Goal: Check status: Check status

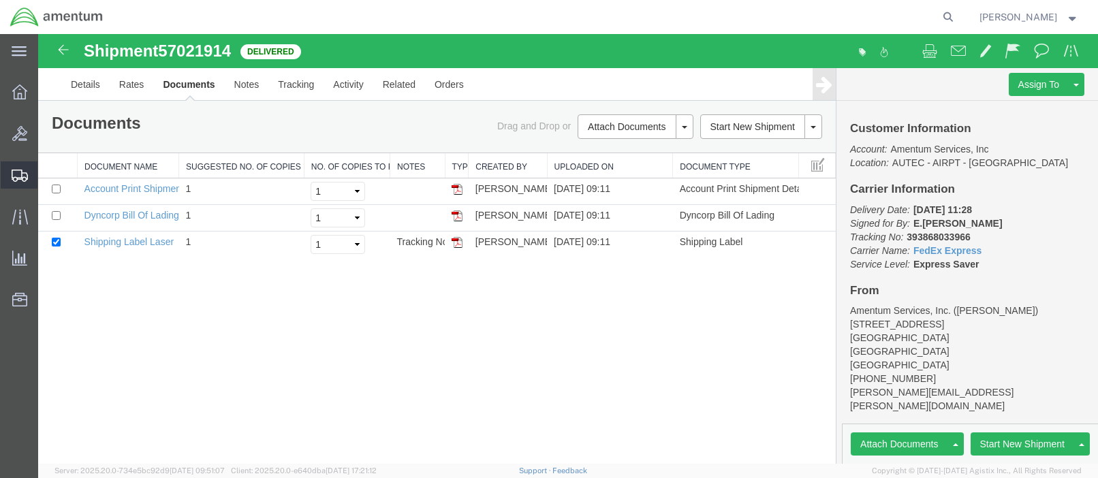
click at [0, 0] on span "Shipment Manager" at bounding box center [0, 0] width 0 height 0
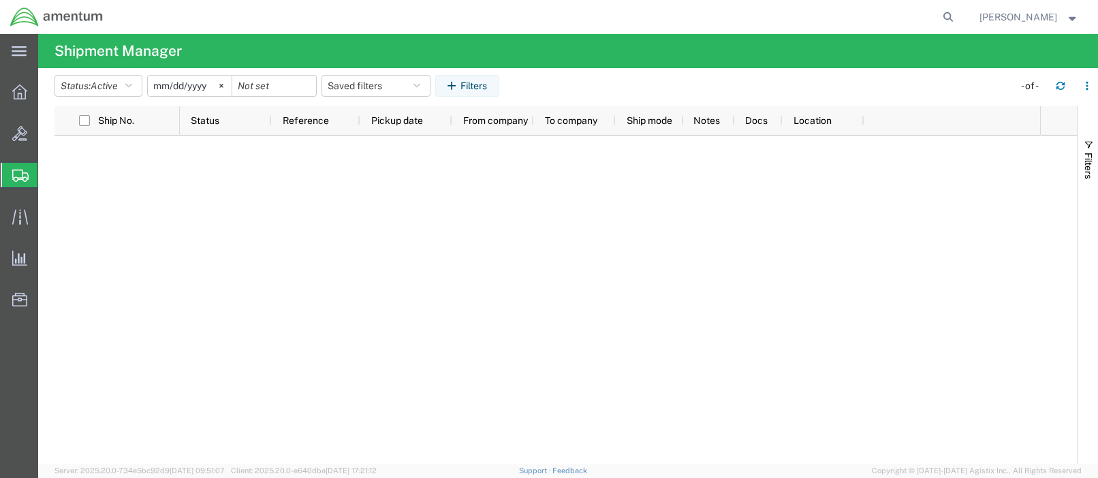
click at [0, 0] on span "Shipment Manager" at bounding box center [0, 0] width 0 height 0
click at [461, 81] on icon "button" at bounding box center [454, 86] width 13 height 10
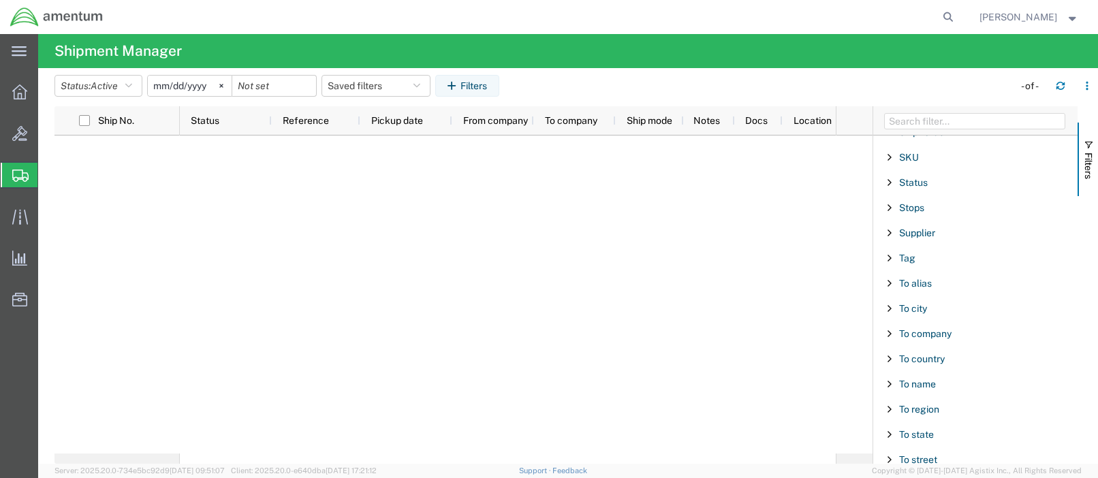
scroll to position [1336, 0]
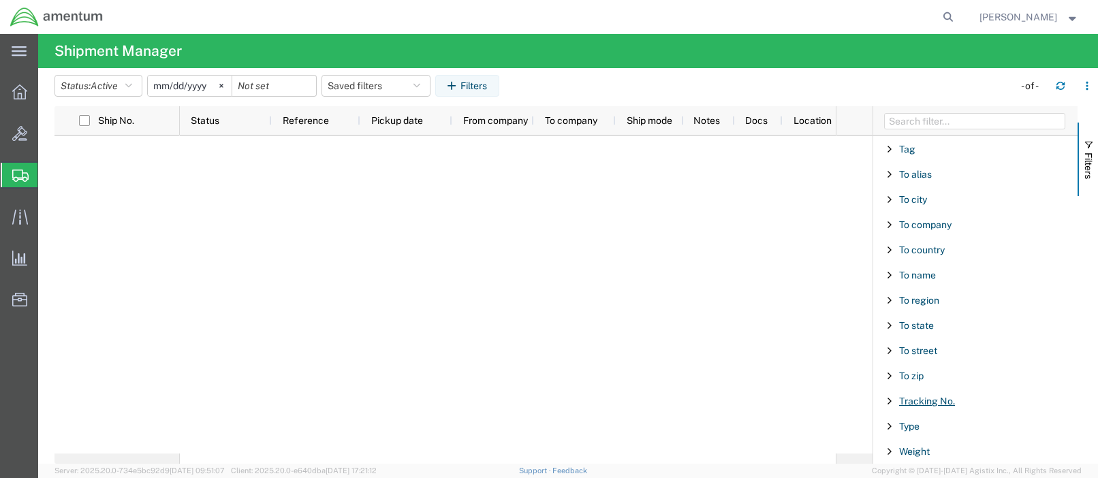
click at [917, 401] on span "Tracking No." at bounding box center [928, 401] width 56 height 11
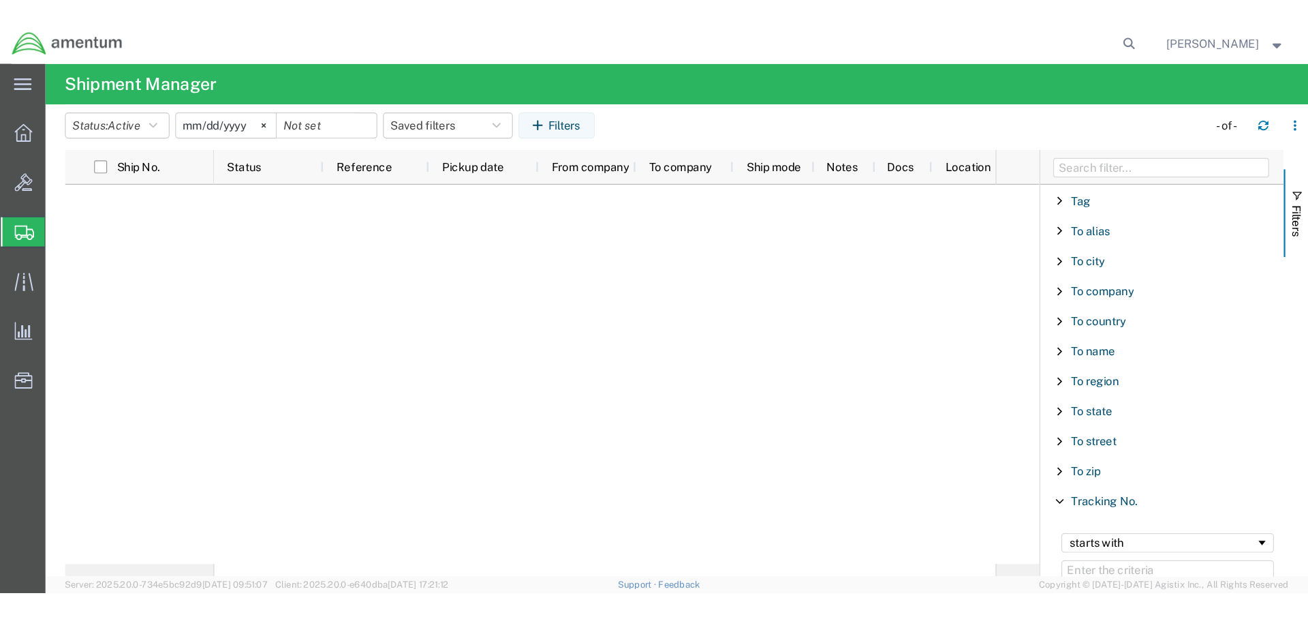
scroll to position [1439, 0]
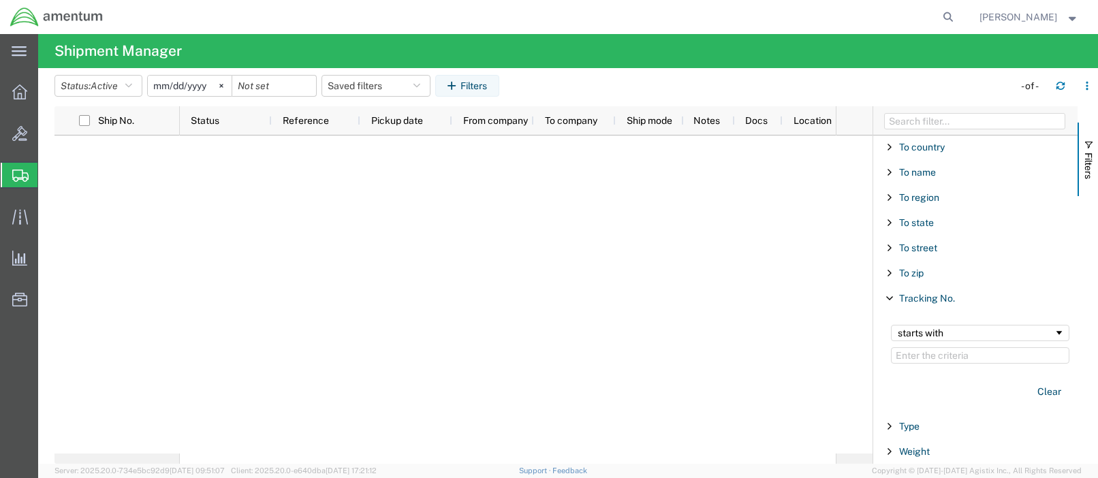
click at [905, 357] on input "Filter Value" at bounding box center [980, 356] width 179 height 16
type input "393205317224"
click at [506, 241] on div at bounding box center [508, 295] width 656 height 318
click at [286, 83] on input "date" at bounding box center [274, 86] width 84 height 20
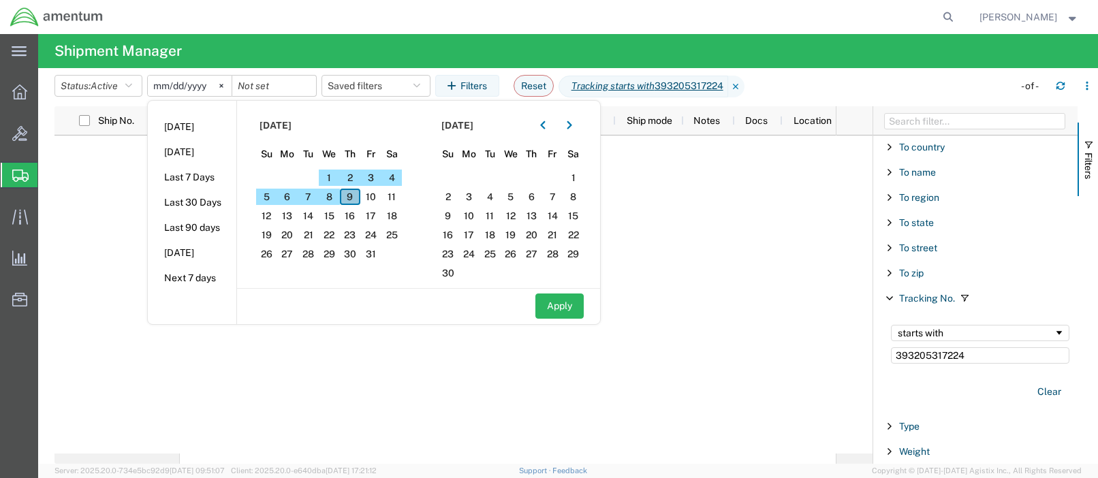
click at [357, 197] on span "9" at bounding box center [350, 197] width 21 height 16
click at [579, 312] on button "Apply" at bounding box center [560, 306] width 48 height 25
type input "[DATE]"
click at [93, 224] on div at bounding box center [464, 295] width 818 height 318
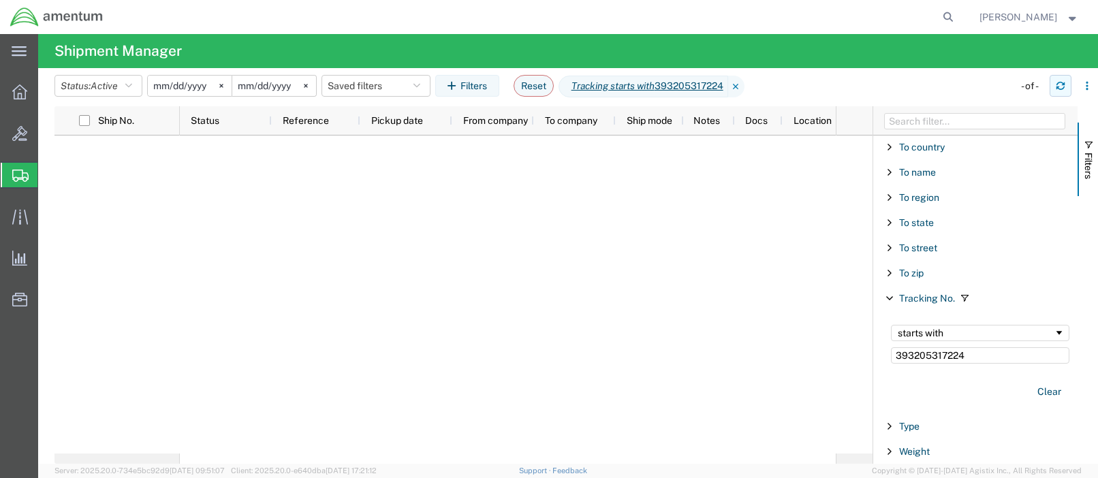
click at [1062, 87] on icon "button" at bounding box center [1061, 86] width 10 height 10
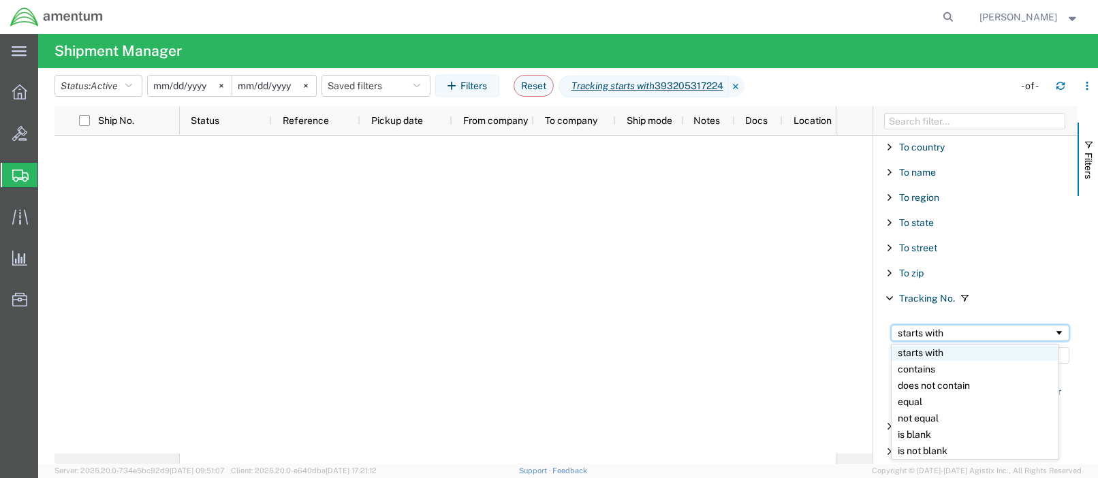
click at [1054, 331] on span "Filtering operator" at bounding box center [1059, 333] width 11 height 11
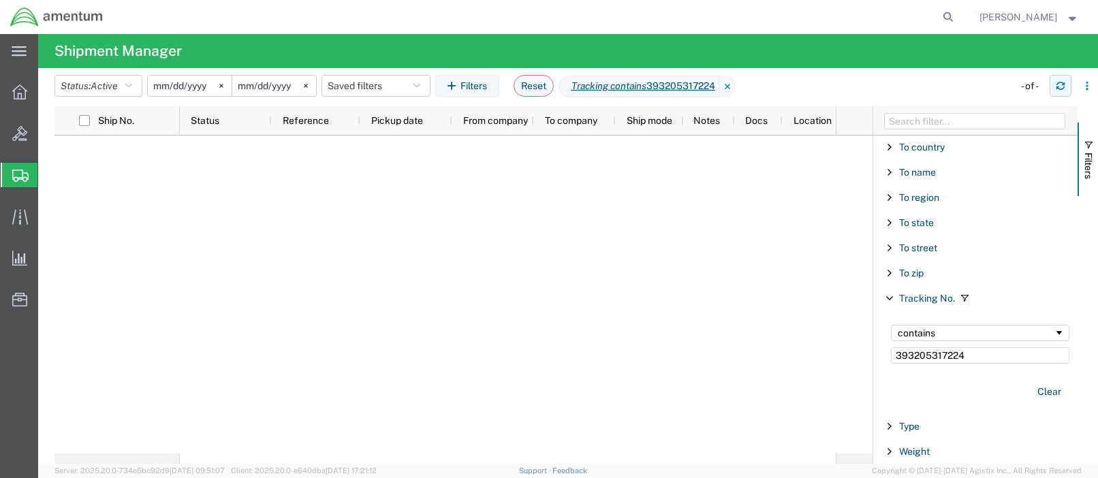
click at [1062, 85] on icon "button" at bounding box center [1061, 83] width 8 height 3
click at [189, 86] on input "[DATE]" at bounding box center [190, 86] width 84 height 20
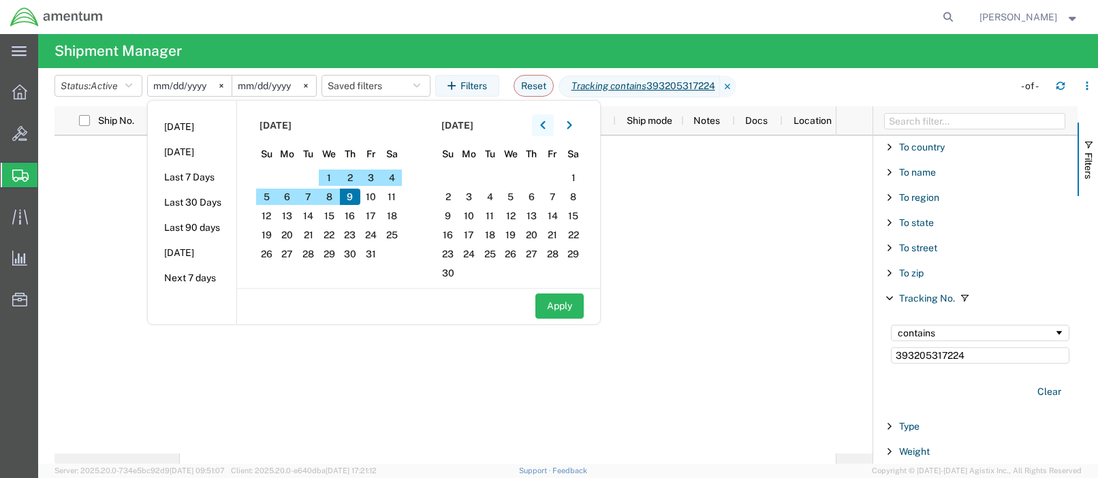
click at [546, 121] on icon "button" at bounding box center [542, 126] width 5 height 10
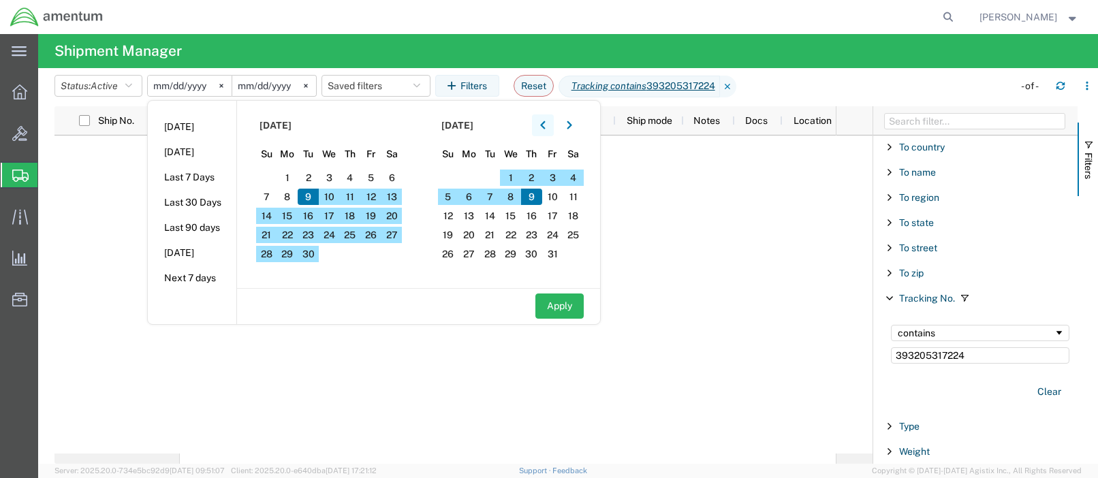
click at [545, 123] on icon "button" at bounding box center [542, 125] width 5 height 8
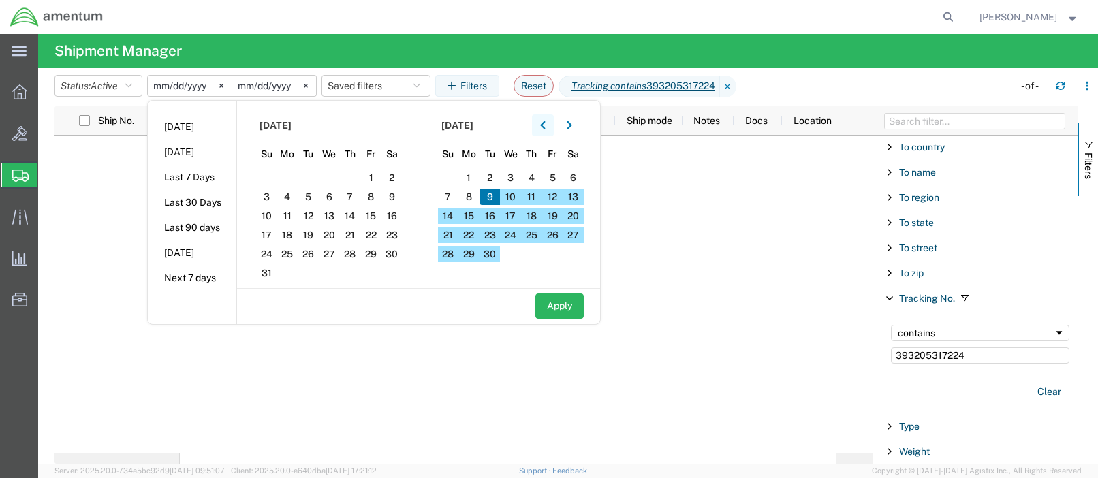
click at [545, 123] on icon "button" at bounding box center [542, 125] width 5 height 8
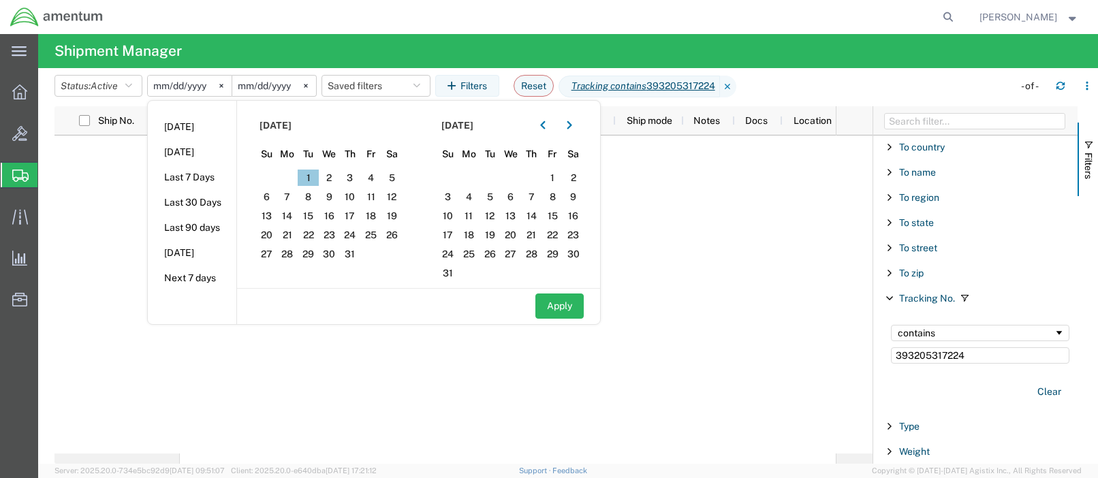
click at [315, 179] on span "1" at bounding box center [308, 178] width 21 height 16
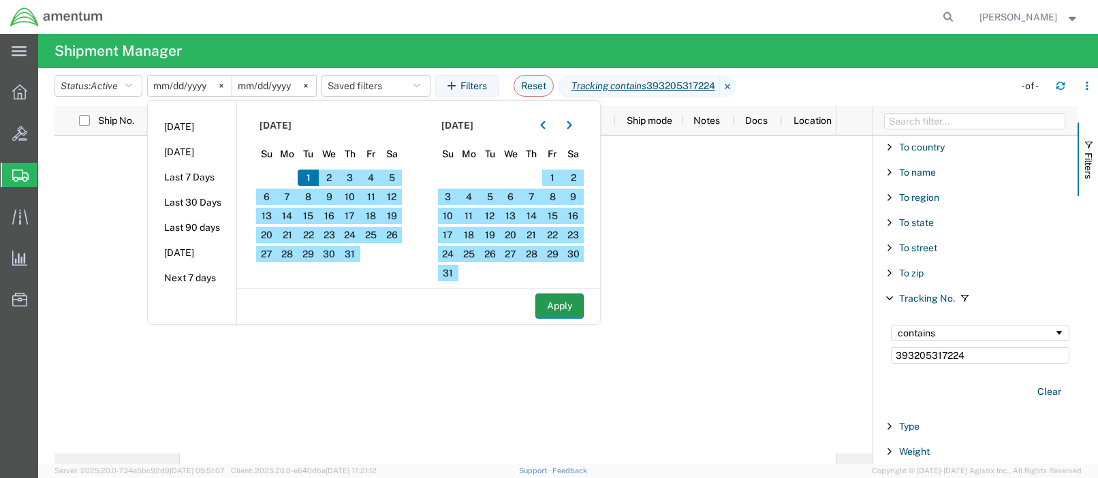
click at [570, 303] on button "Apply" at bounding box center [560, 306] width 48 height 25
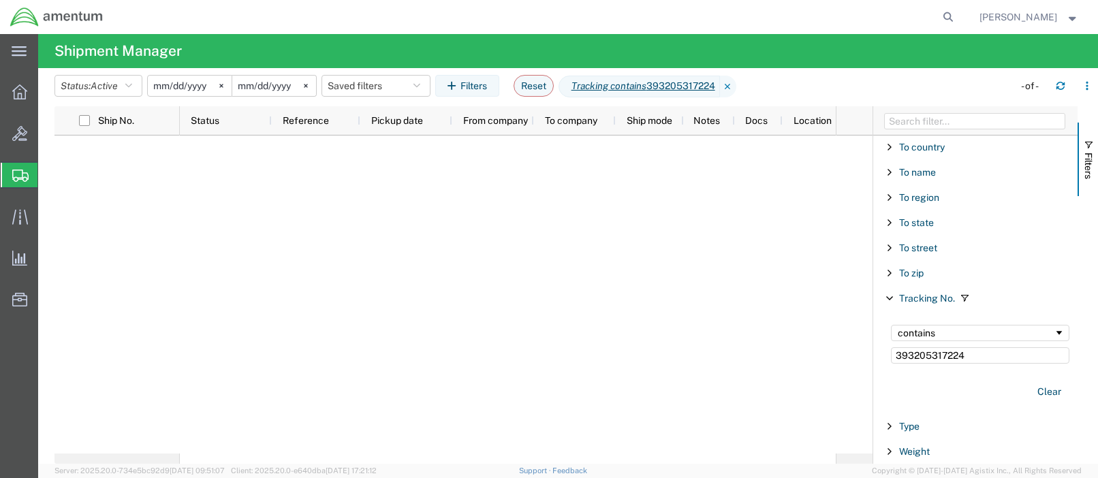
click at [193, 84] on input "[DATE]" at bounding box center [190, 86] width 84 height 20
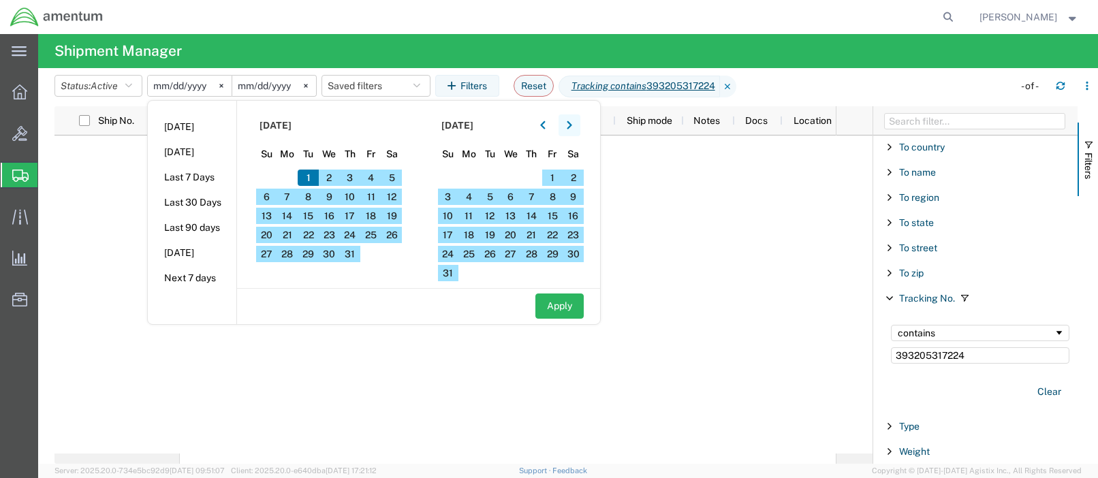
click at [572, 125] on icon "button" at bounding box center [569, 126] width 5 height 10
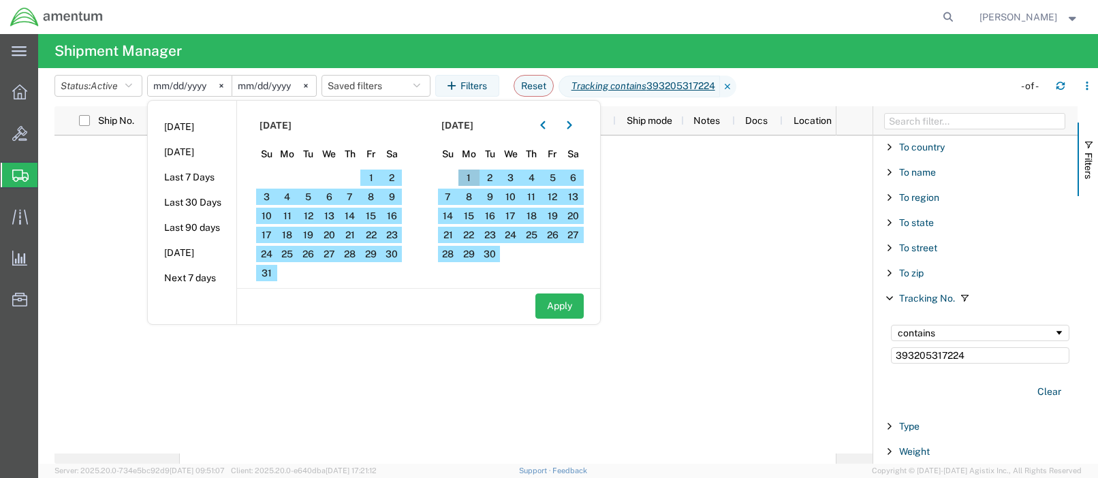
click at [476, 179] on span "1" at bounding box center [469, 178] width 21 height 16
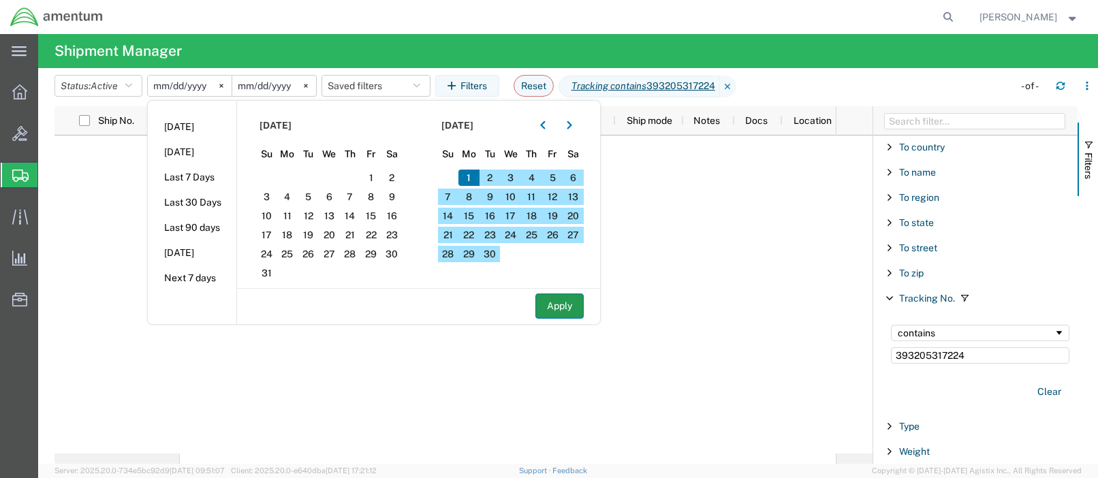
click at [571, 306] on button "Apply" at bounding box center [560, 306] width 48 height 25
type input "[DATE]"
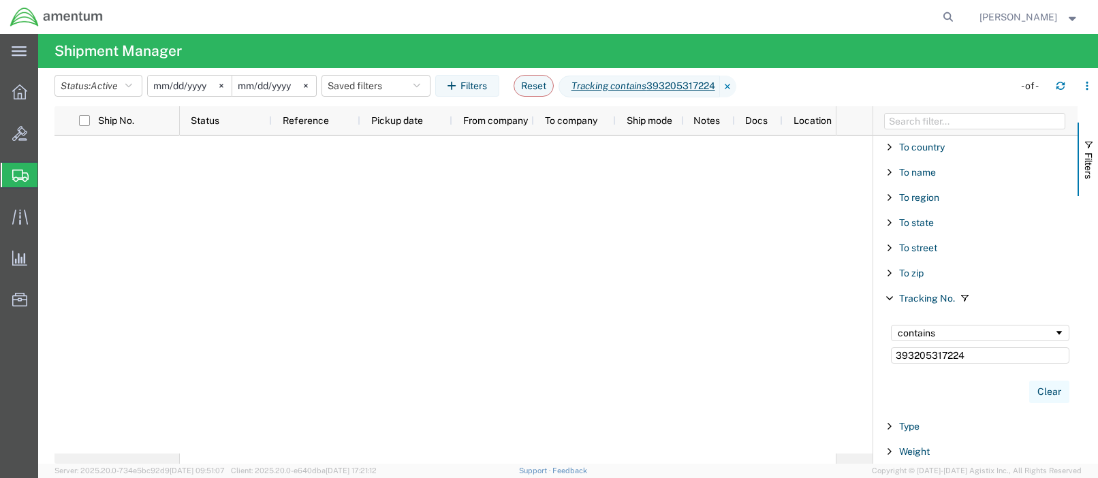
click at [1041, 390] on button "Clear" at bounding box center [1050, 392] width 40 height 22
click at [130, 88] on icon "button" at bounding box center [128, 86] width 7 height 10
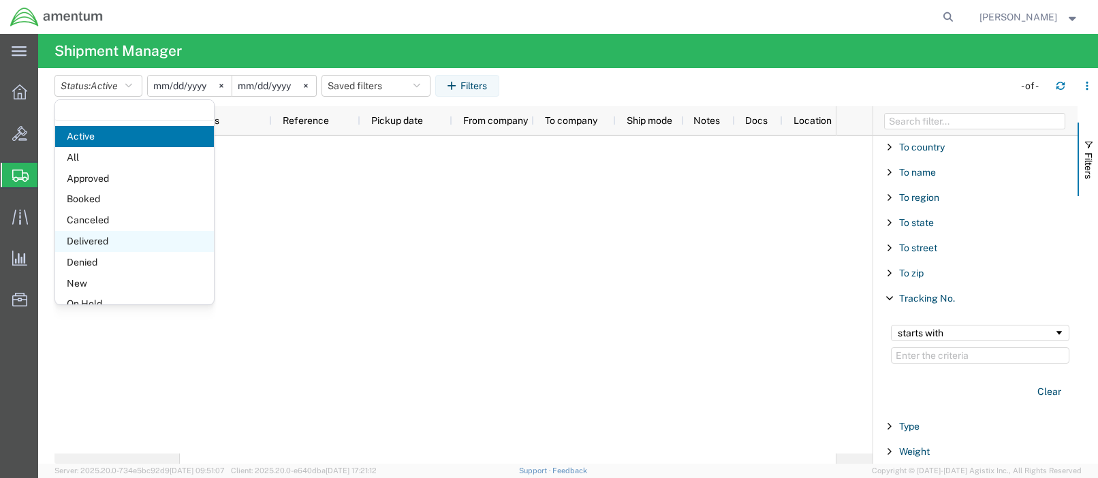
click at [96, 241] on span "Delivered" at bounding box center [134, 241] width 159 height 21
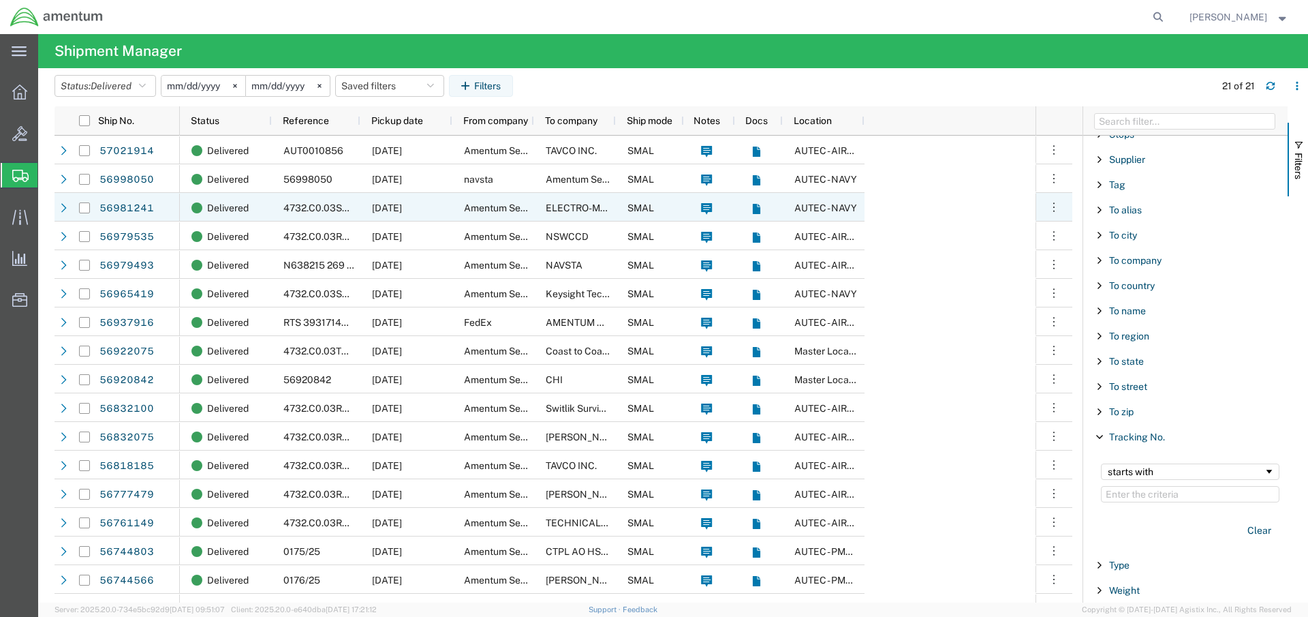
scroll to position [1300, 0]
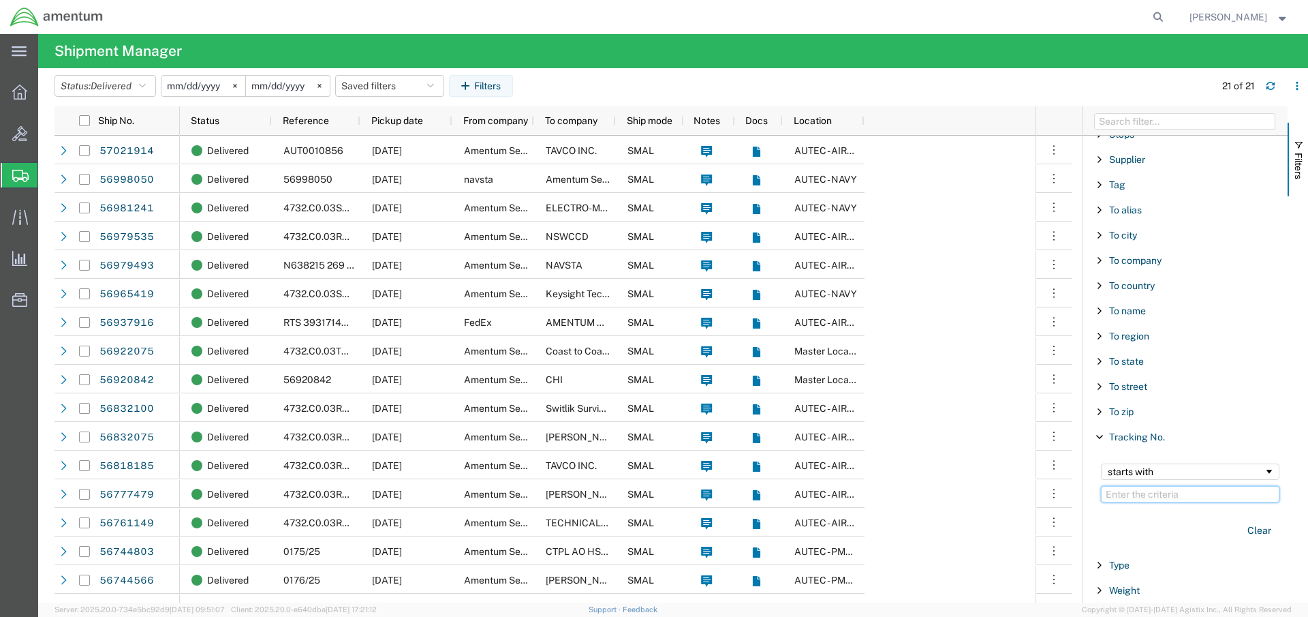
click at [1098, 478] on input "Filter Value" at bounding box center [1190, 494] width 179 height 16
click at [1098, 478] on input "39320531" at bounding box center [1190, 494] width 179 height 16
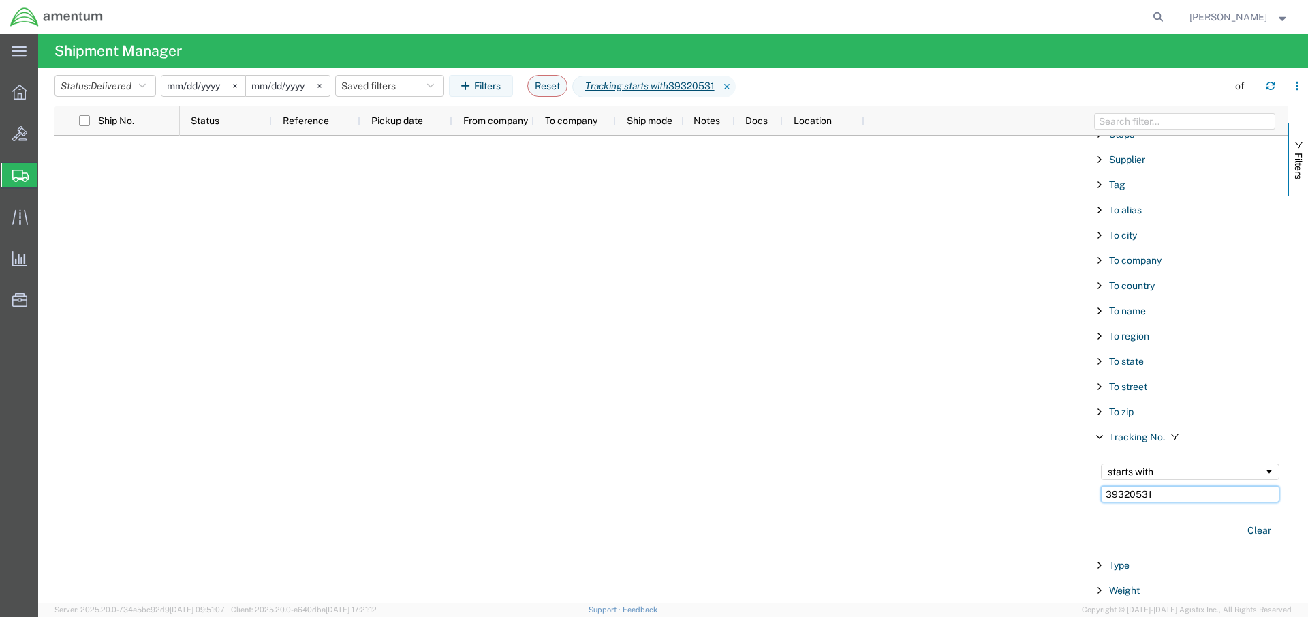
type input "39320531"
click at [1098, 470] on span "Filtering operator" at bounding box center [1269, 471] width 11 height 11
click at [1098, 478] on button "Clear" at bounding box center [1260, 530] width 40 height 22
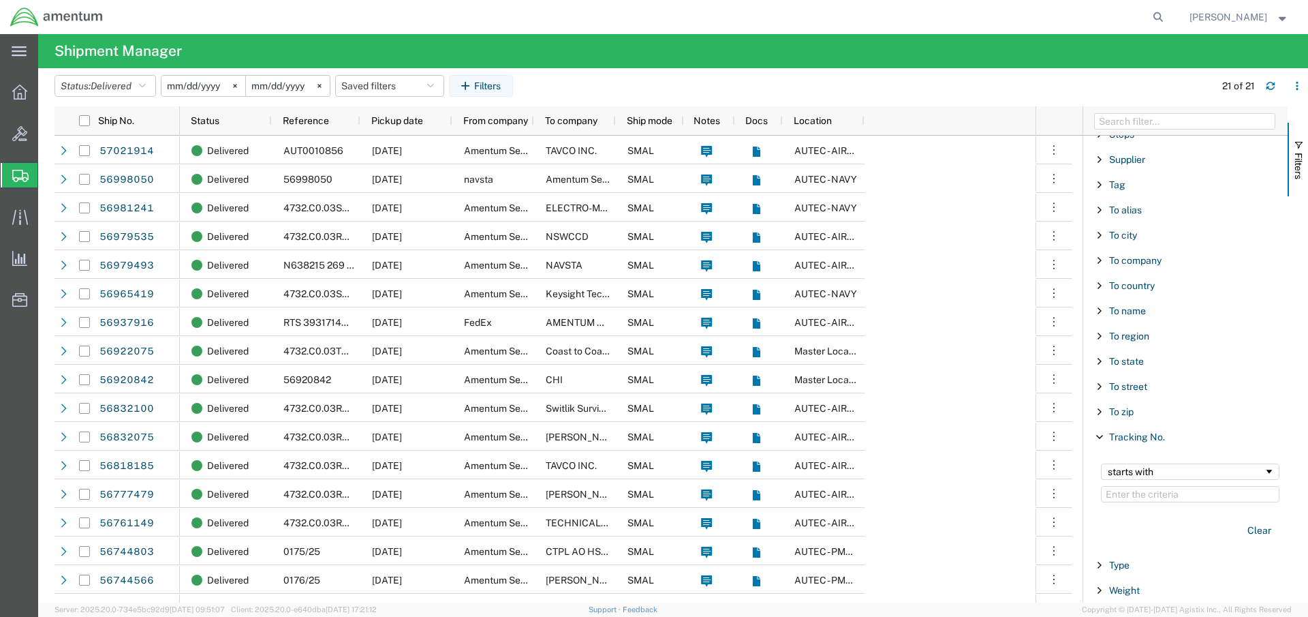
click at [299, 84] on input "[DATE]" at bounding box center [288, 86] width 84 height 20
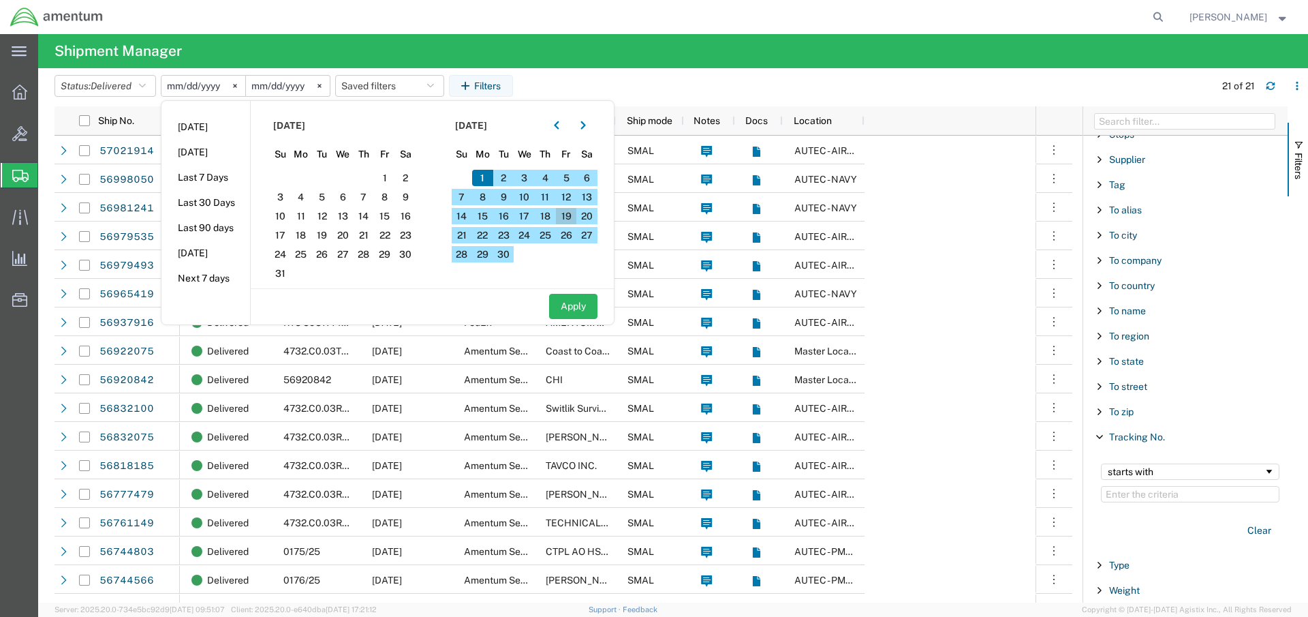
click at [573, 216] on span "19" at bounding box center [566, 216] width 21 height 16
click at [581, 309] on button "Apply" at bounding box center [573, 306] width 48 height 25
type input "[DATE]"
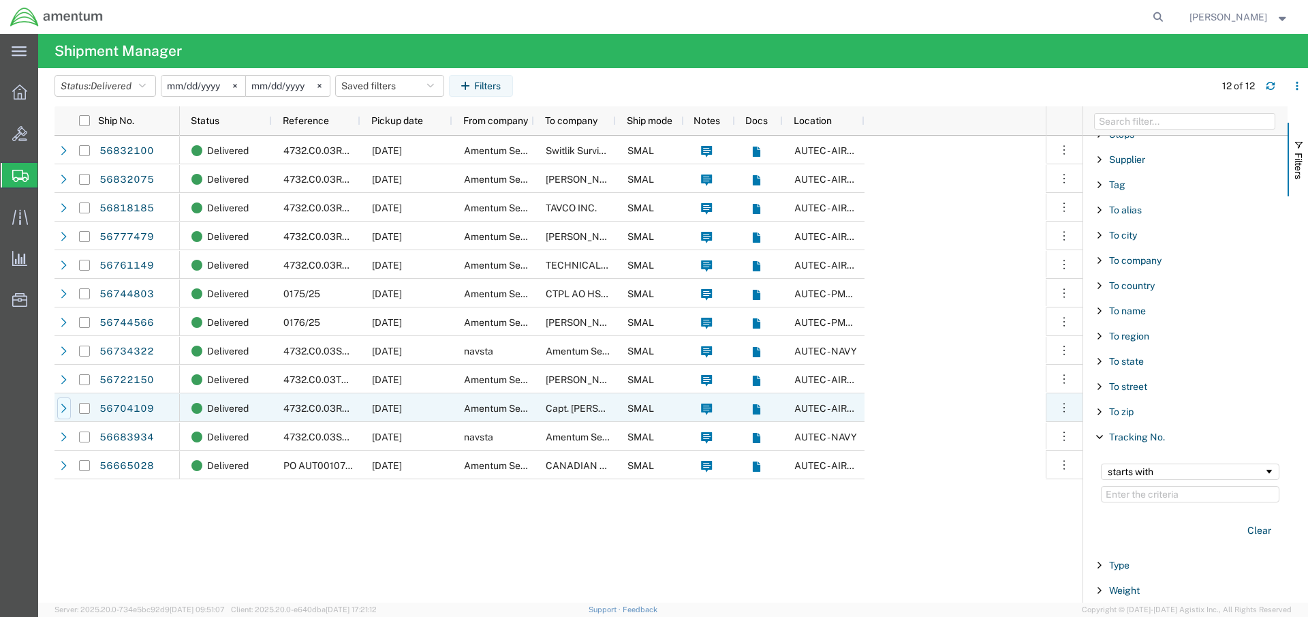
click at [63, 409] on icon at bounding box center [64, 408] width 10 height 10
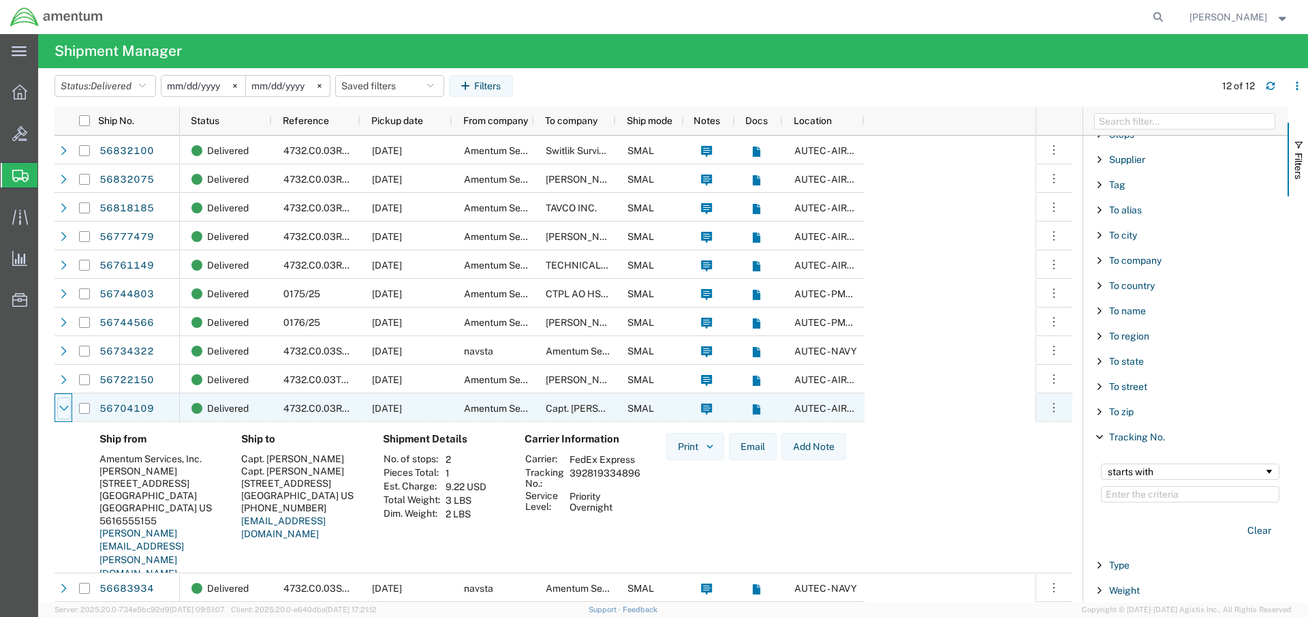
click at [64, 408] on icon at bounding box center [64, 408] width 10 height 10
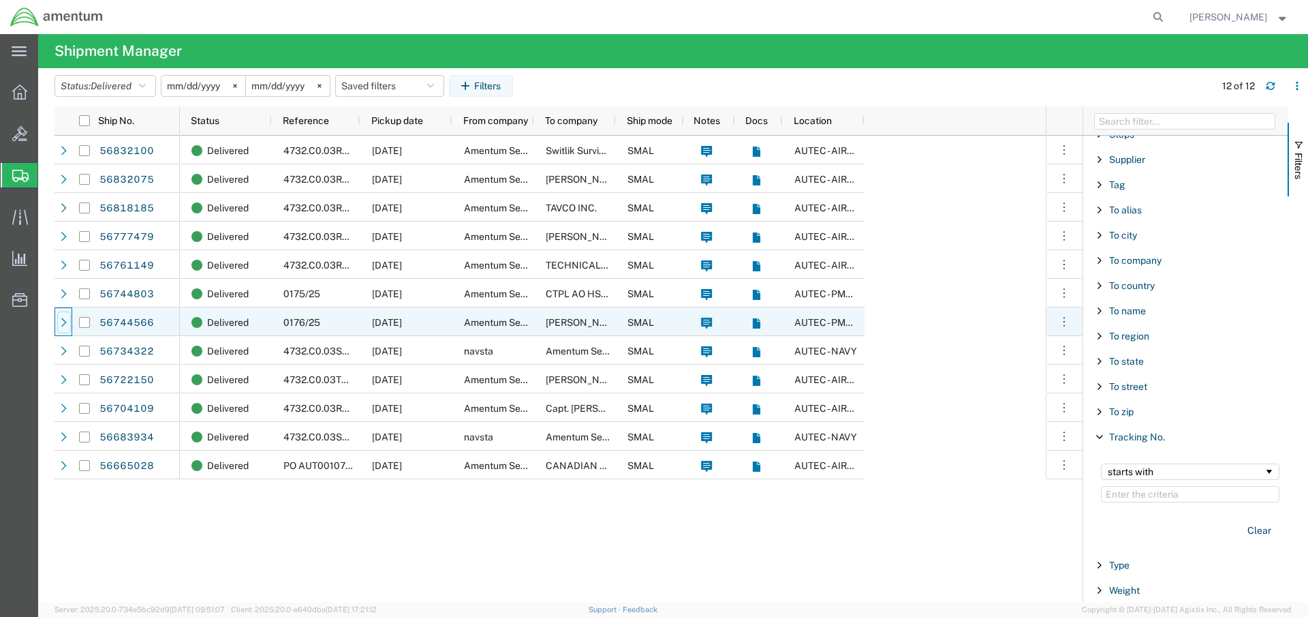
click at [61, 324] on icon at bounding box center [64, 323] width 10 height 10
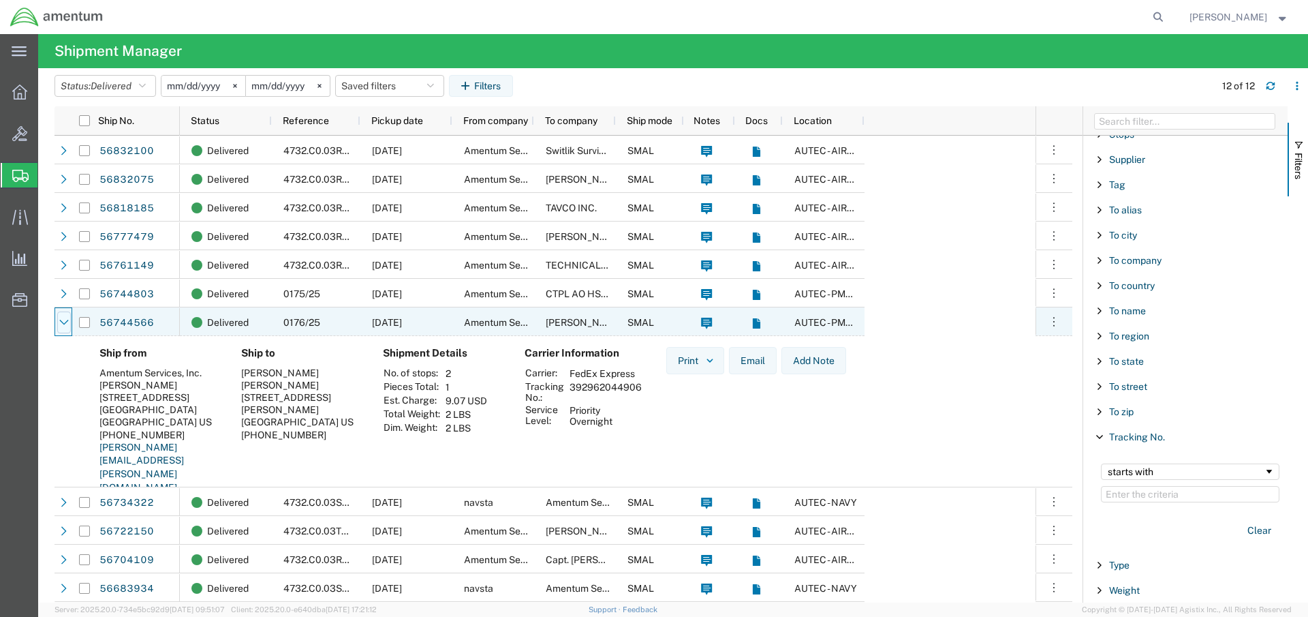
click at [63, 320] on icon at bounding box center [64, 323] width 10 height 10
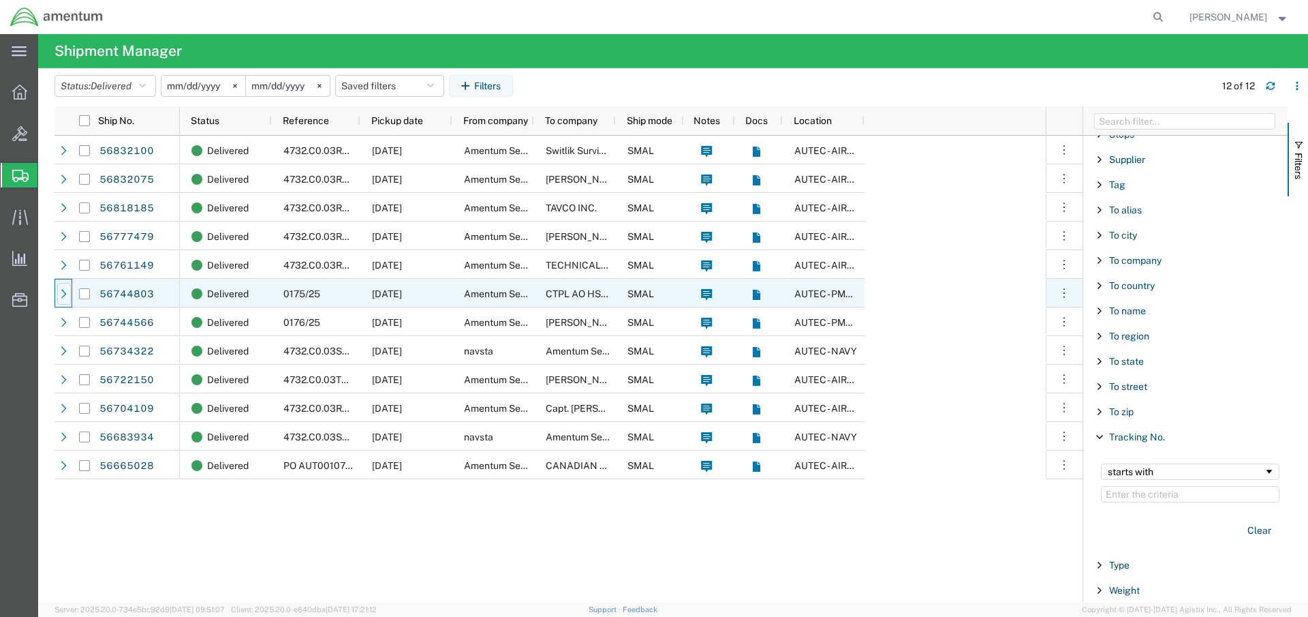
click at [64, 295] on icon at bounding box center [64, 294] width 10 height 10
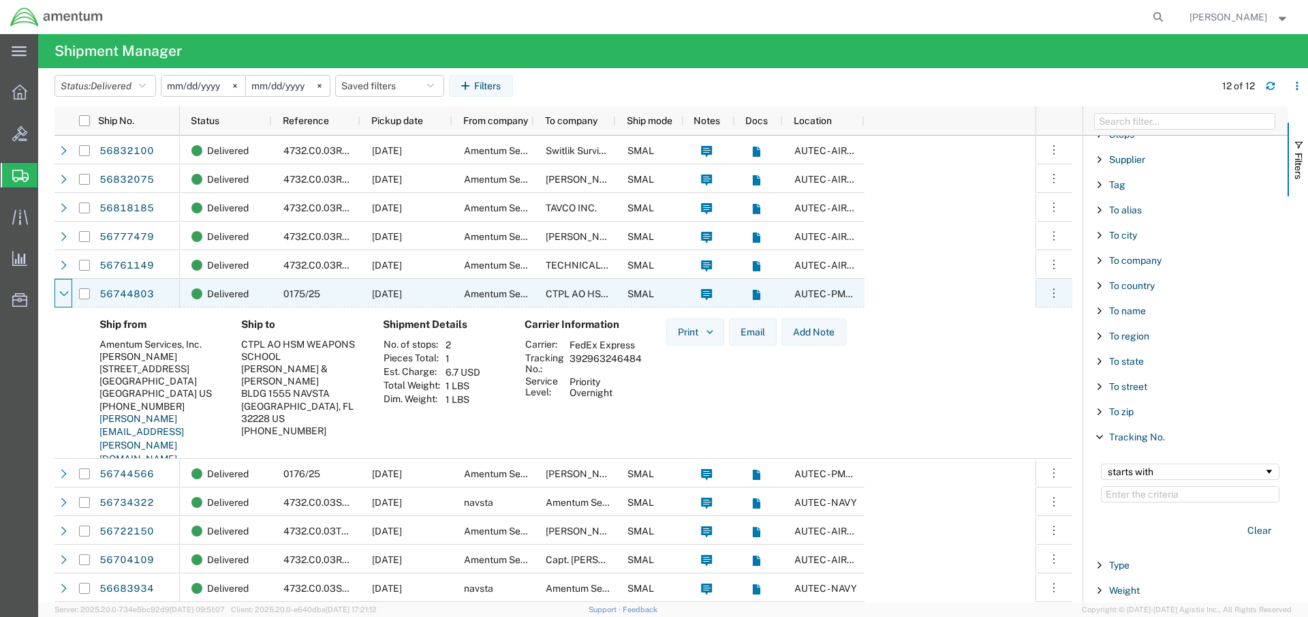
click at [64, 295] on icon at bounding box center [63, 293] width 9 height 5
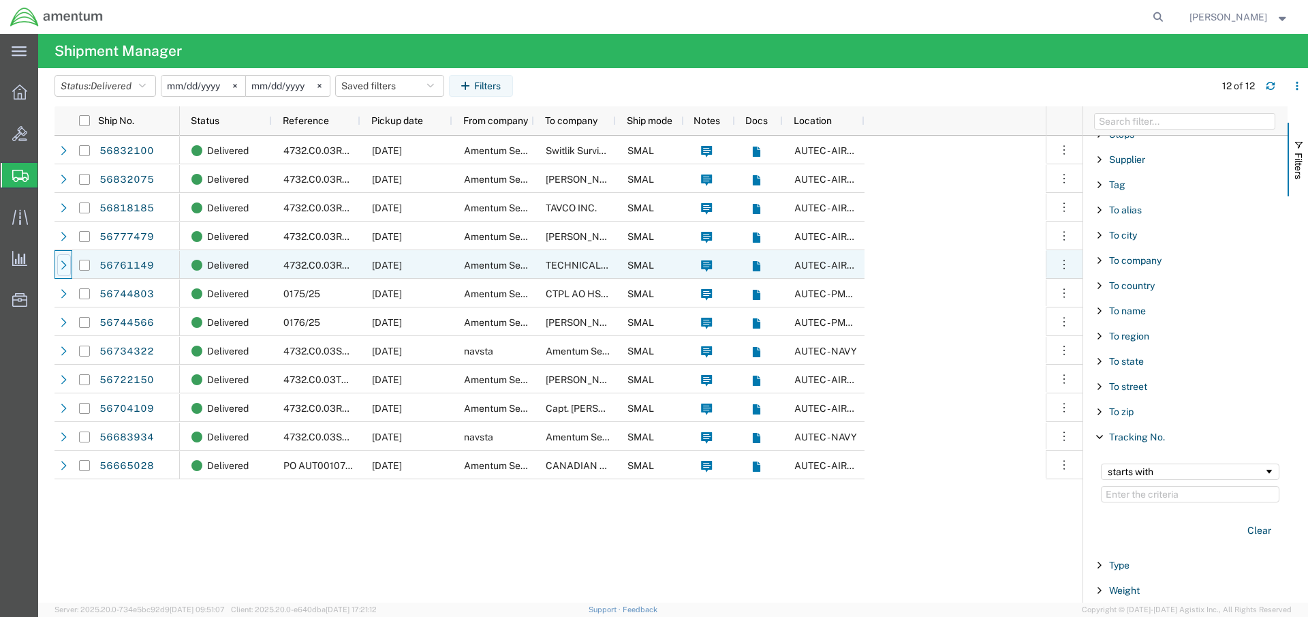
click at [65, 264] on icon at bounding box center [64, 265] width 10 height 10
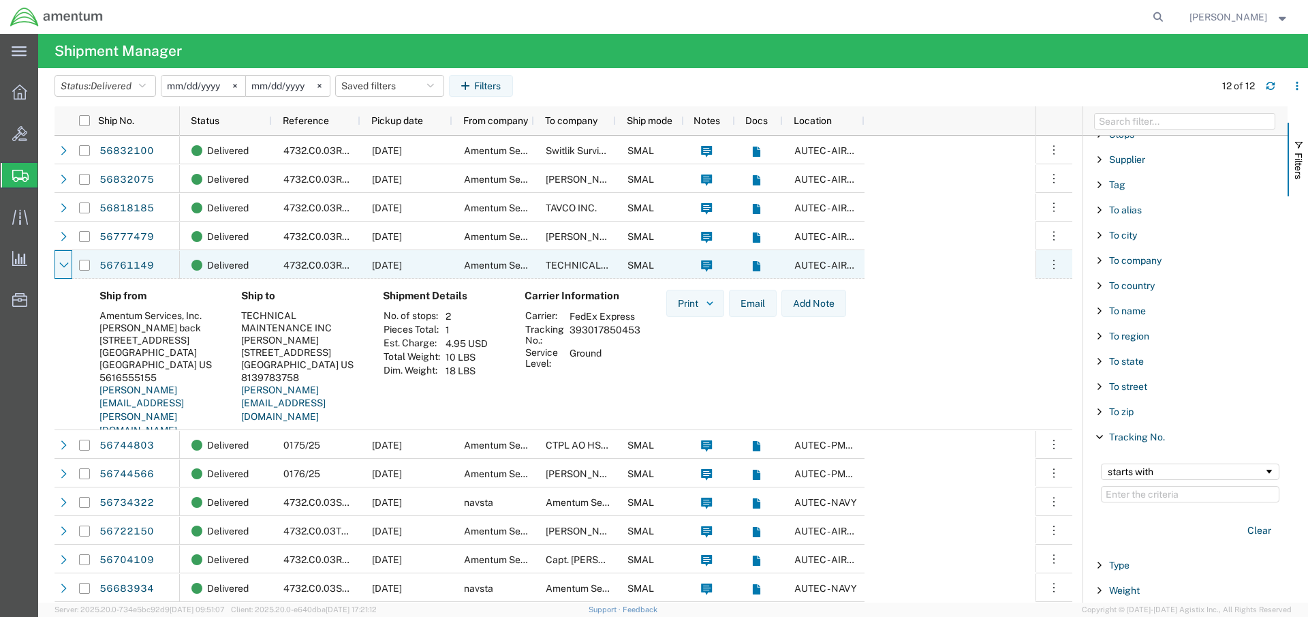
click at [65, 264] on icon at bounding box center [64, 265] width 10 height 10
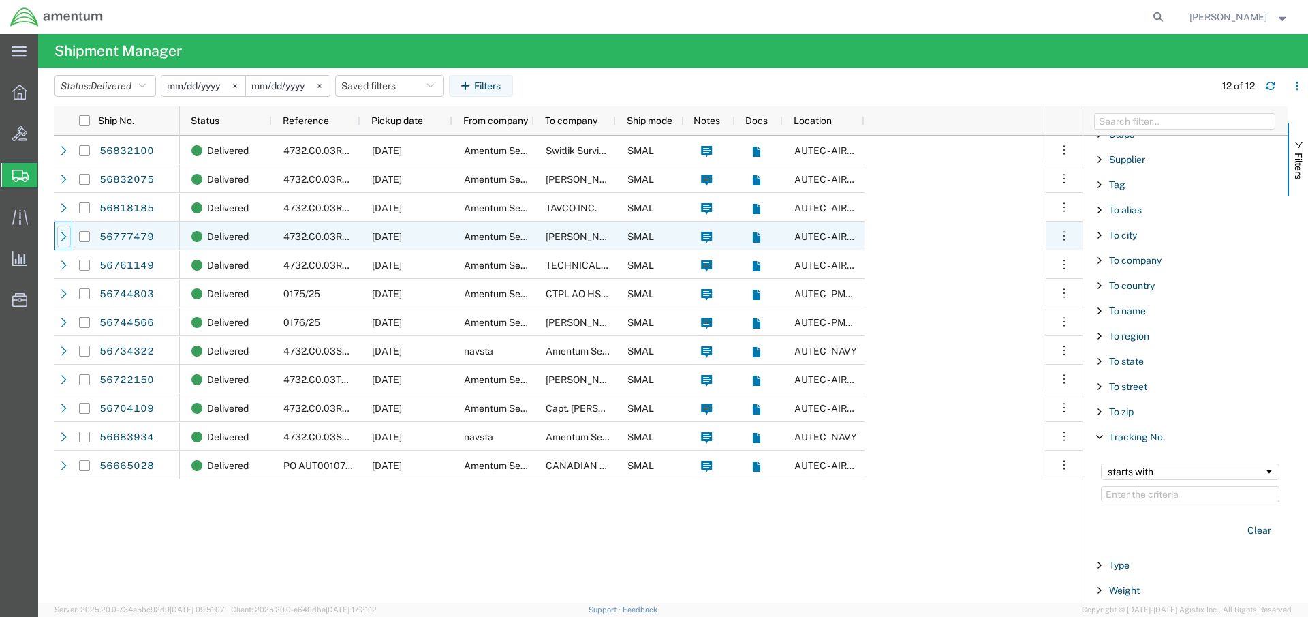
click at [66, 233] on icon at bounding box center [64, 237] width 10 height 10
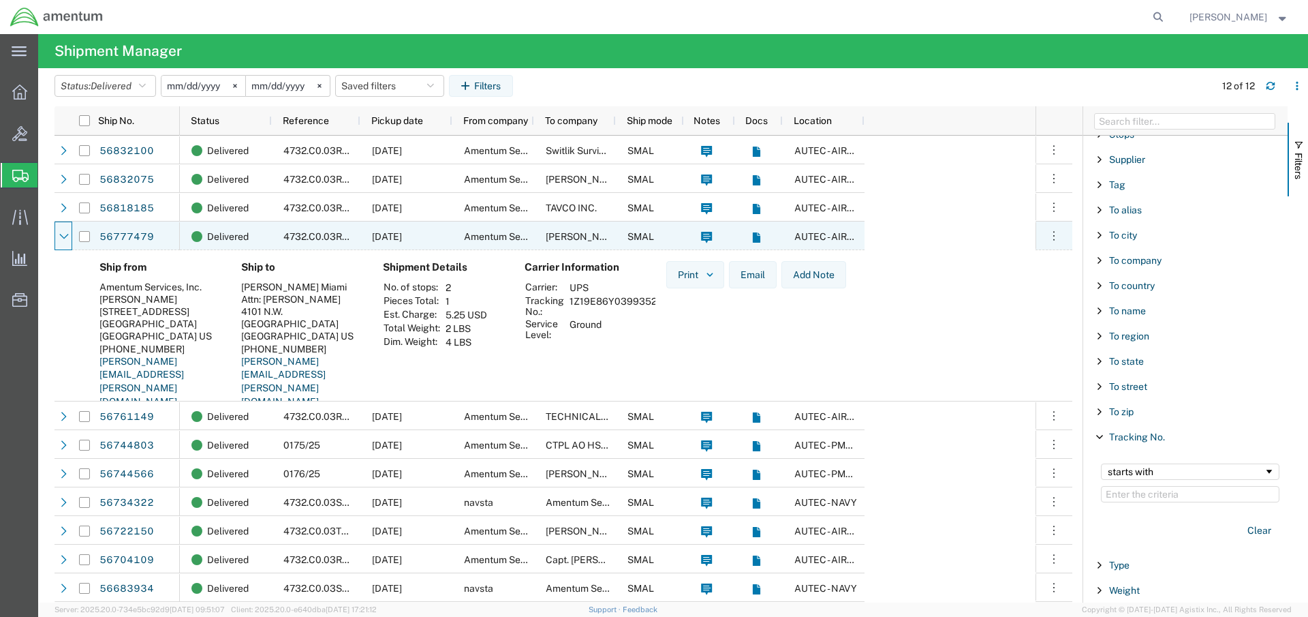
click at [66, 233] on icon at bounding box center [64, 237] width 10 height 10
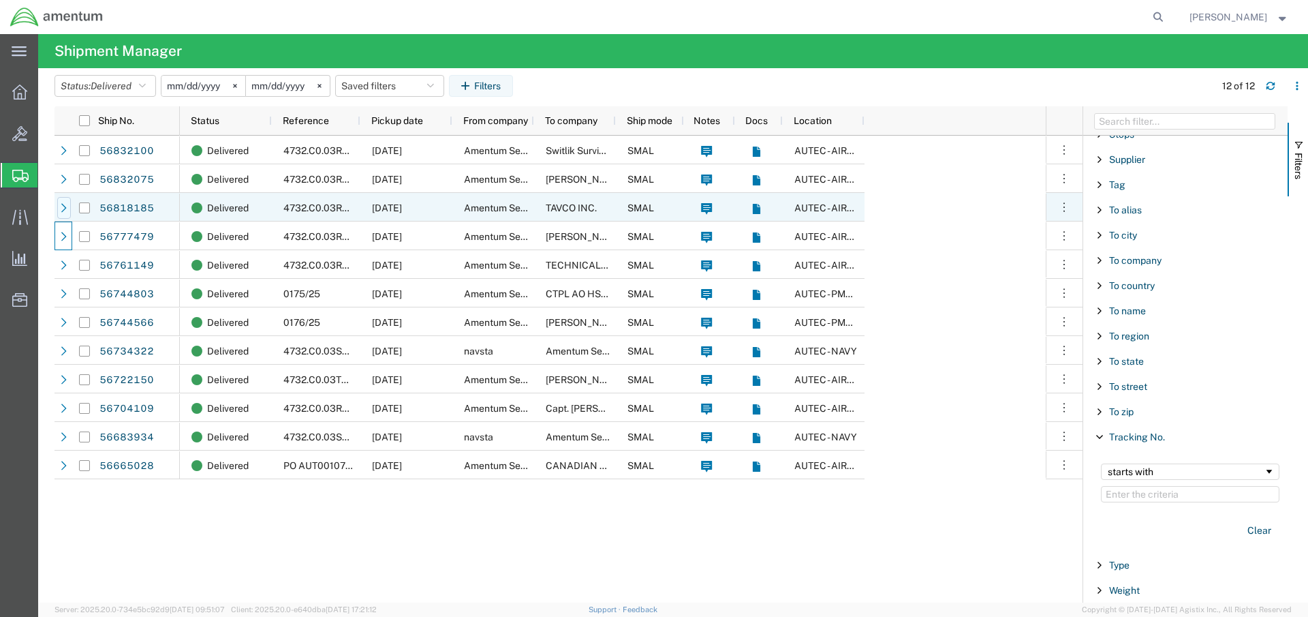
click at [61, 203] on icon at bounding box center [64, 208] width 10 height 10
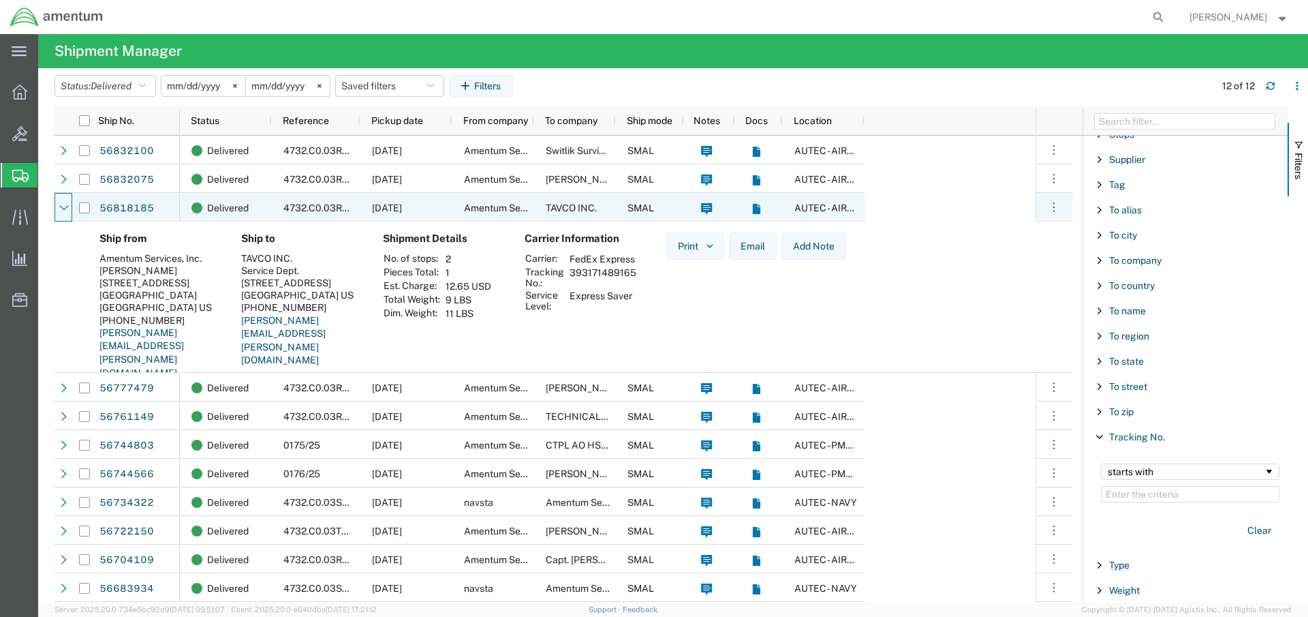
click at [61, 203] on icon at bounding box center [64, 208] width 10 height 10
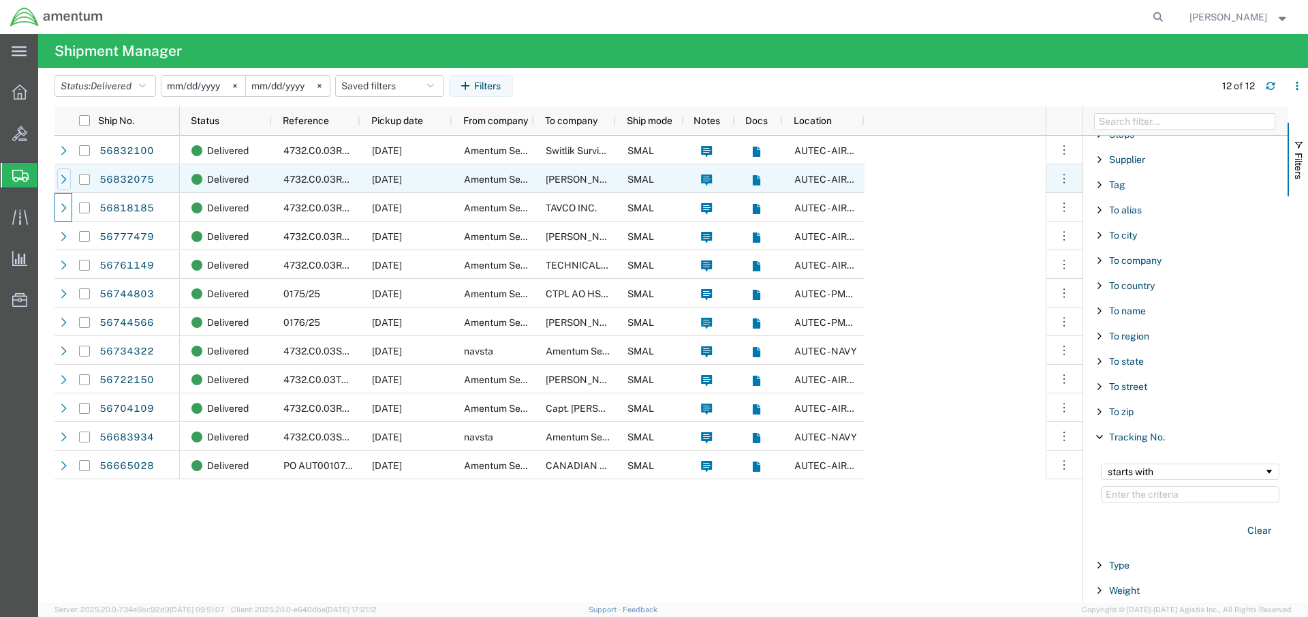
click at [61, 182] on icon at bounding box center [64, 179] width 10 height 10
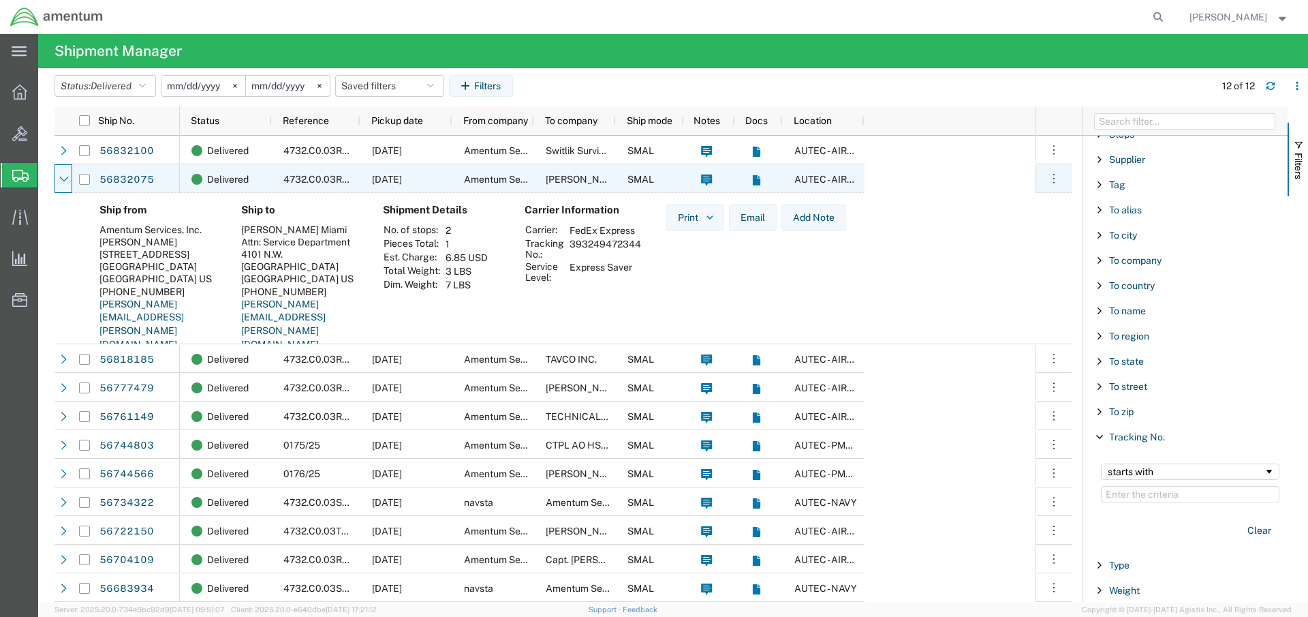
click at [61, 182] on icon at bounding box center [64, 179] width 10 height 10
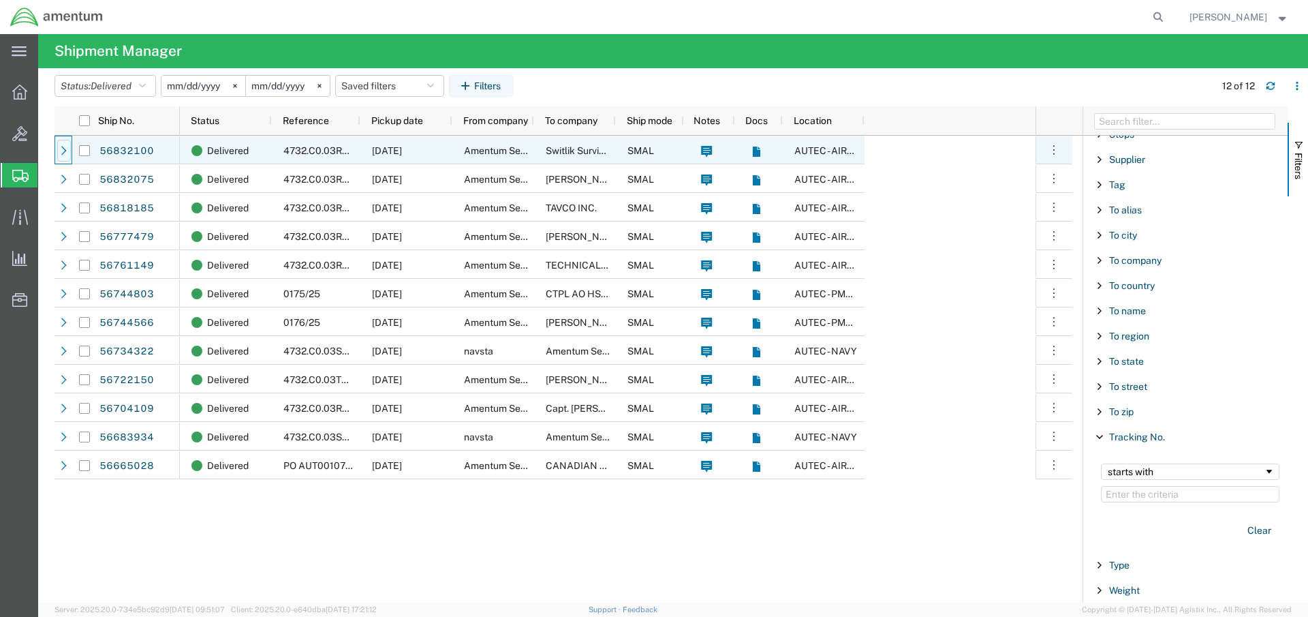
click at [65, 152] on icon at bounding box center [64, 151] width 10 height 10
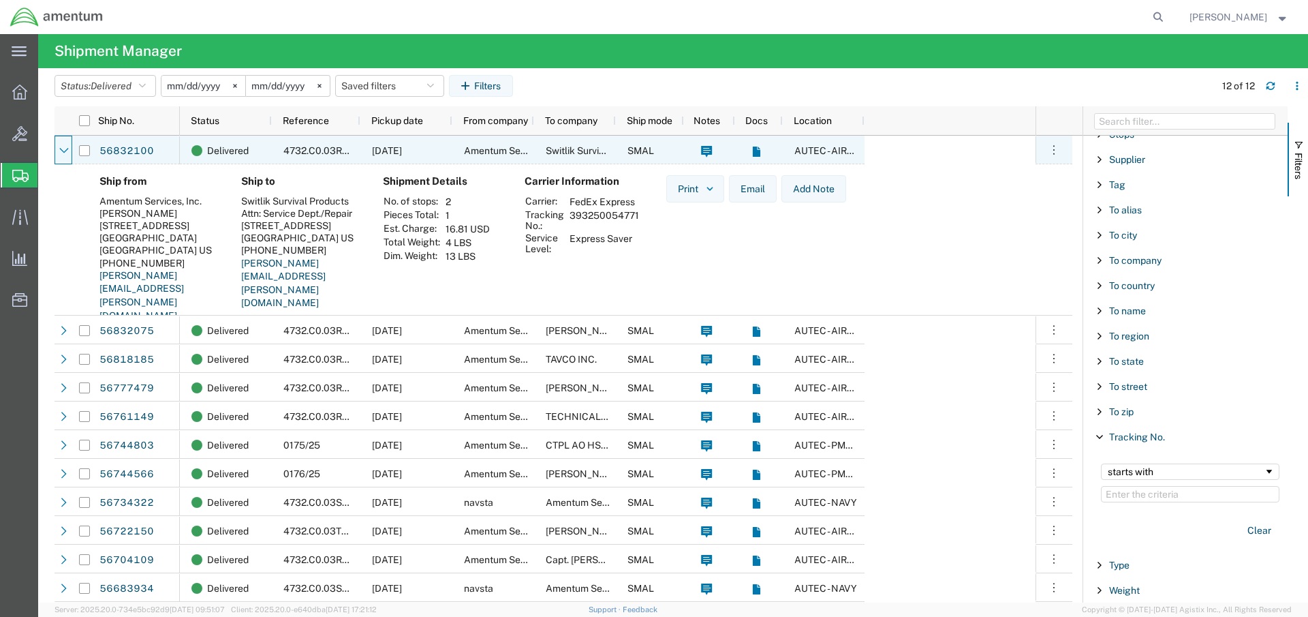
click at [65, 152] on icon at bounding box center [64, 151] width 10 height 10
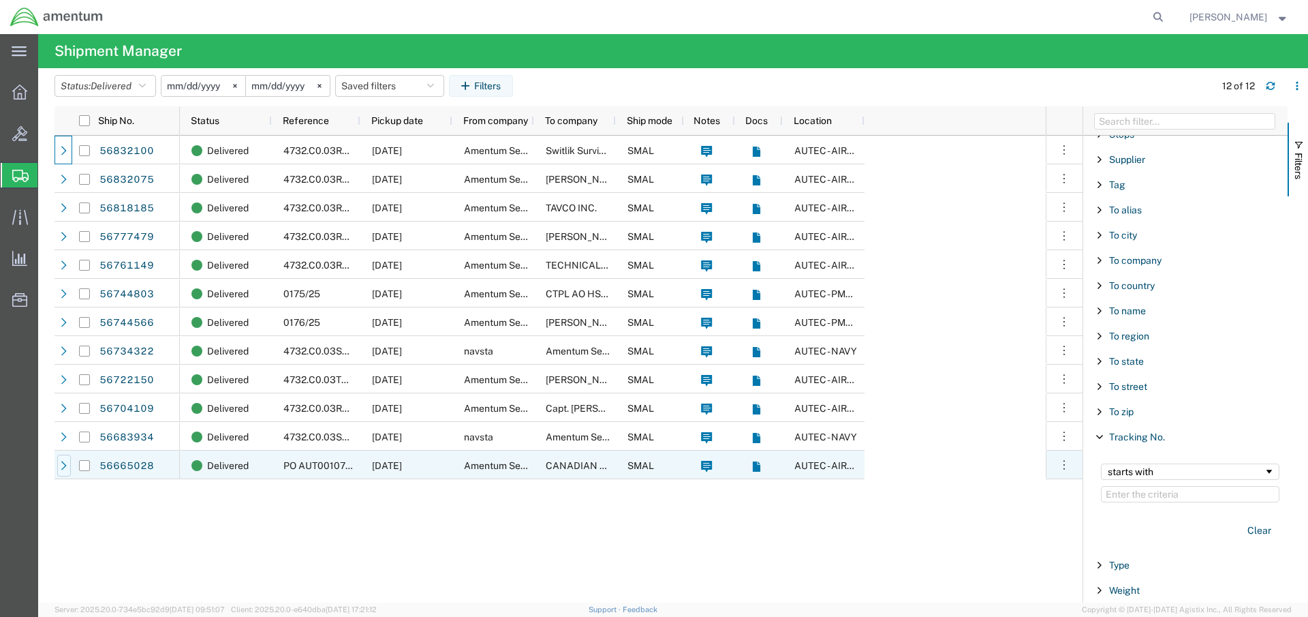
click at [65, 469] on icon at bounding box center [64, 466] width 10 height 10
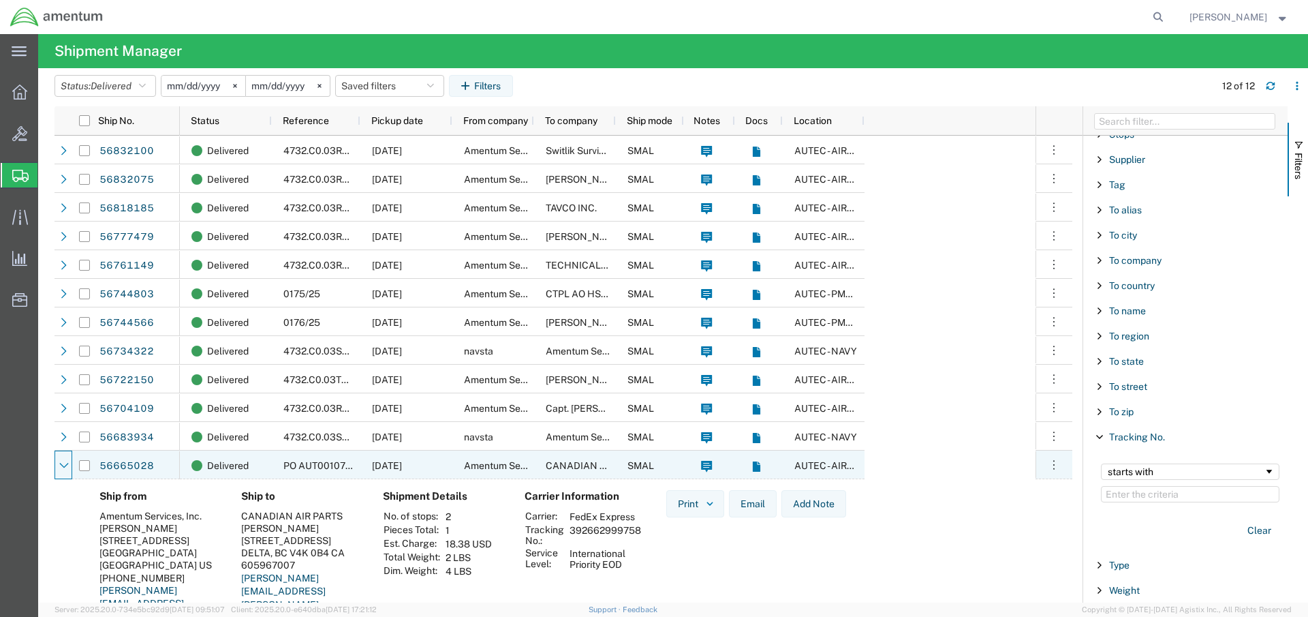
click at [65, 469] on icon at bounding box center [64, 466] width 10 height 10
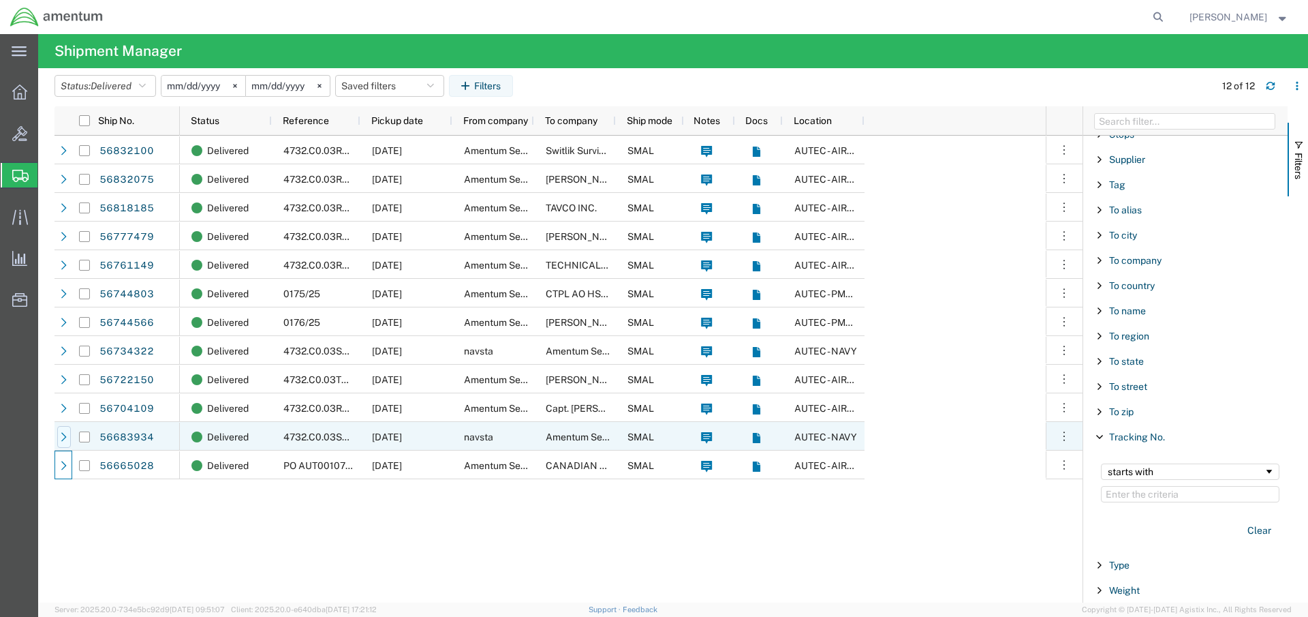
click at [63, 439] on icon at bounding box center [64, 437] width 10 height 10
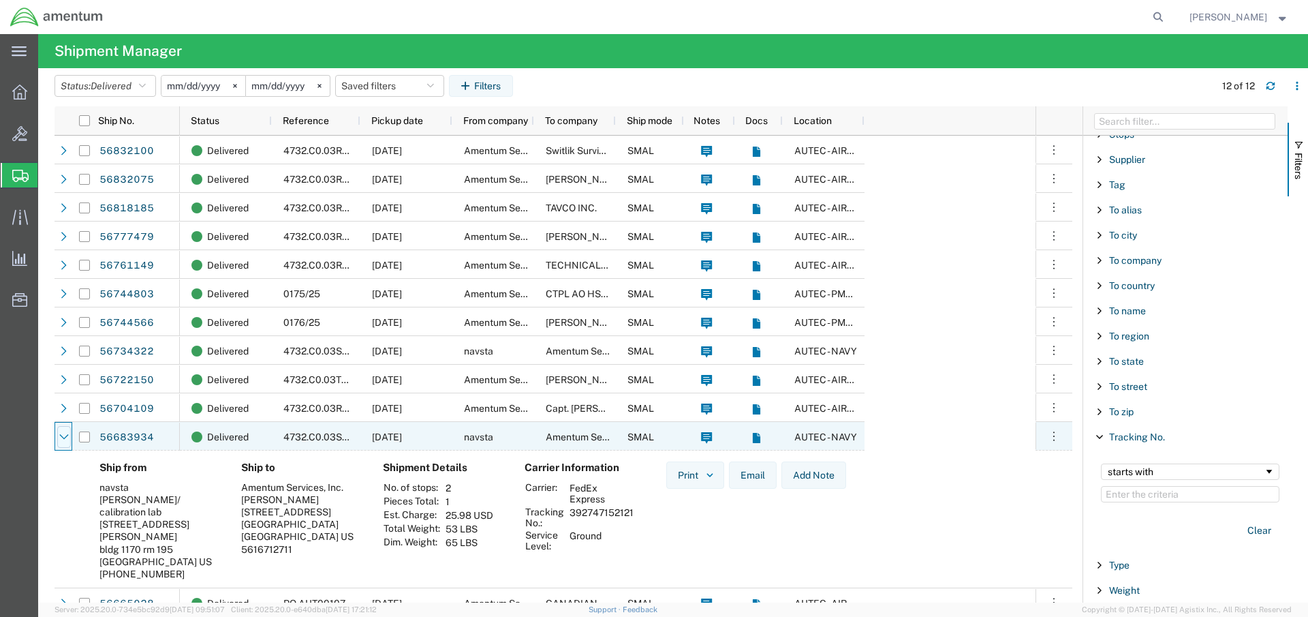
click at [63, 438] on icon at bounding box center [64, 437] width 10 height 10
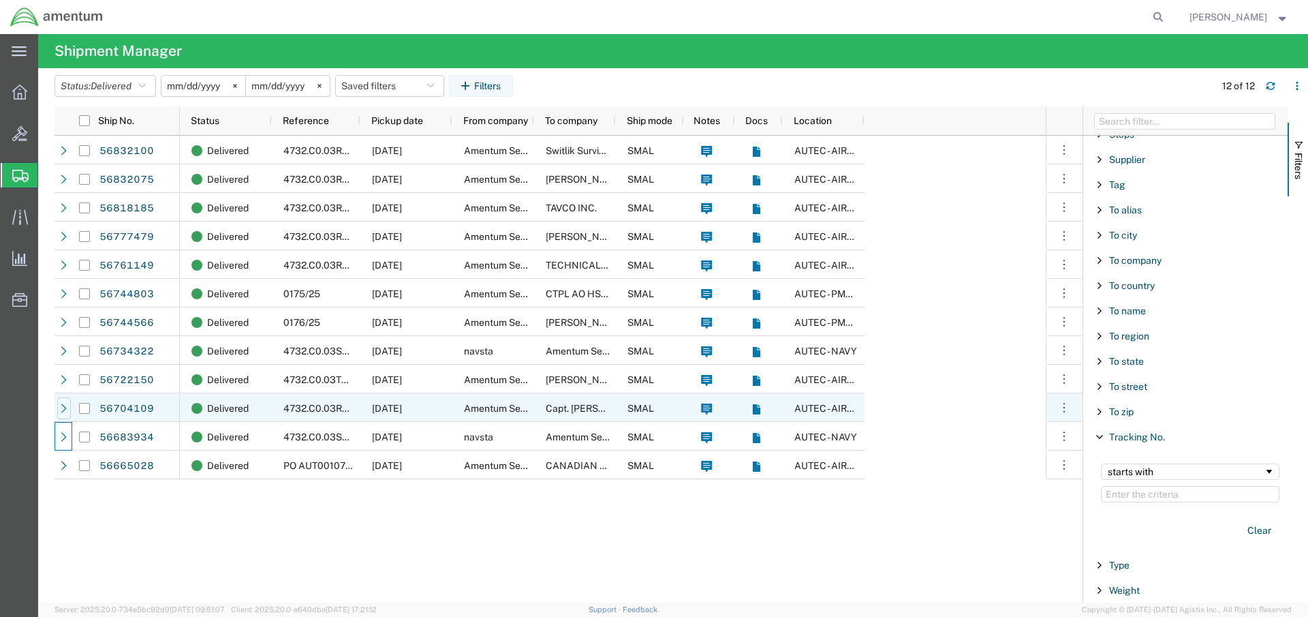
click at [63, 414] on div at bounding box center [64, 408] width 14 height 22
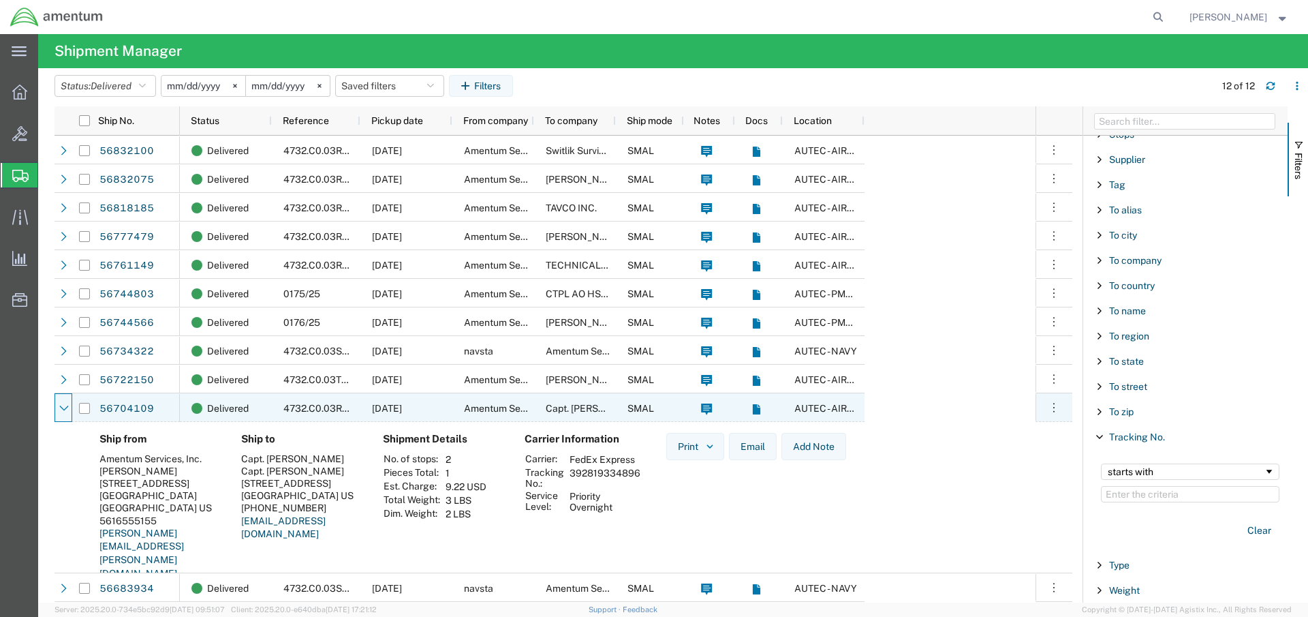
click at [63, 414] on div at bounding box center [64, 408] width 14 height 22
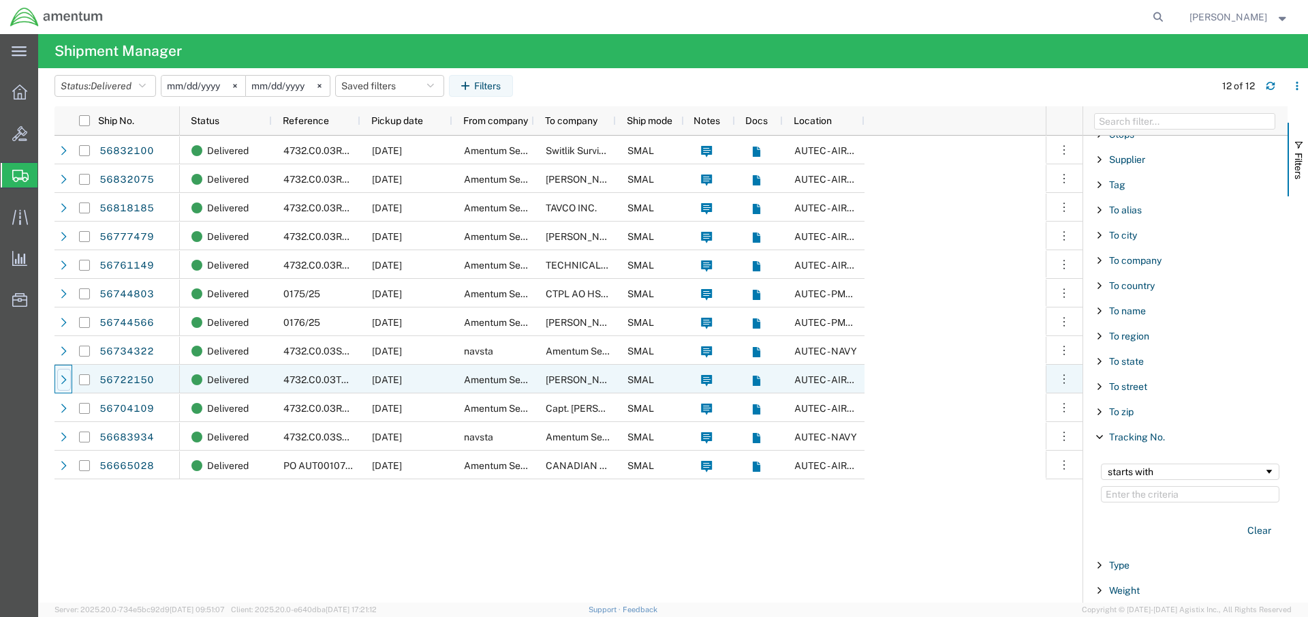
click at [63, 382] on icon at bounding box center [63, 379] width 5 height 9
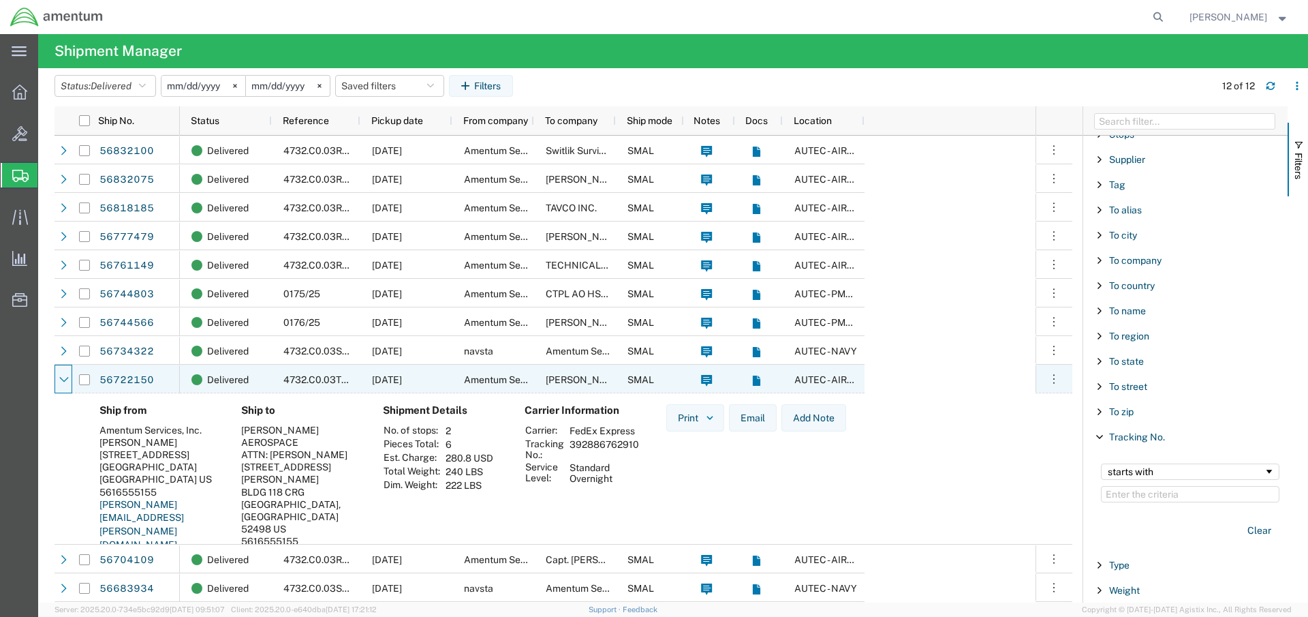
click at [61, 383] on icon at bounding box center [64, 380] width 10 height 10
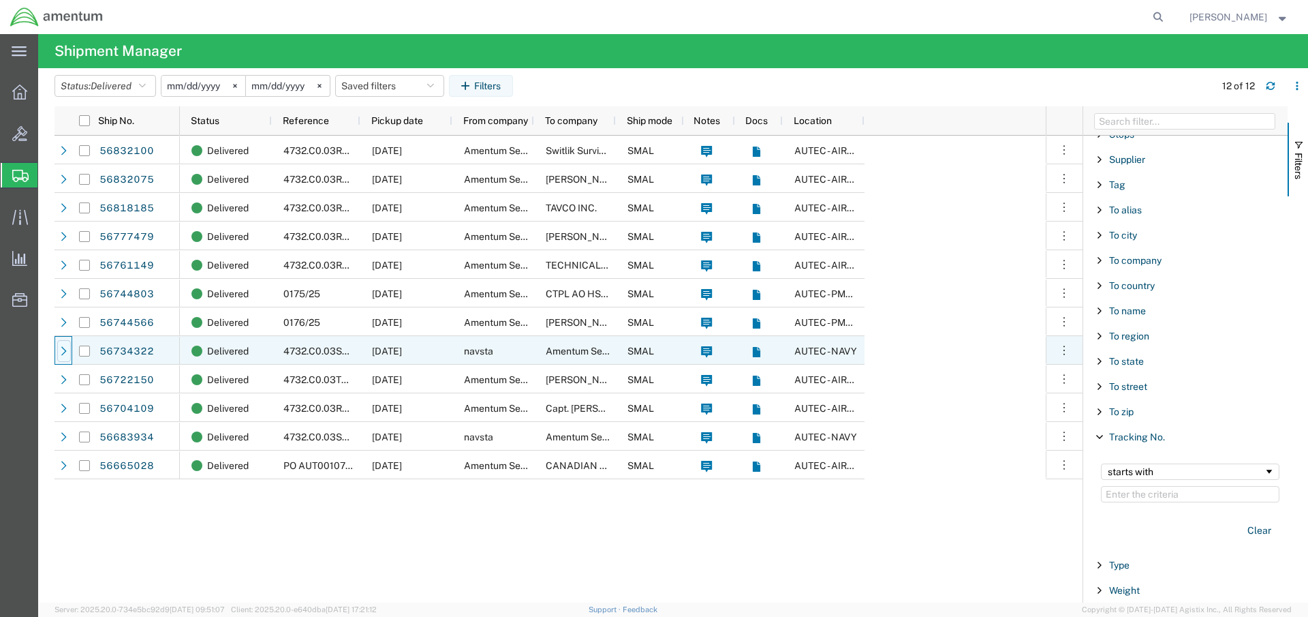
click at [62, 353] on icon at bounding box center [64, 351] width 10 height 10
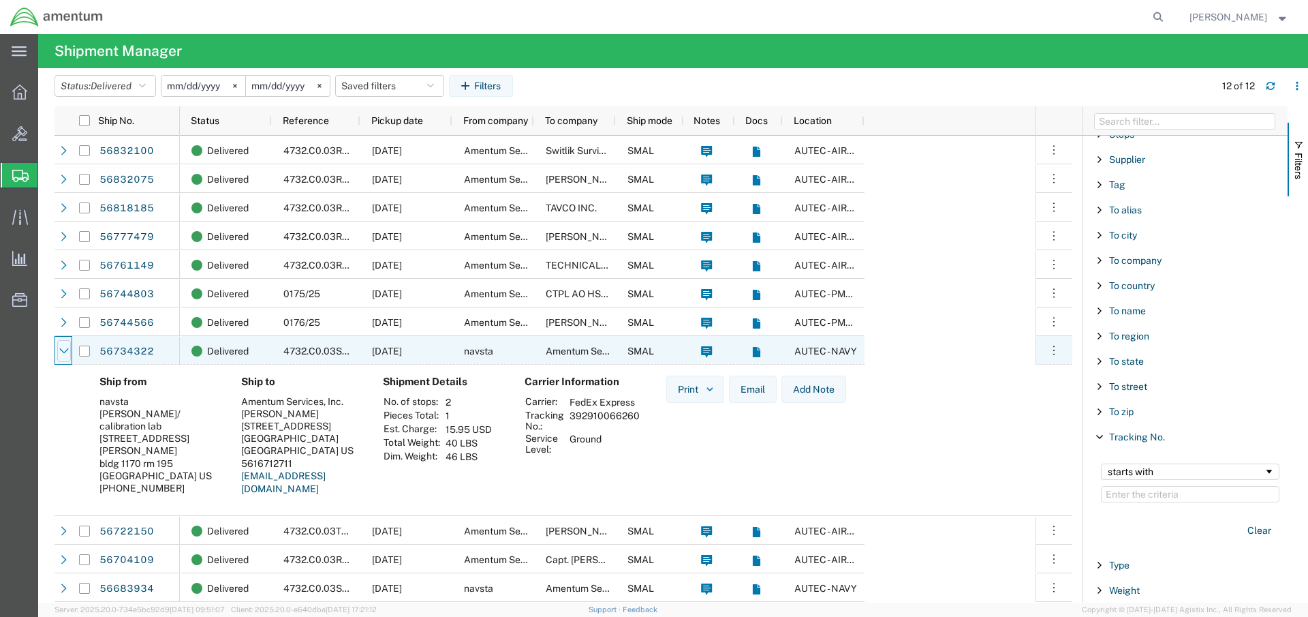
click at [62, 354] on icon at bounding box center [64, 351] width 10 height 10
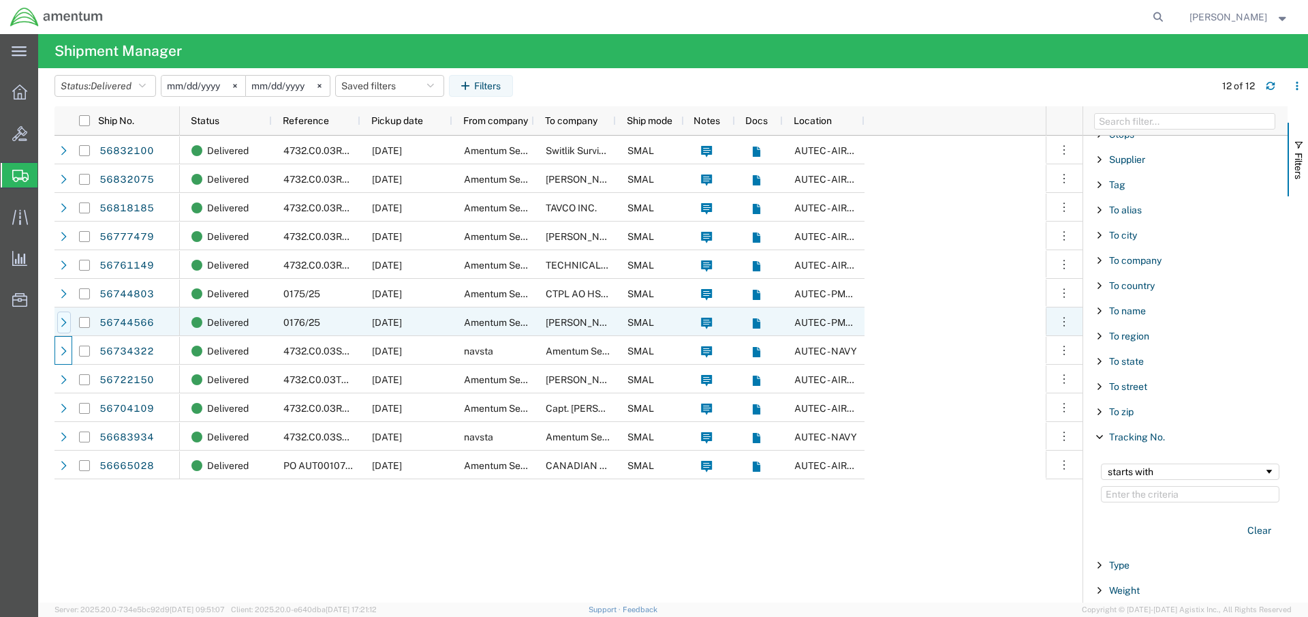
click at [66, 326] on icon at bounding box center [64, 323] width 10 height 10
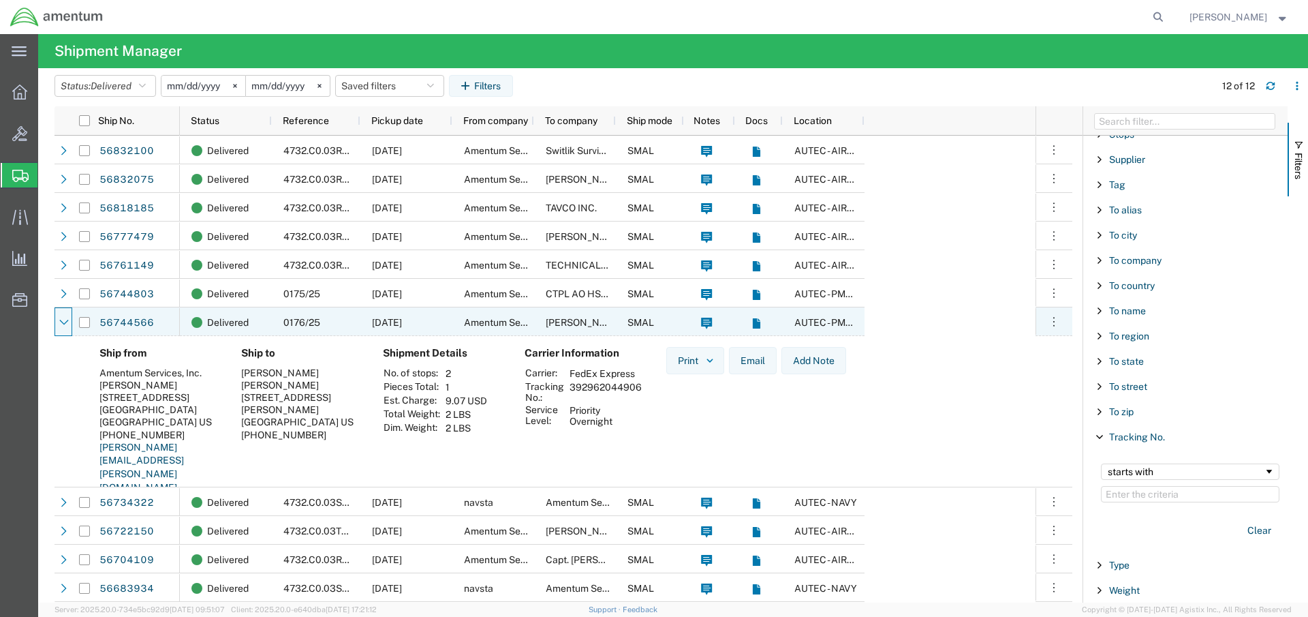
click at [64, 326] on icon at bounding box center [64, 323] width 10 height 10
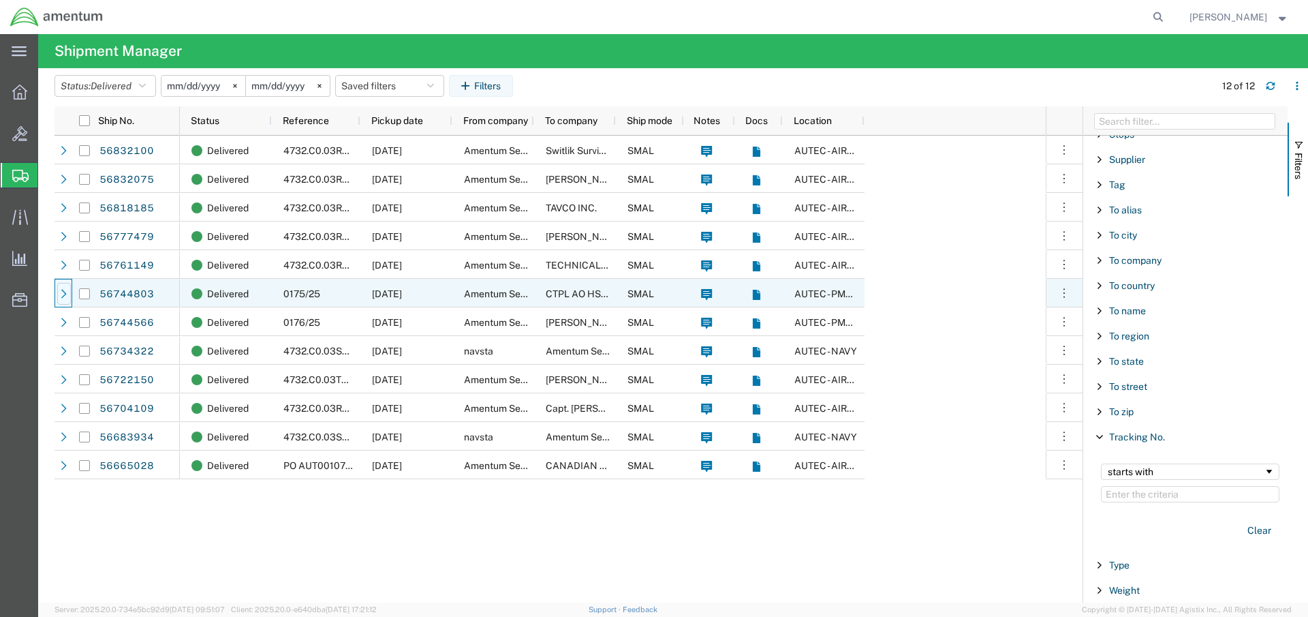
click at [63, 298] on div at bounding box center [64, 294] width 14 height 22
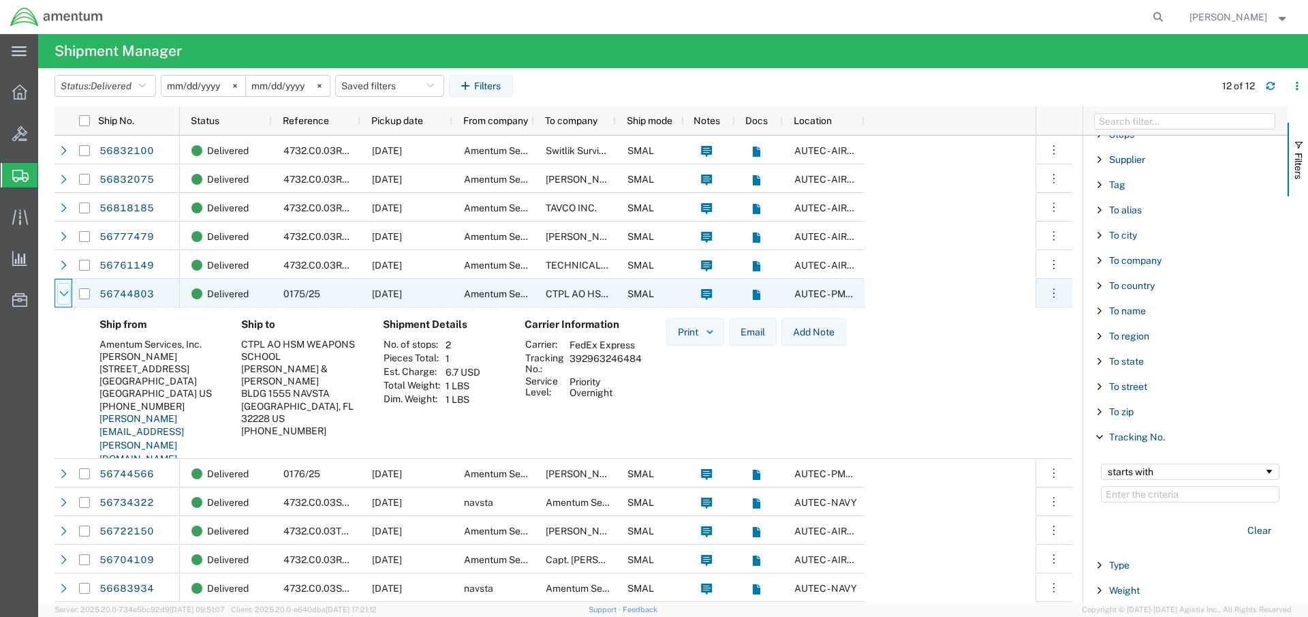
click at [61, 298] on div at bounding box center [64, 294] width 14 height 22
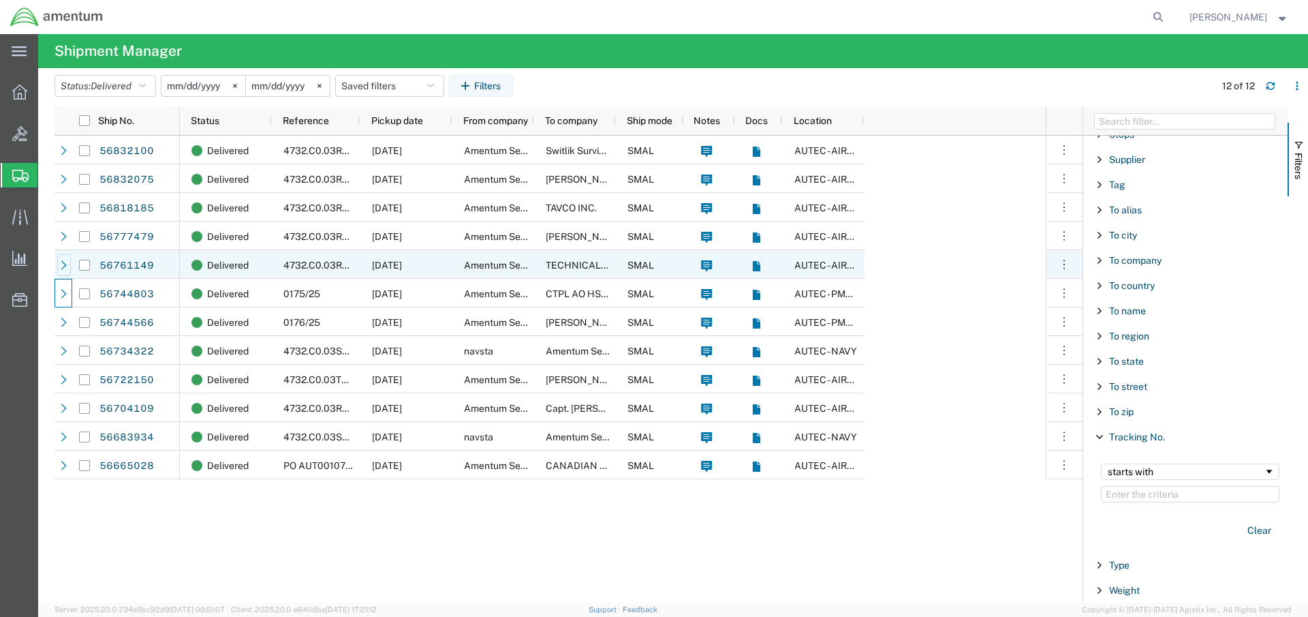
click at [62, 260] on div at bounding box center [64, 265] width 14 height 22
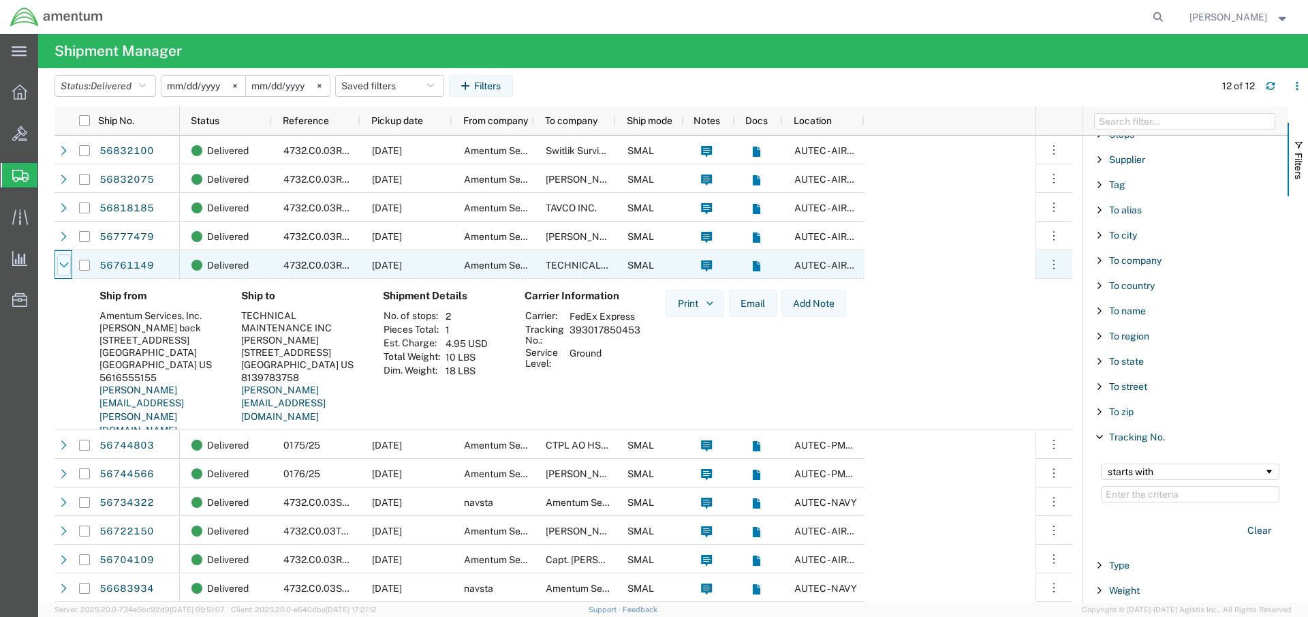
click at [65, 268] on icon at bounding box center [64, 265] width 10 height 10
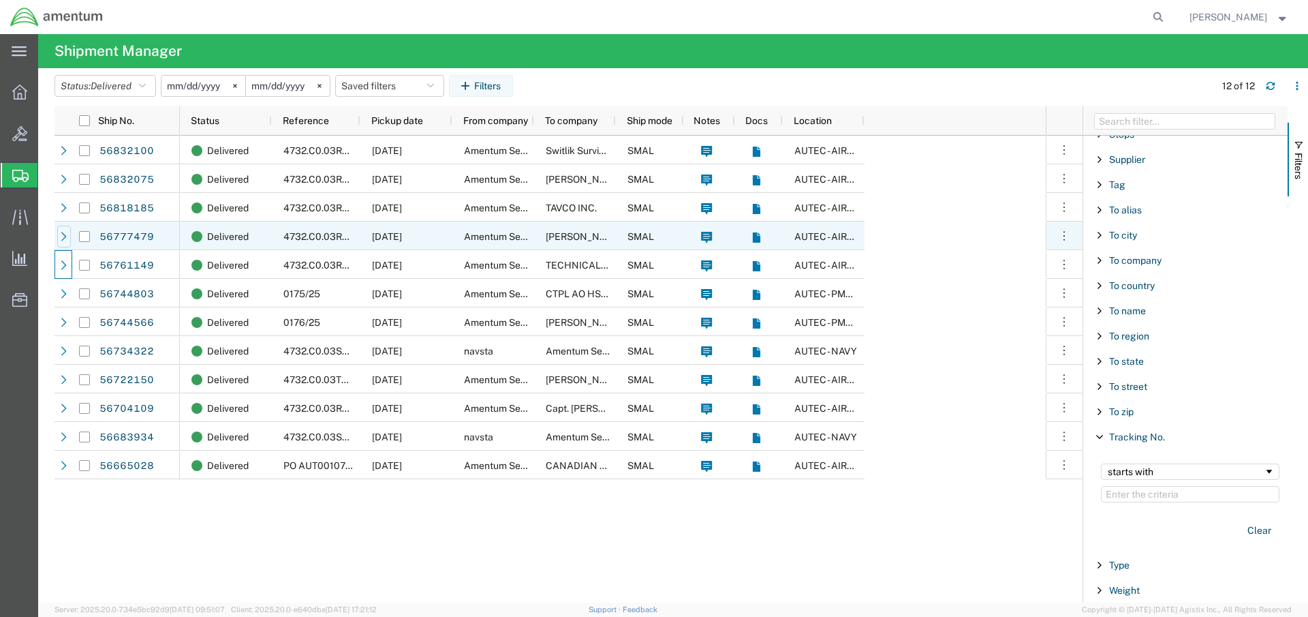
click at [63, 236] on icon at bounding box center [64, 237] width 10 height 10
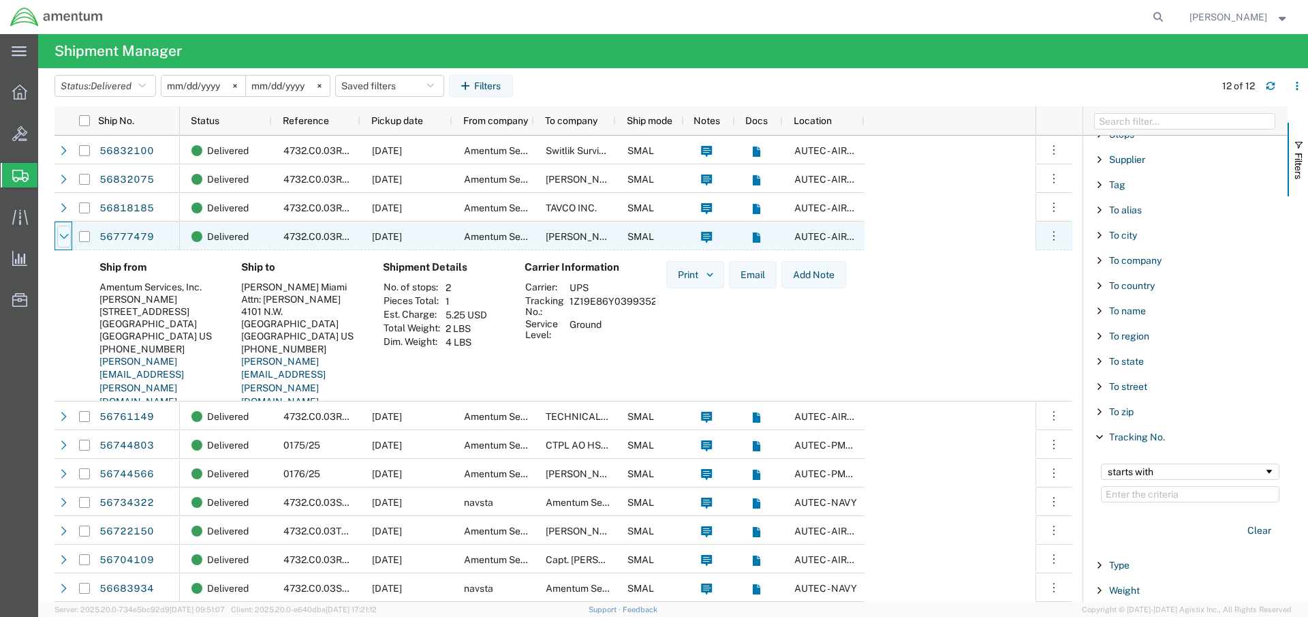
click at [68, 234] on icon at bounding box center [64, 237] width 10 height 10
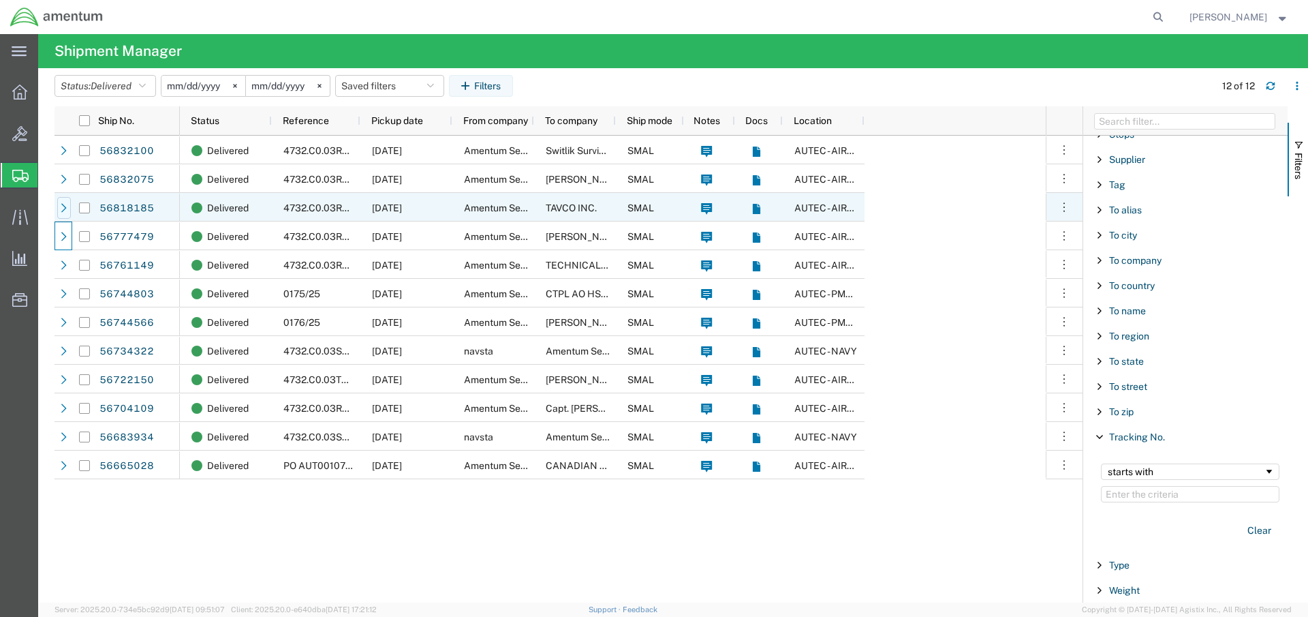
click at [69, 209] on div at bounding box center [64, 208] width 14 height 22
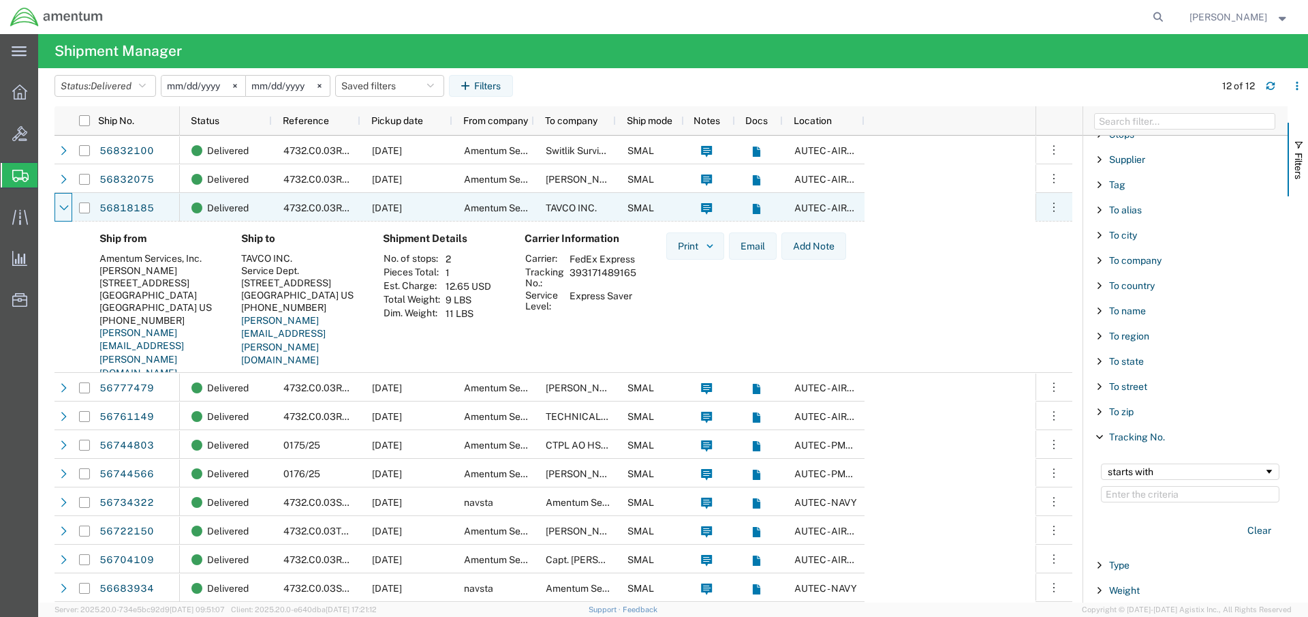
click at [69, 209] on div at bounding box center [64, 208] width 14 height 22
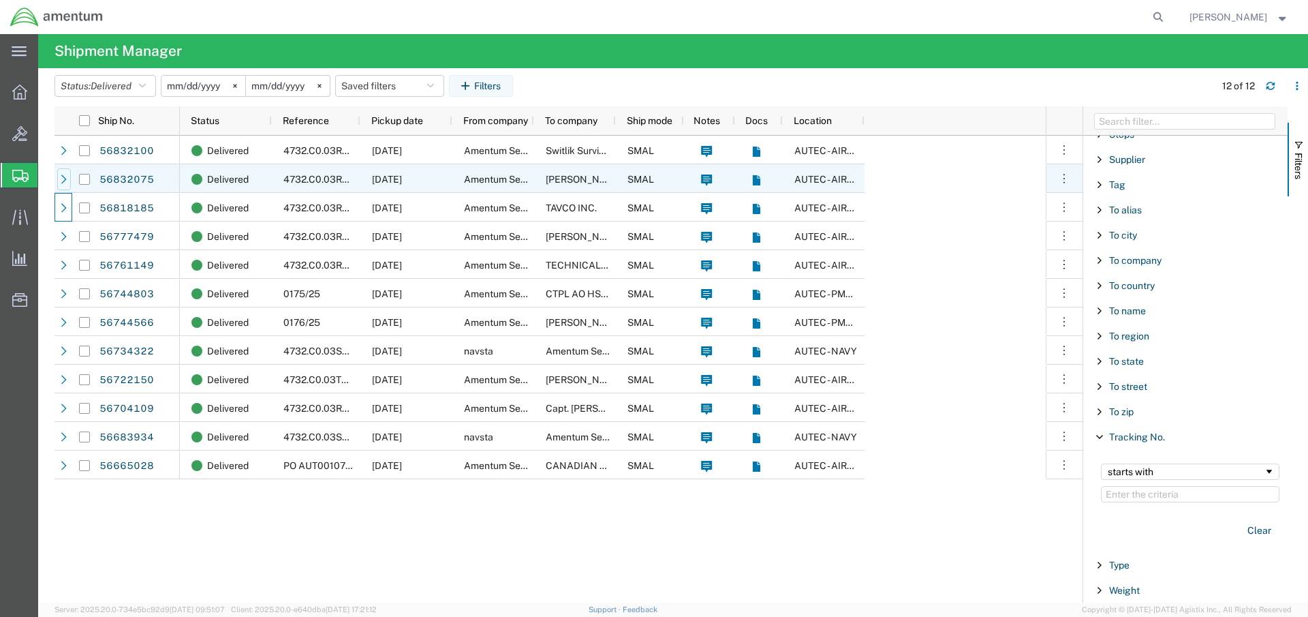
click at [62, 181] on icon at bounding box center [64, 179] width 10 height 10
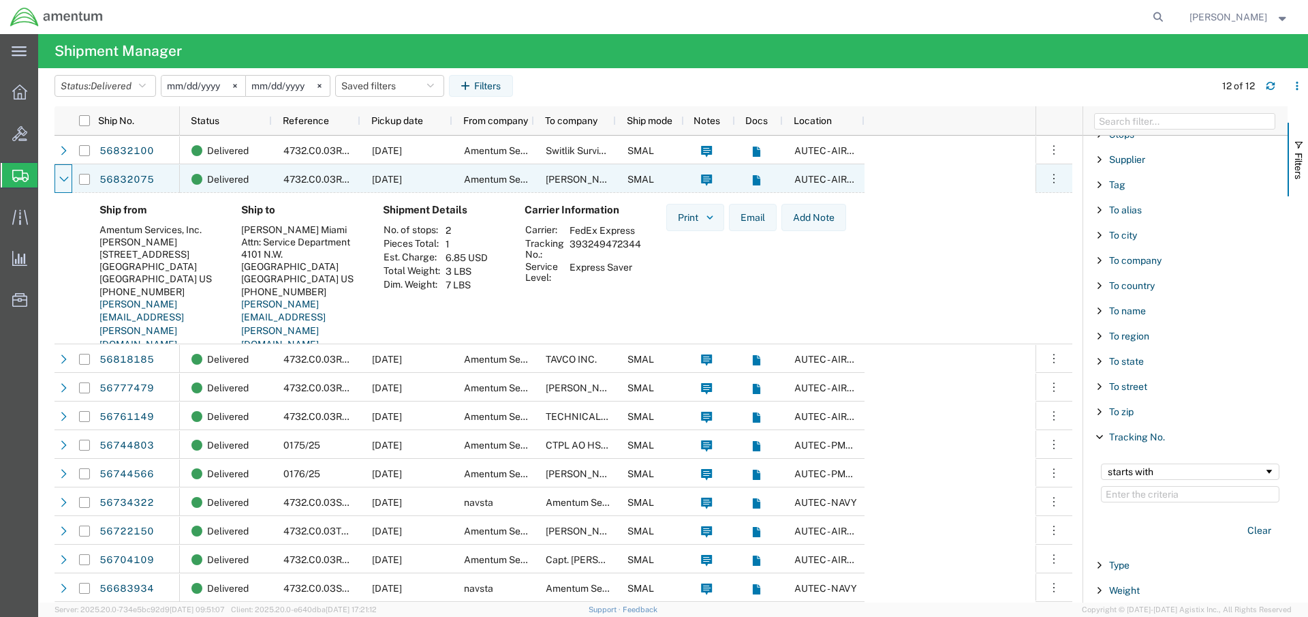
click at [62, 183] on icon at bounding box center [64, 179] width 10 height 10
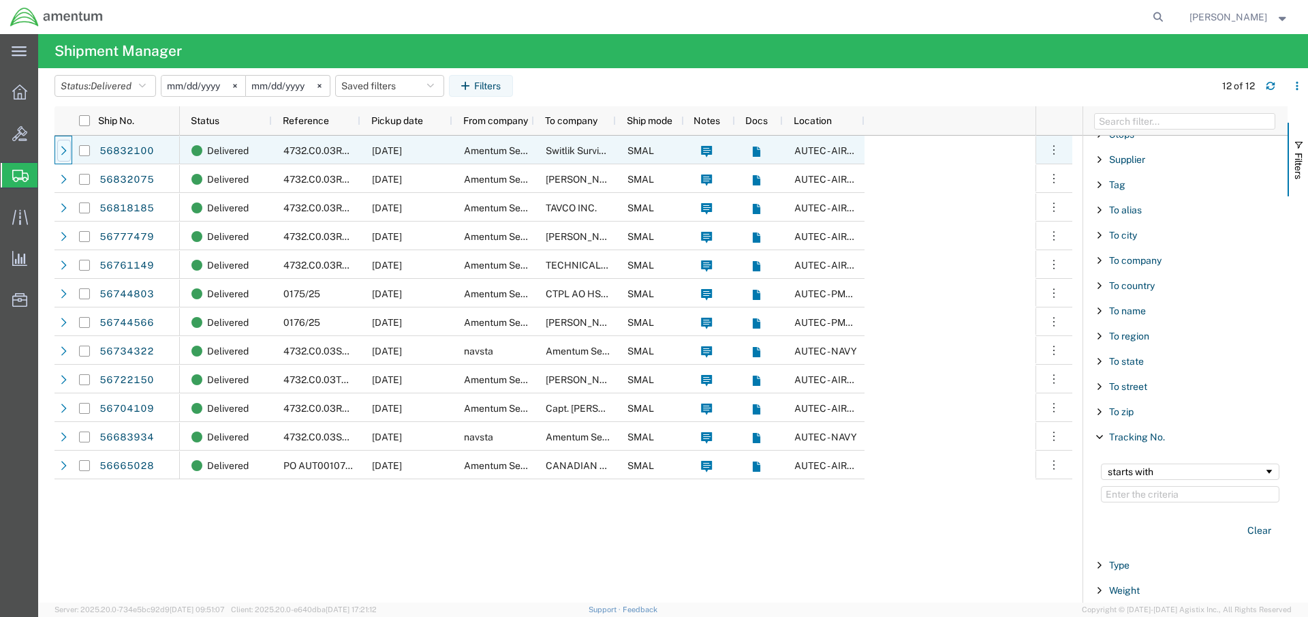
click at [63, 150] on icon at bounding box center [64, 151] width 10 height 10
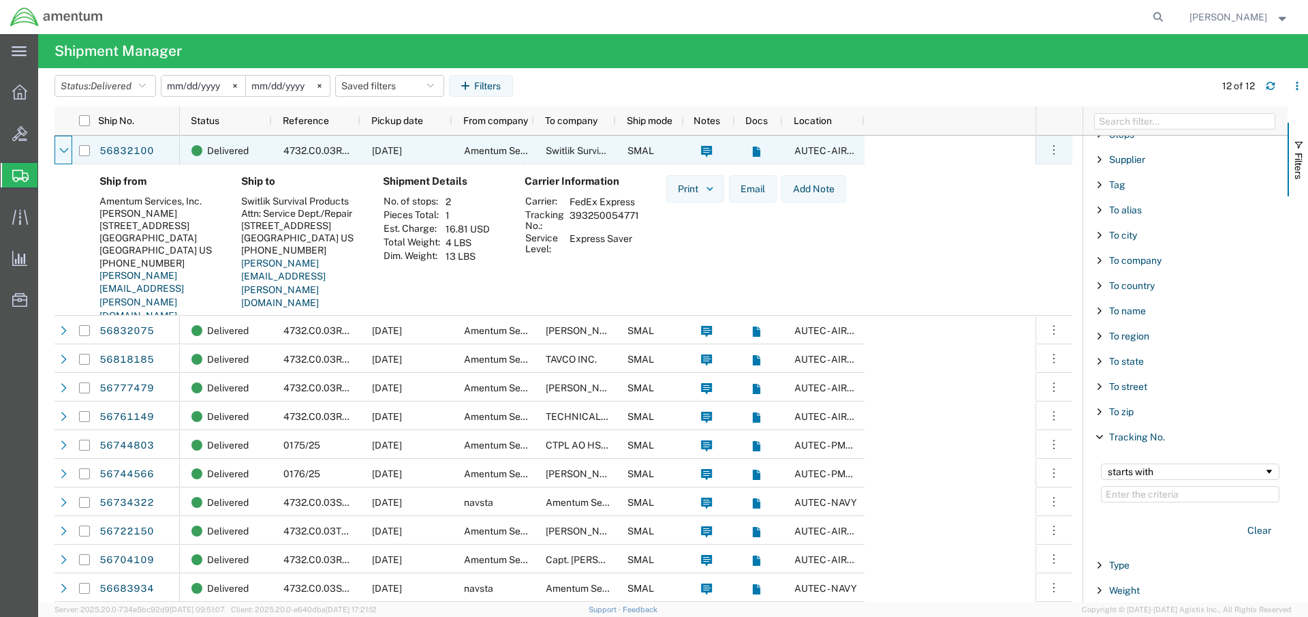
click at [63, 150] on icon at bounding box center [64, 151] width 10 height 10
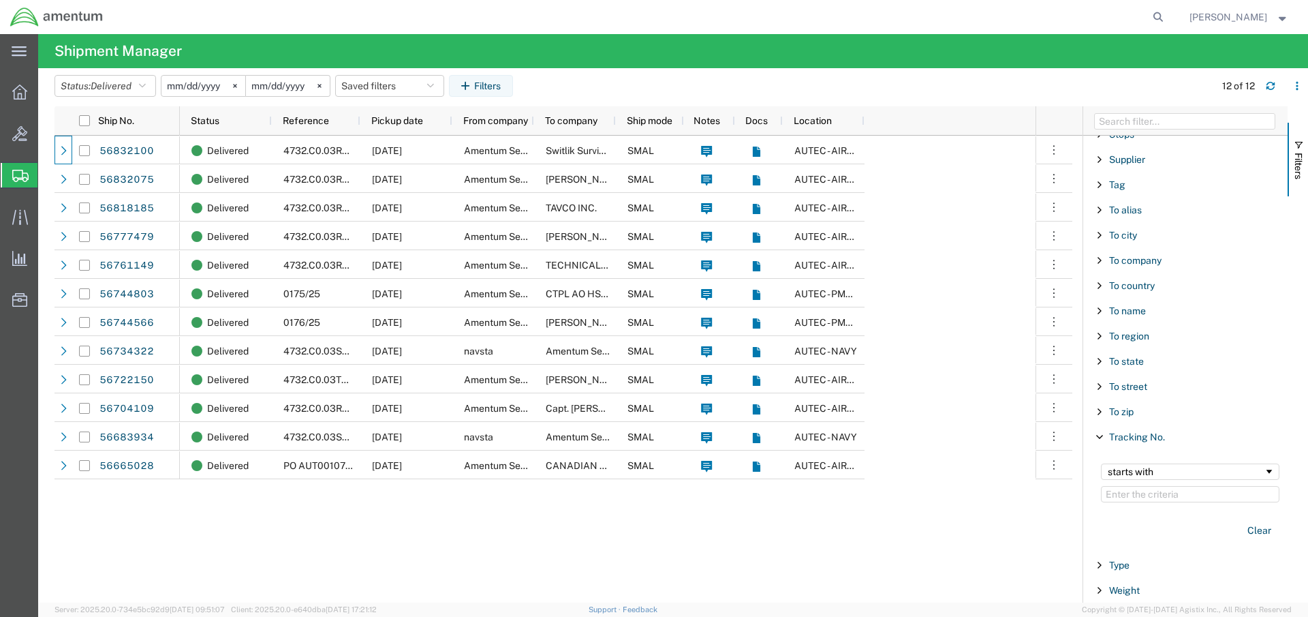
click at [217, 88] on input "[DATE]" at bounding box center [204, 86] width 84 height 20
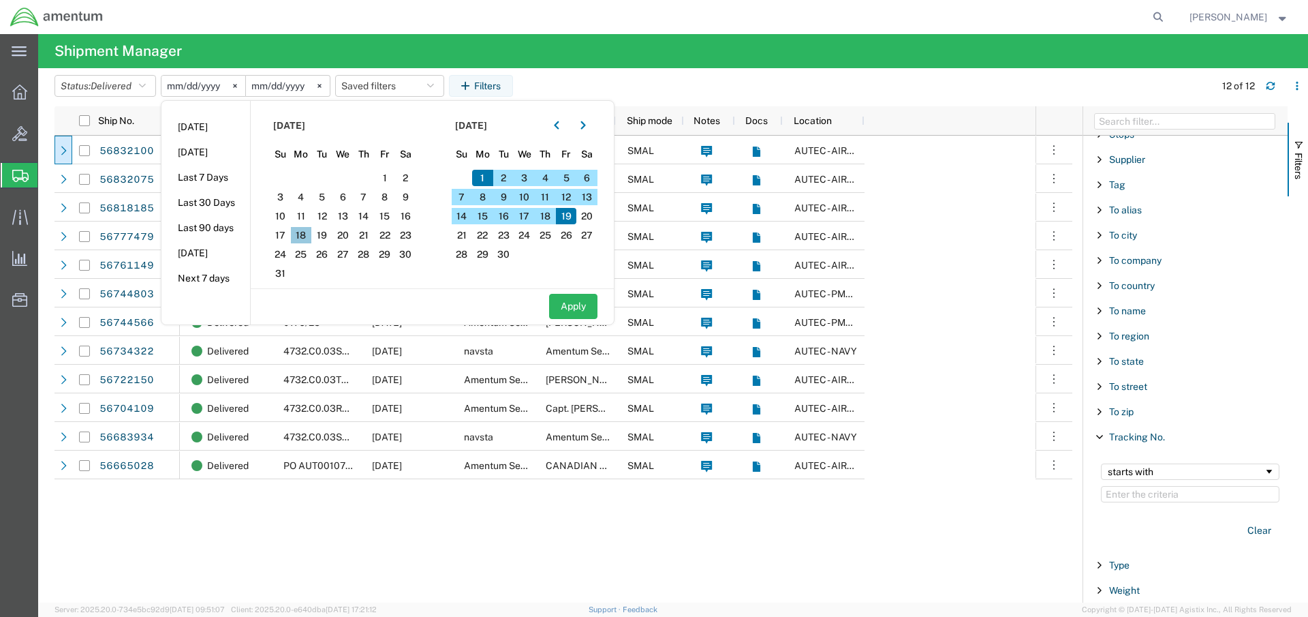
click at [311, 234] on span "18" at bounding box center [301, 235] width 21 height 16
click at [584, 305] on button "Apply" at bounding box center [573, 306] width 48 height 25
type input "[DATE]"
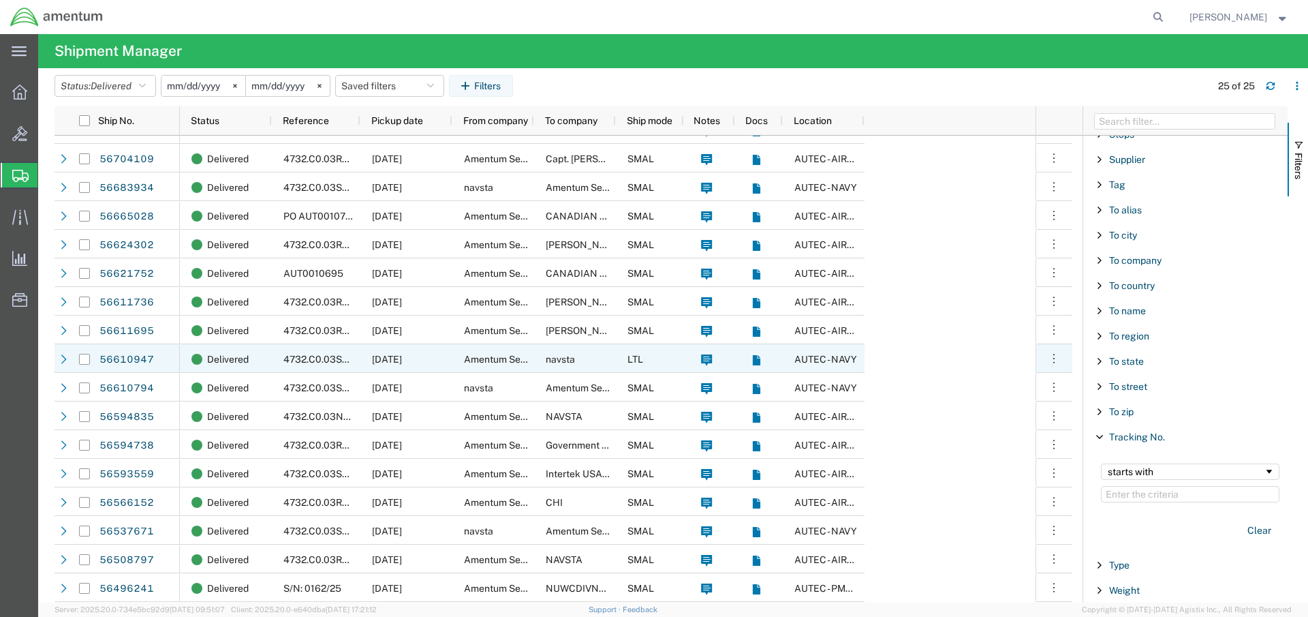
scroll to position [249, 0]
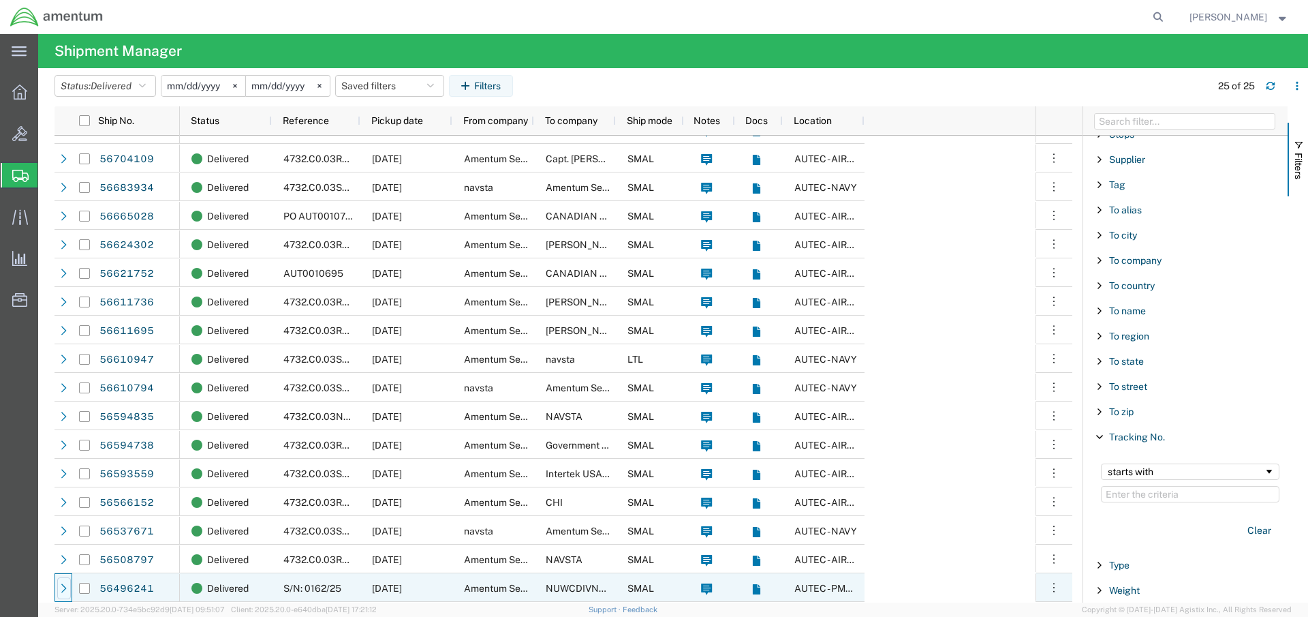
click at [66, 478] on icon at bounding box center [64, 588] width 10 height 10
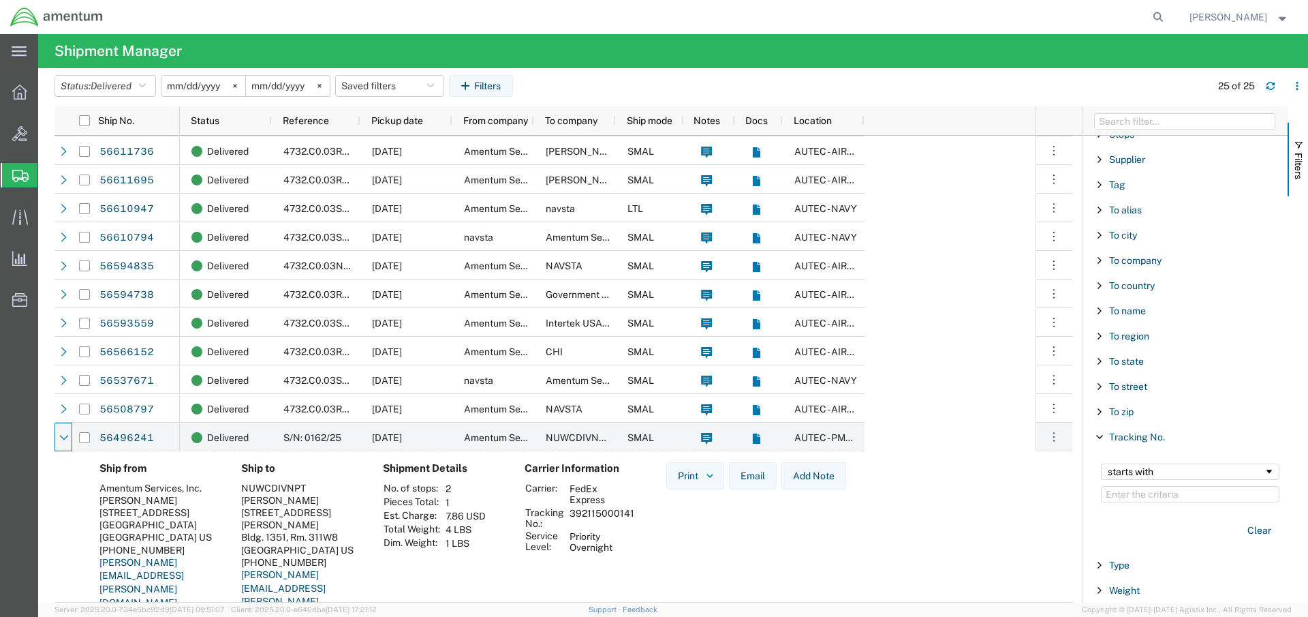
scroll to position [400, 0]
click at [62, 437] on icon at bounding box center [63, 437] width 9 height 5
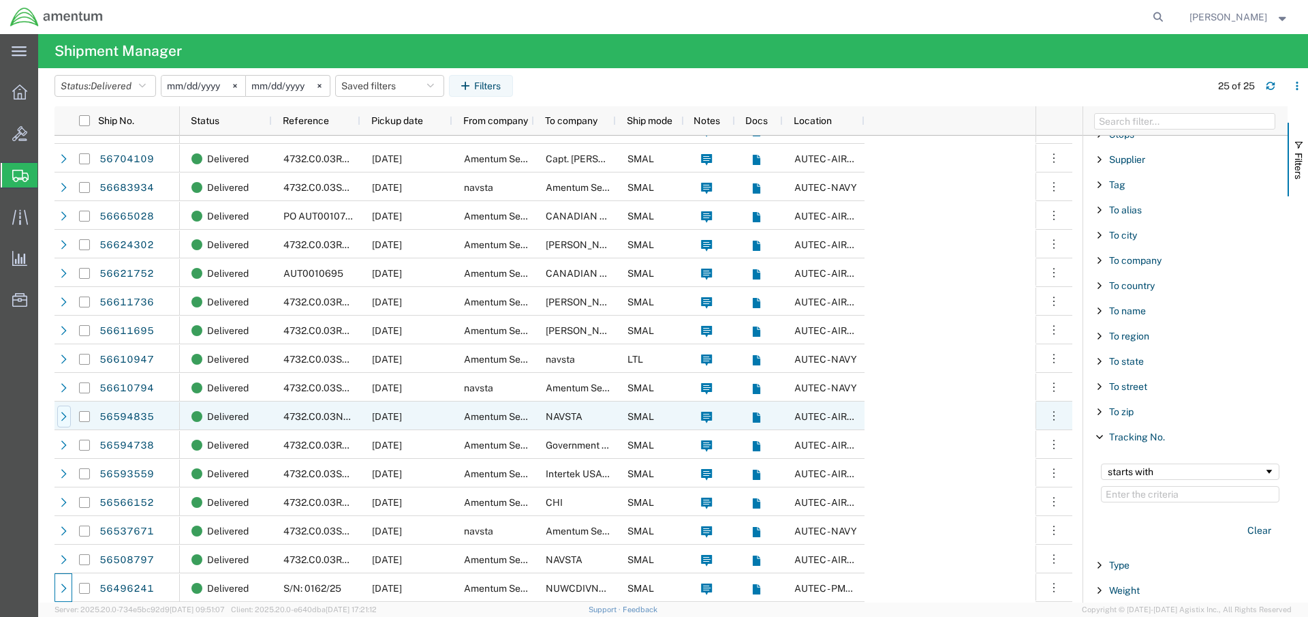
scroll to position [249, 0]
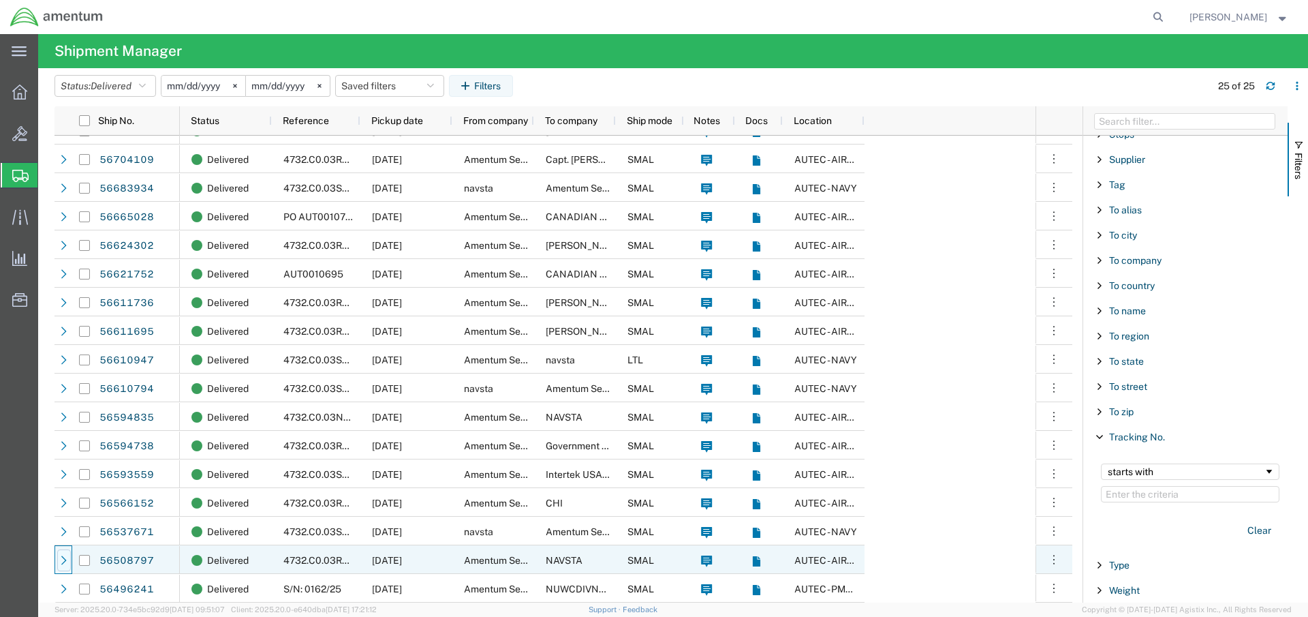
click at [65, 478] on icon at bounding box center [64, 560] width 10 height 10
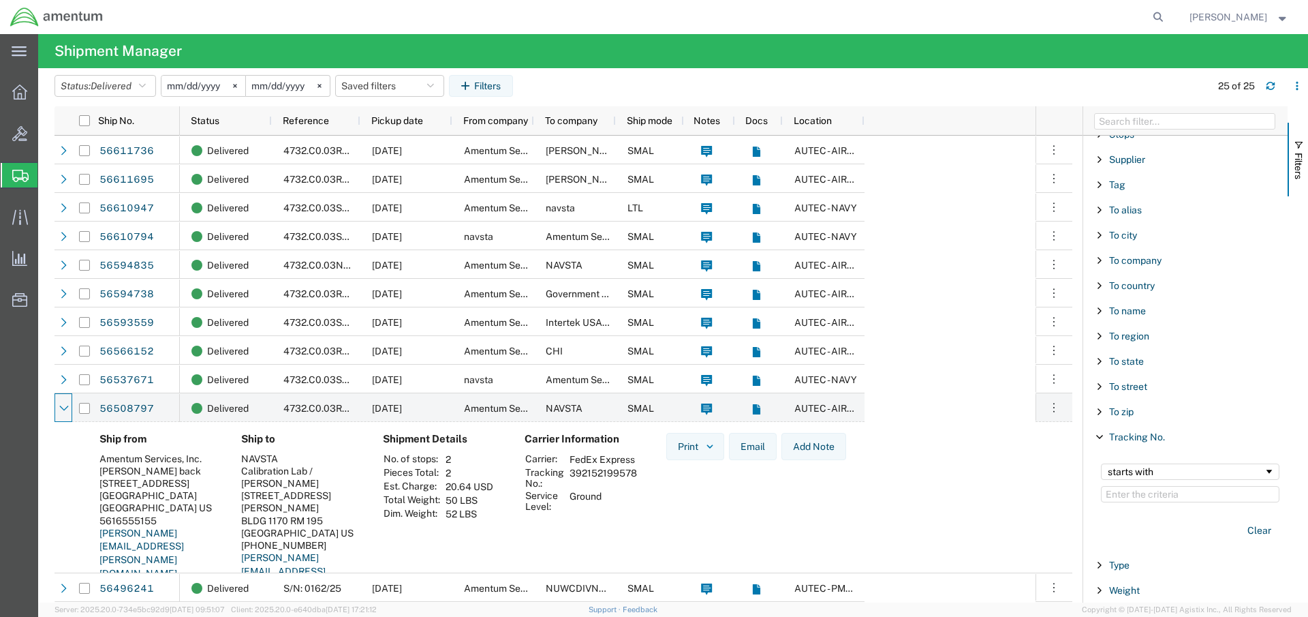
scroll to position [400, 0]
click at [68, 407] on icon at bounding box center [64, 408] width 10 height 10
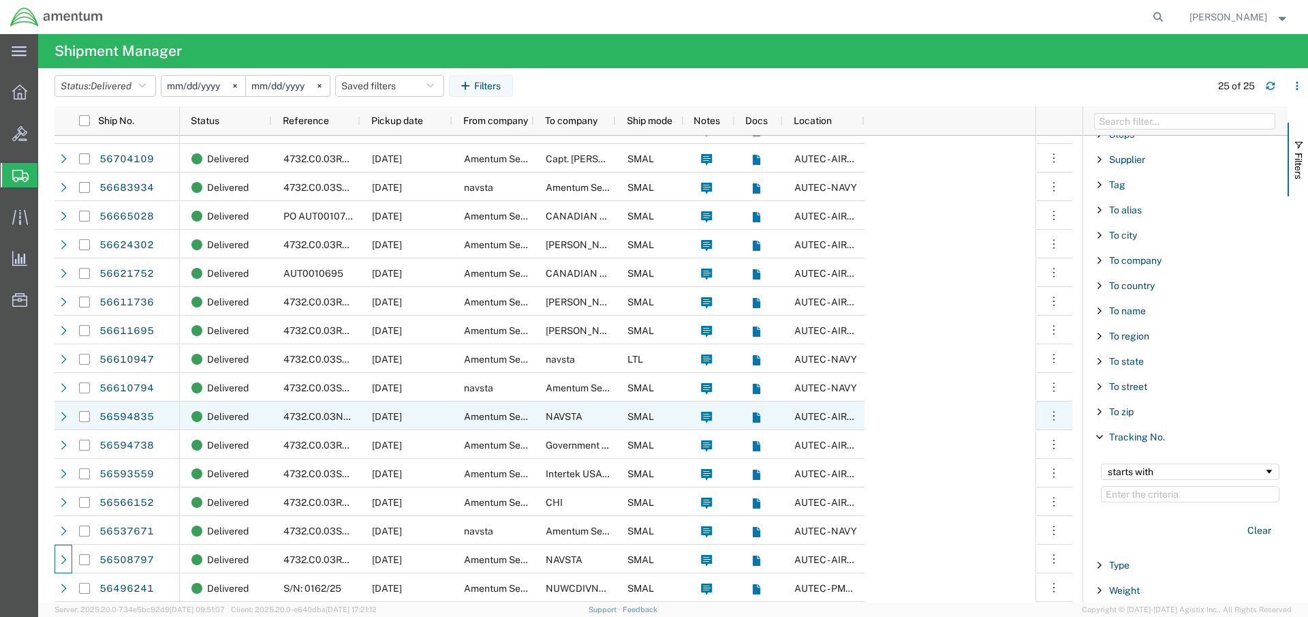
scroll to position [249, 0]
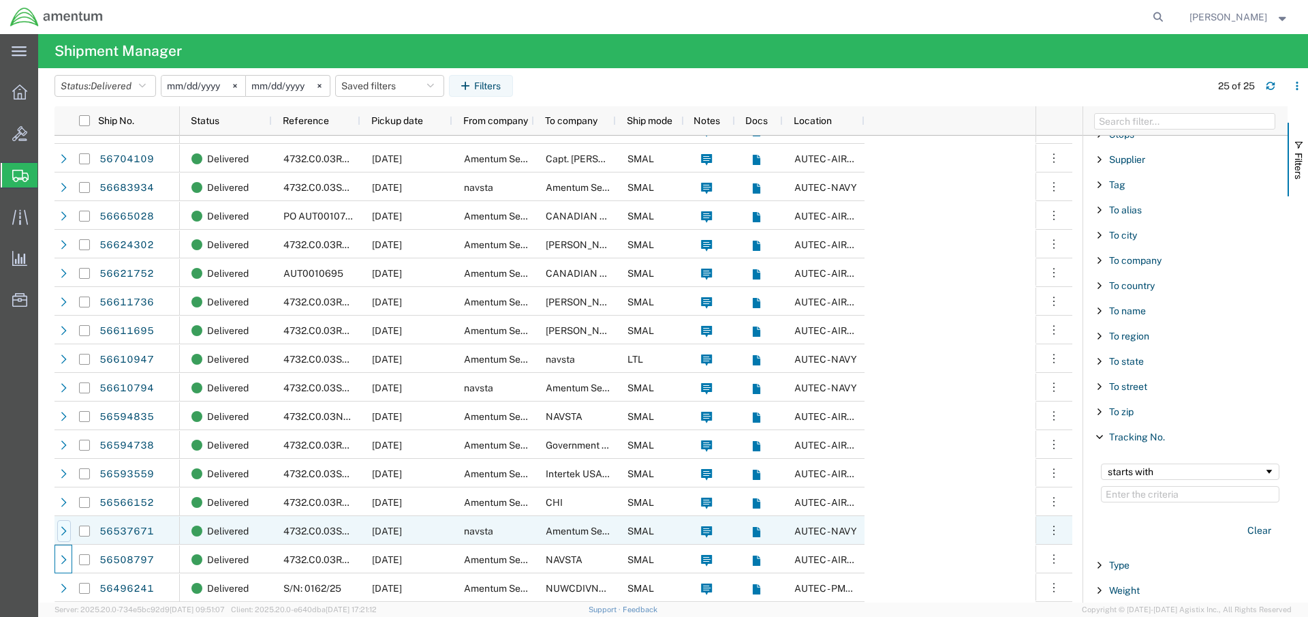
click at [65, 478] on icon at bounding box center [64, 531] width 10 height 10
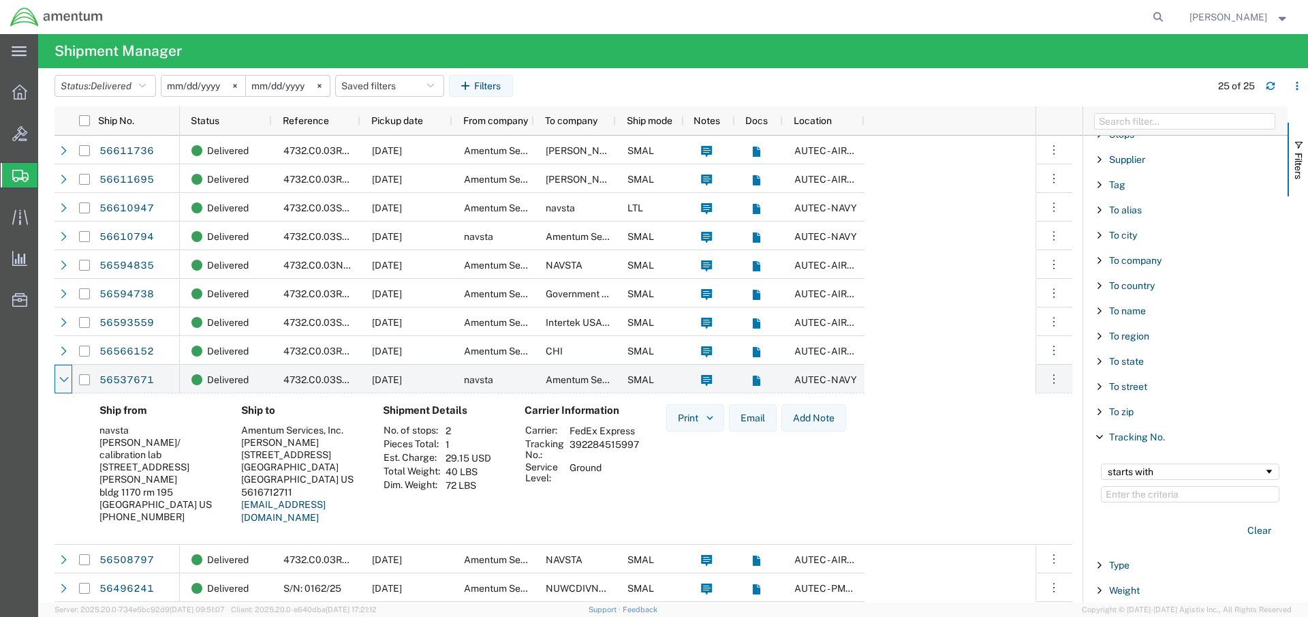
scroll to position [400, 0]
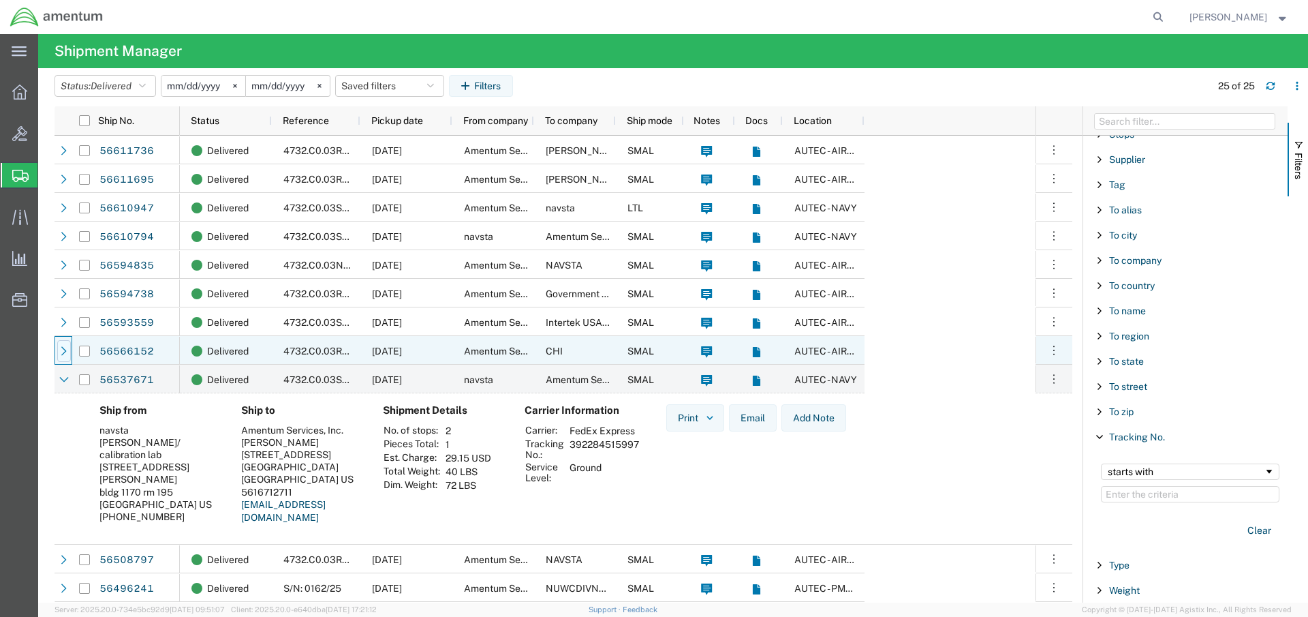
click at [64, 348] on icon at bounding box center [64, 351] width 10 height 10
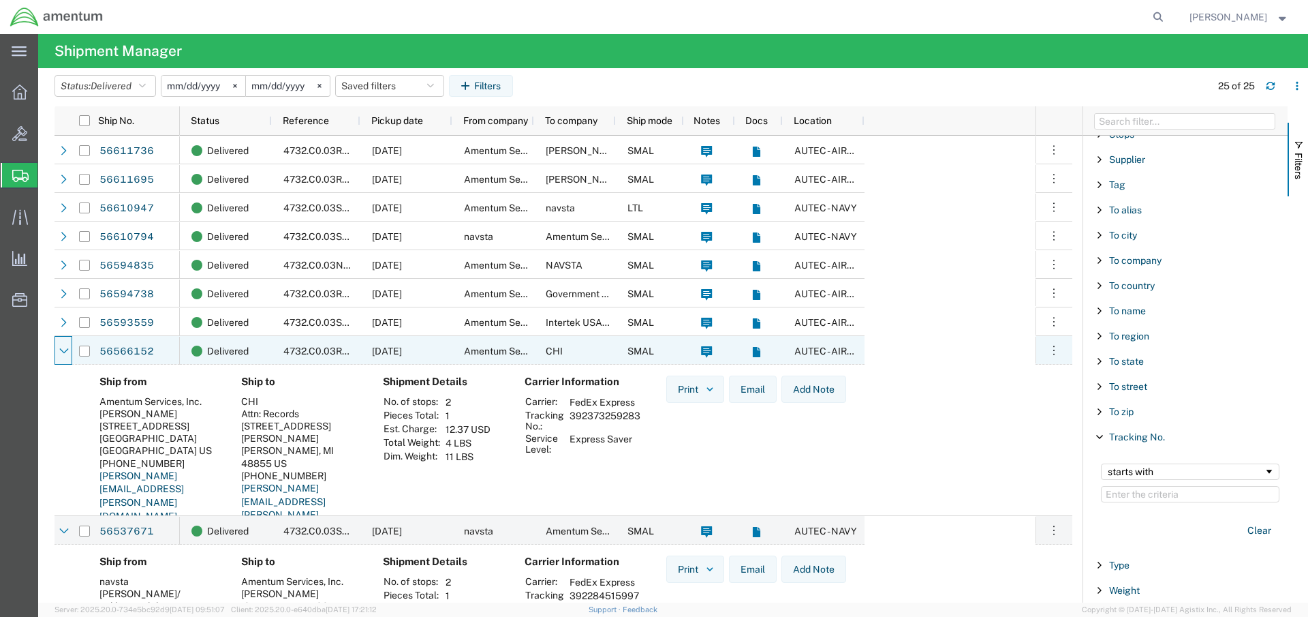
scroll to position [401, 0]
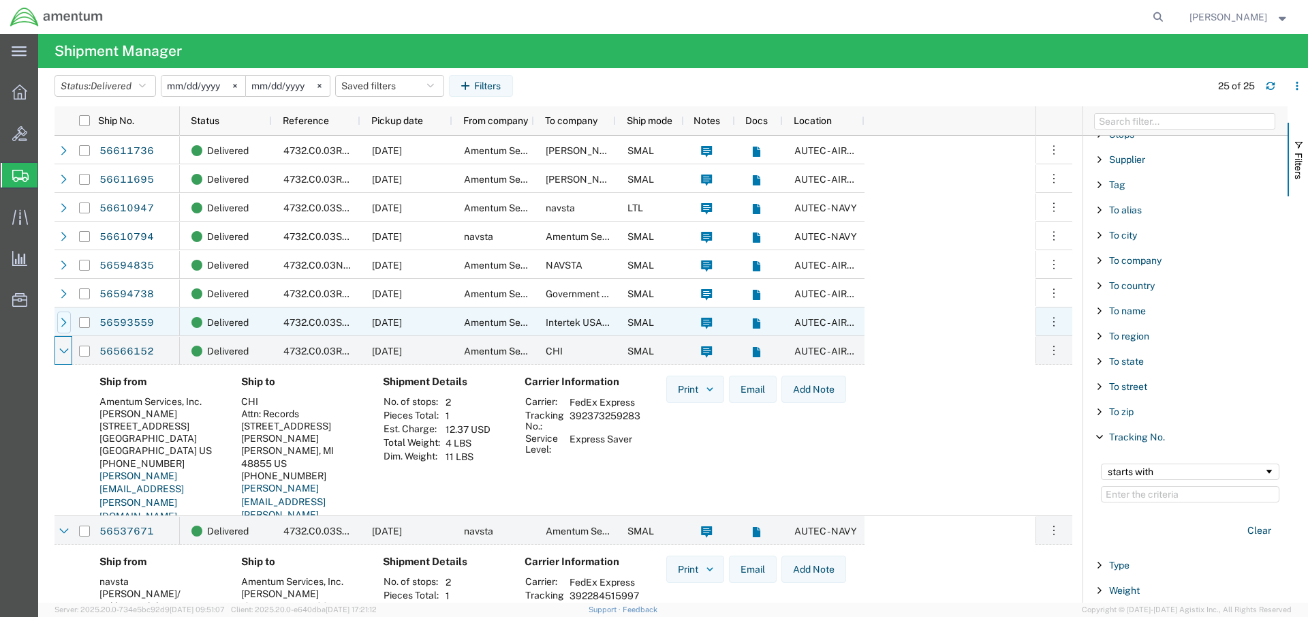
click at [61, 325] on icon at bounding box center [64, 323] width 10 height 10
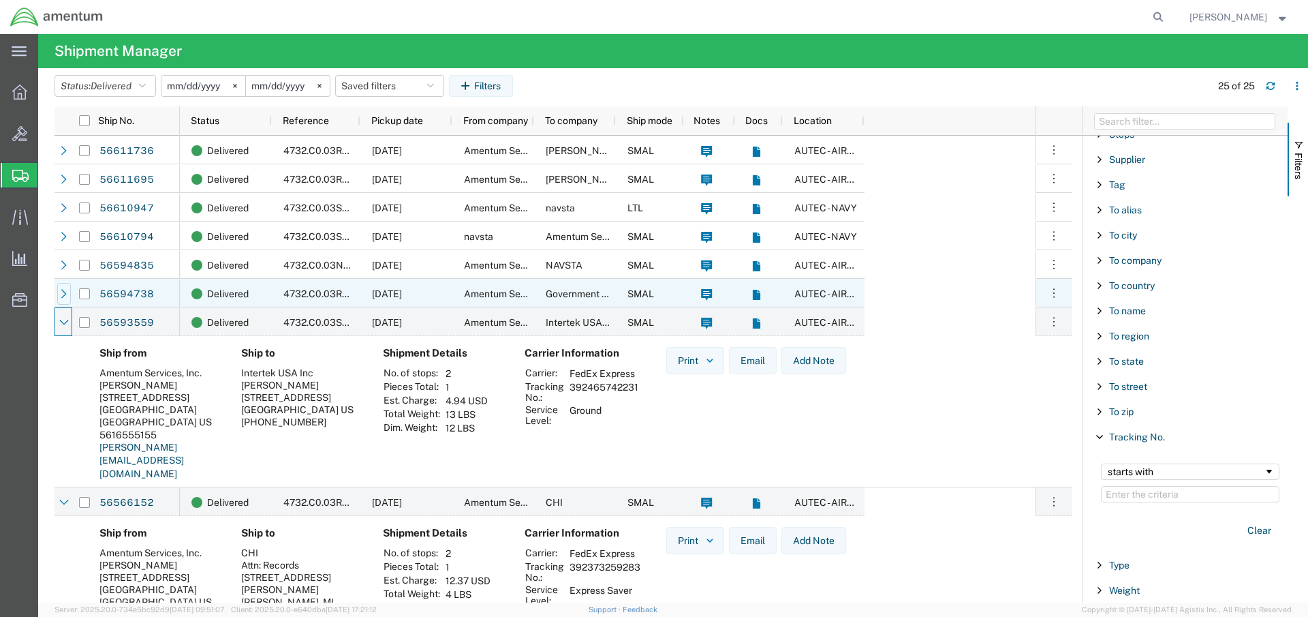
click at [61, 294] on icon at bounding box center [64, 294] width 10 height 10
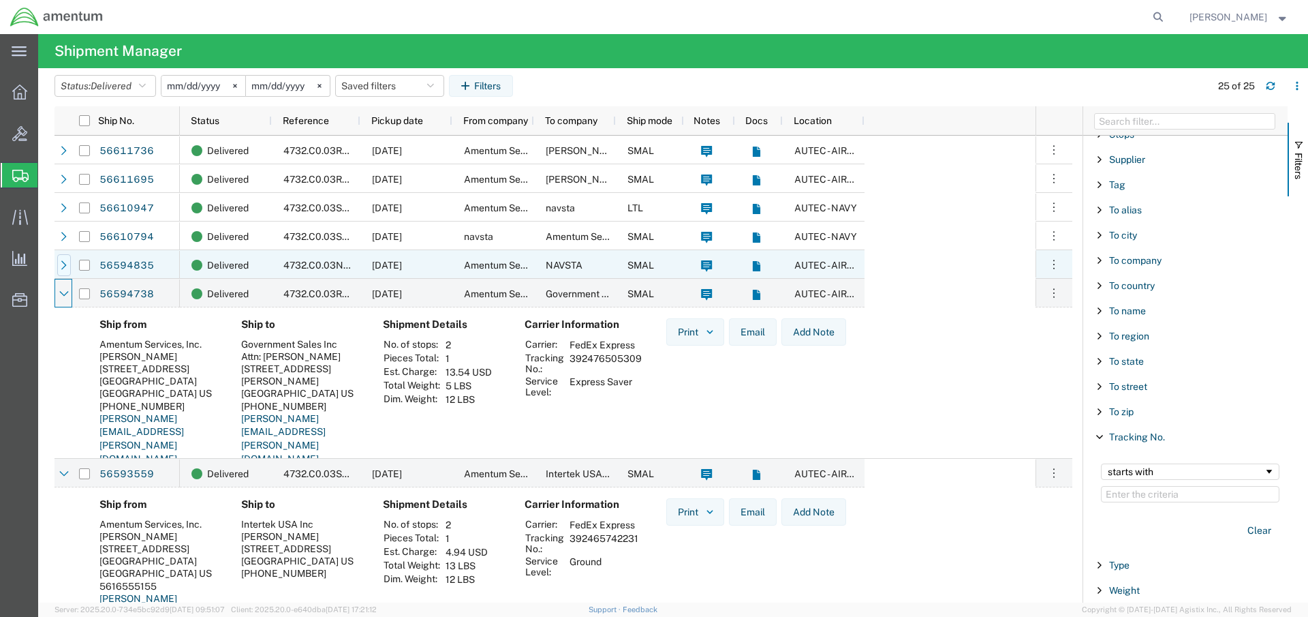
click at [63, 256] on div at bounding box center [64, 265] width 14 height 22
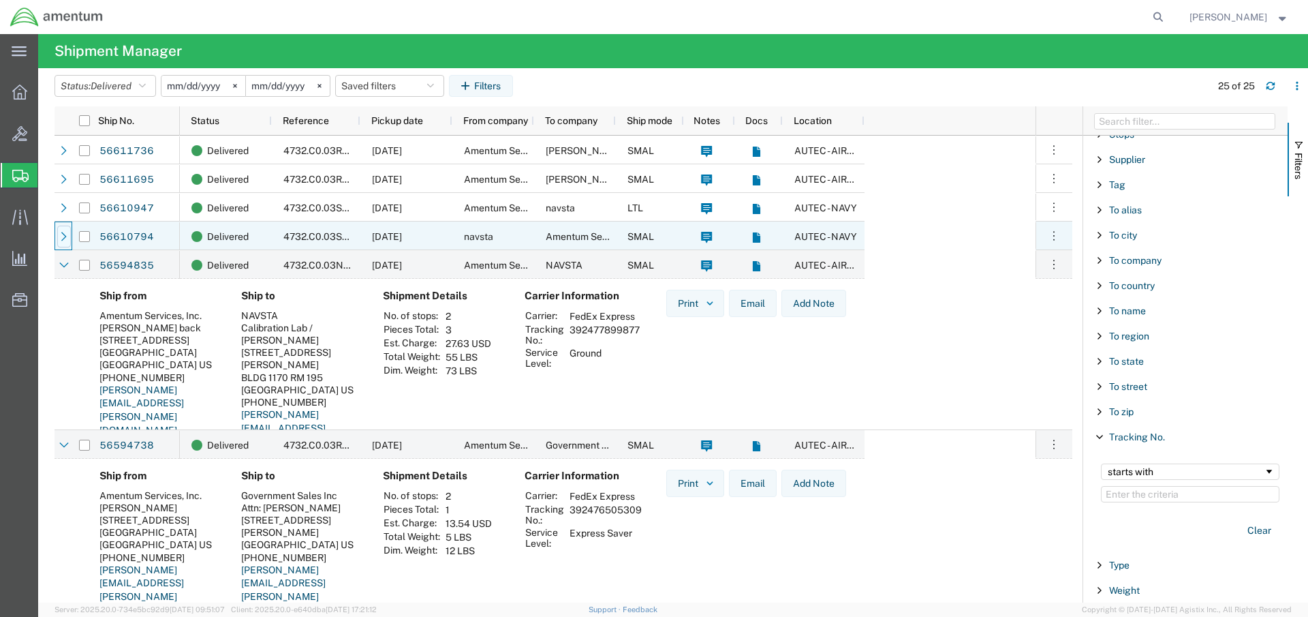
click at [63, 230] on div at bounding box center [64, 237] width 14 height 22
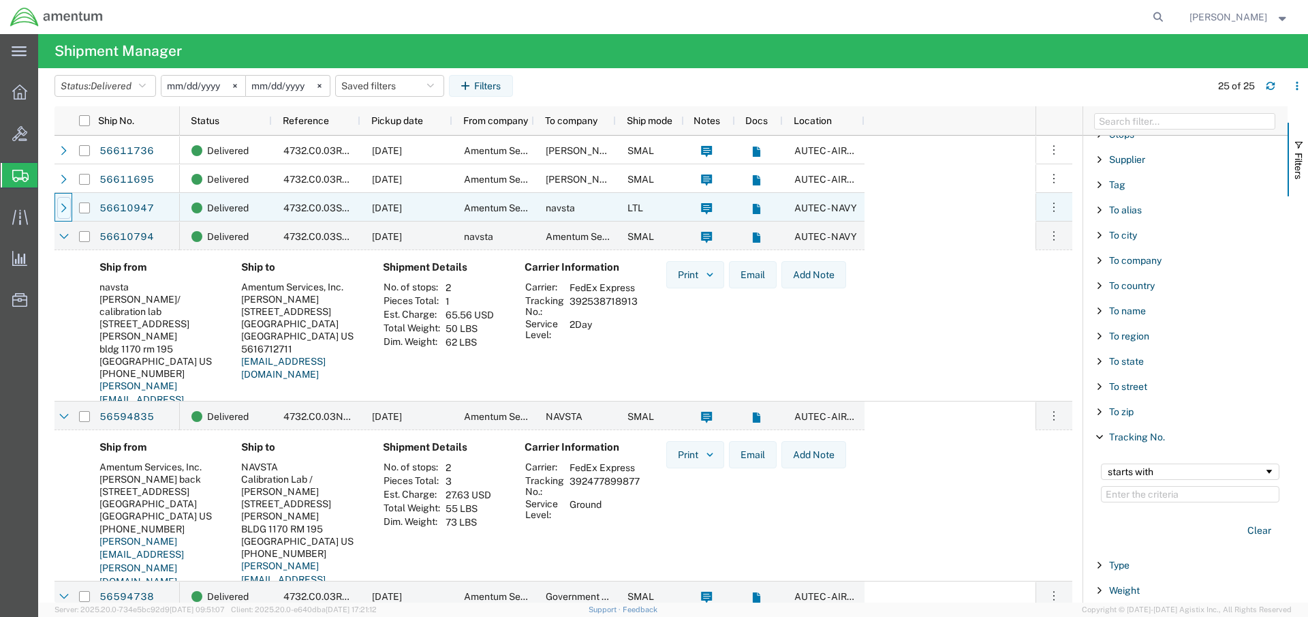
click at [61, 209] on icon at bounding box center [64, 208] width 10 height 10
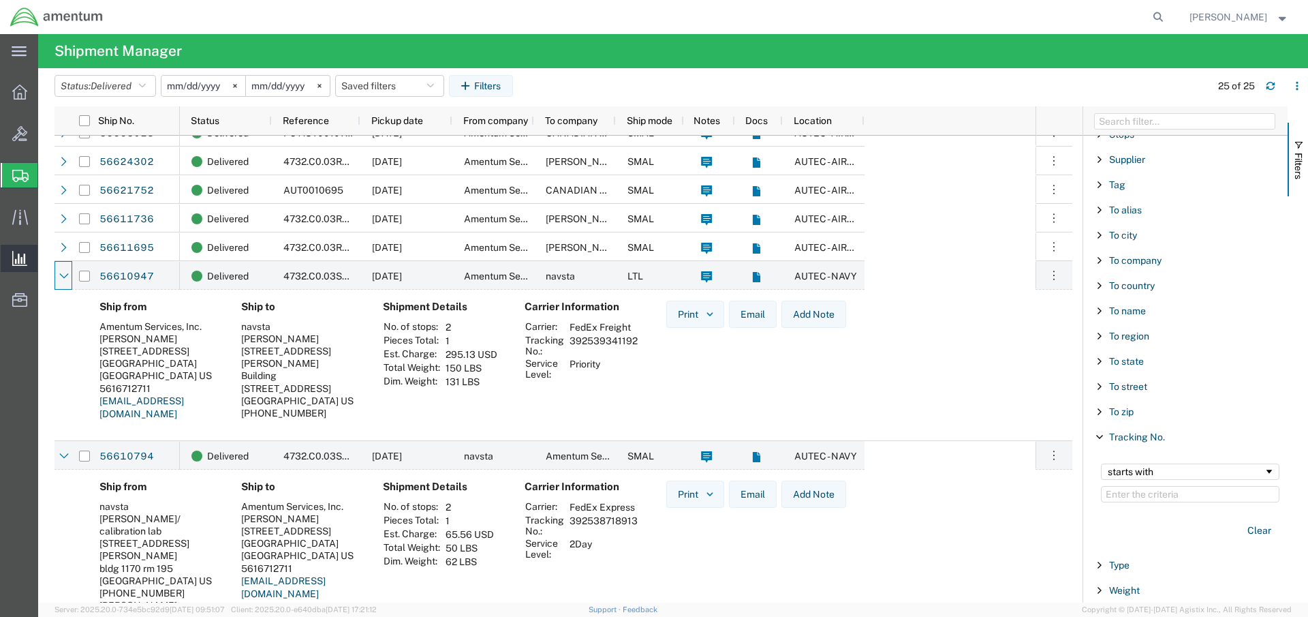
scroll to position [333, 0]
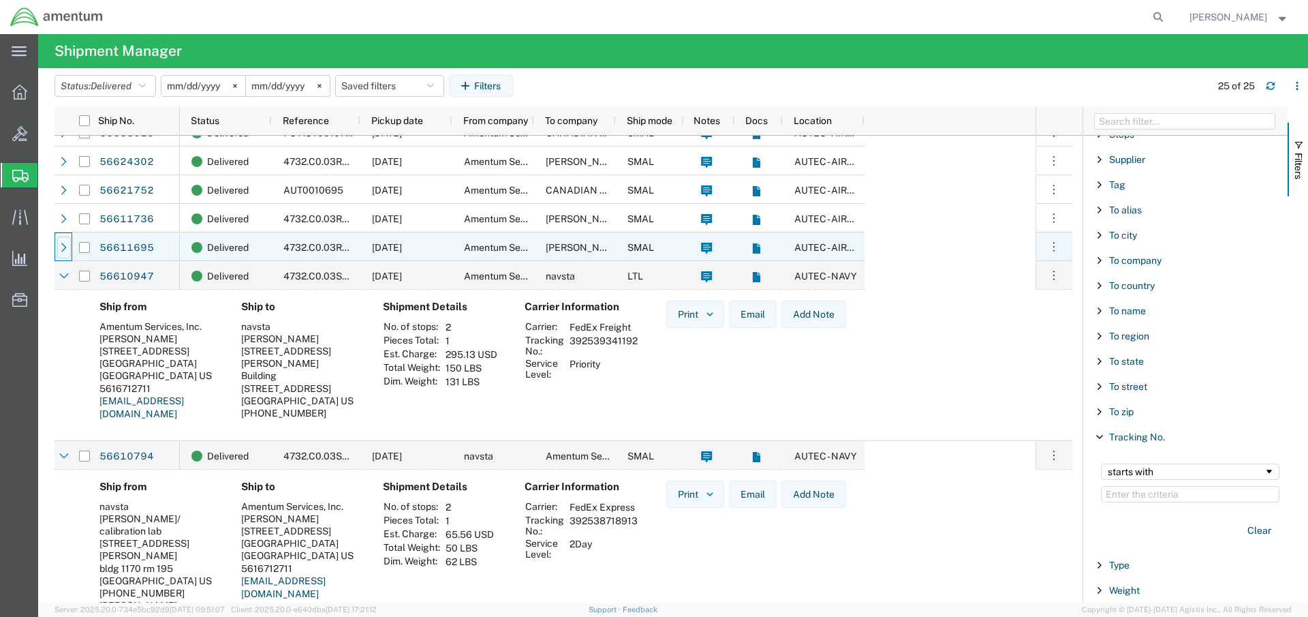
click at [65, 246] on icon at bounding box center [64, 248] width 10 height 10
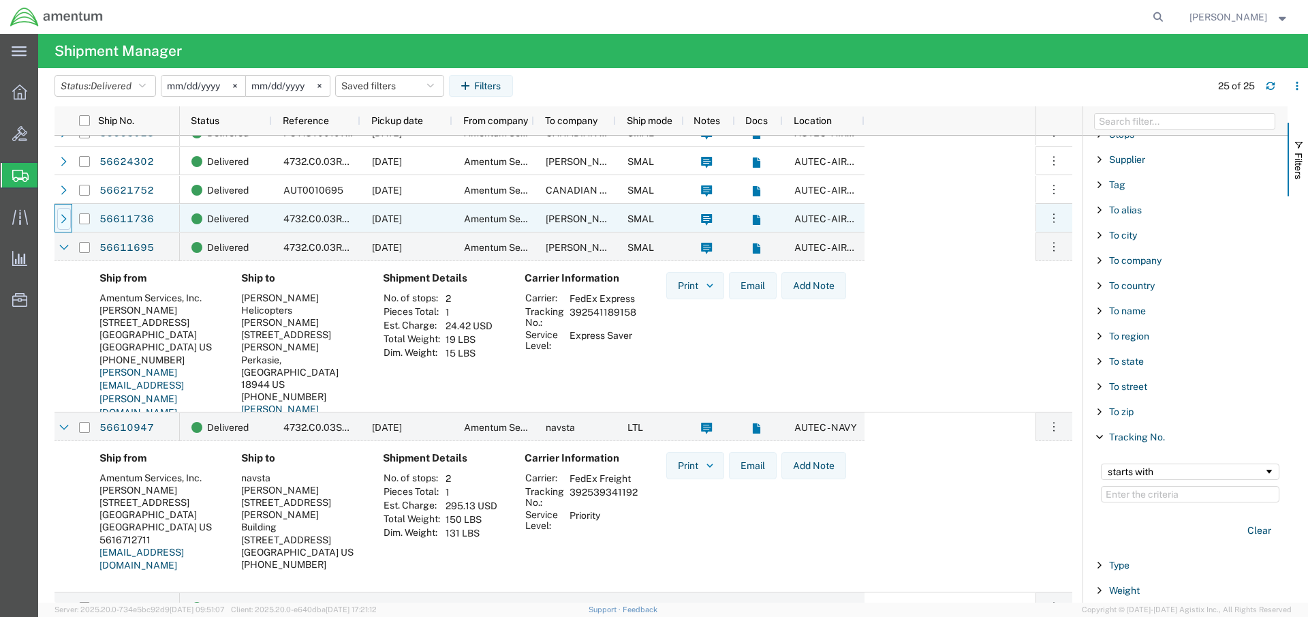
click at [61, 216] on icon at bounding box center [64, 219] width 10 height 10
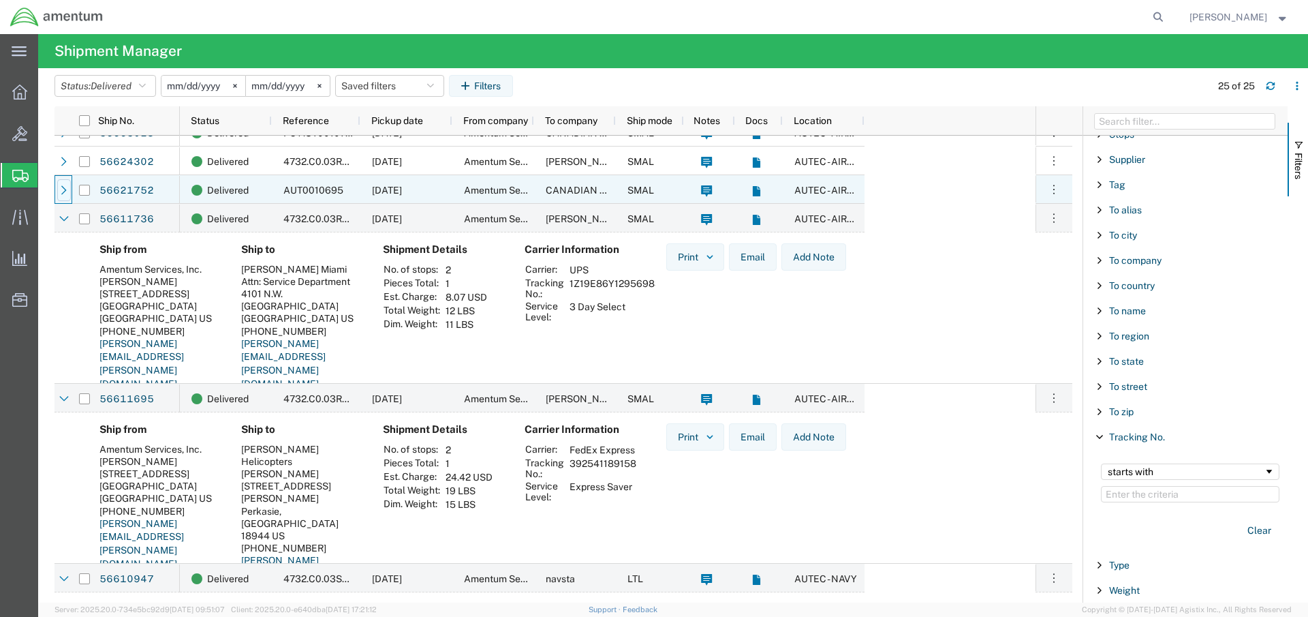
click at [59, 192] on div at bounding box center [64, 190] width 14 height 22
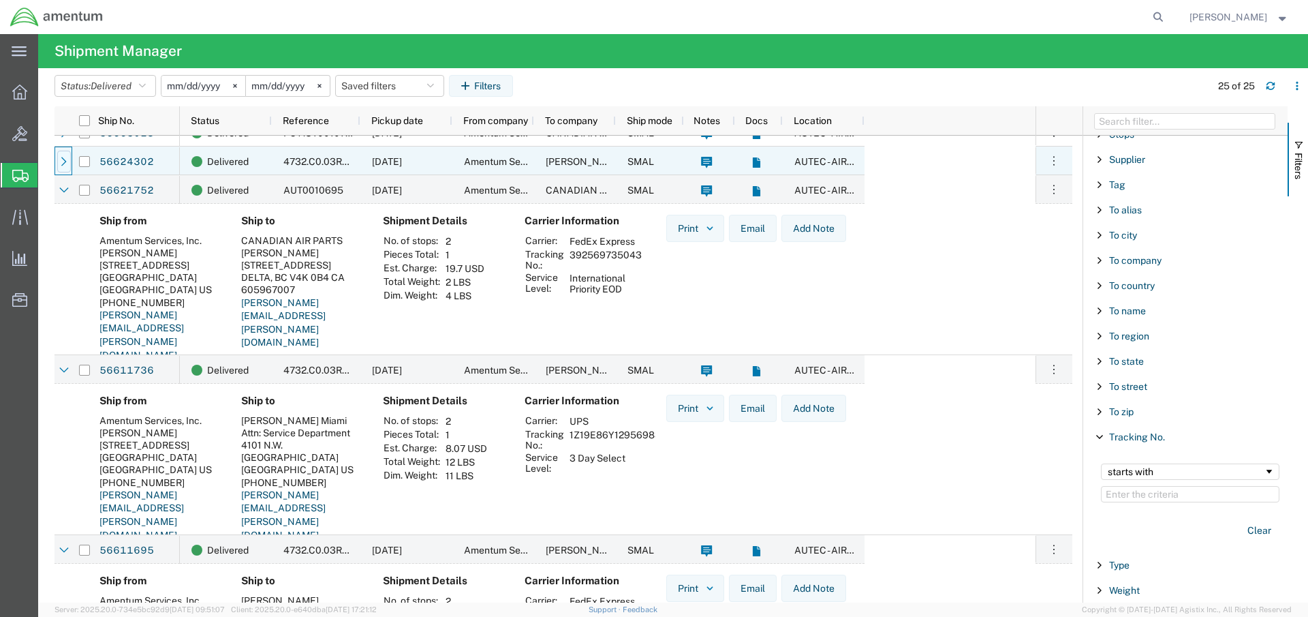
click at [61, 161] on icon at bounding box center [64, 162] width 10 height 10
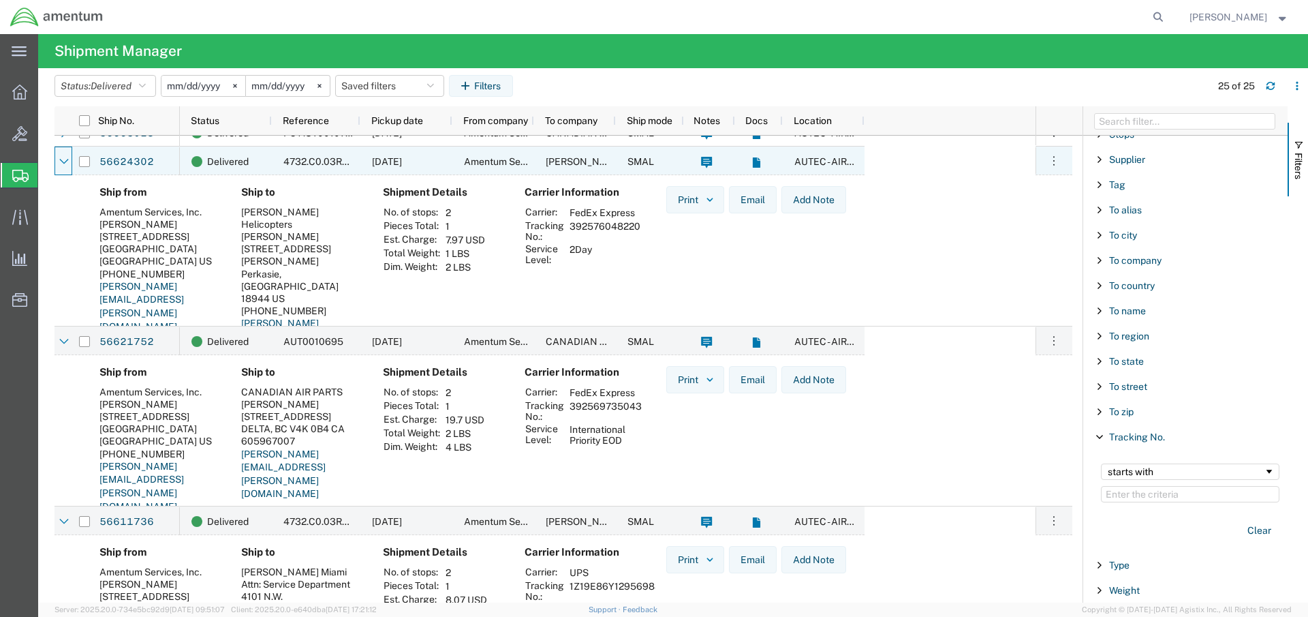
scroll to position [128, 0]
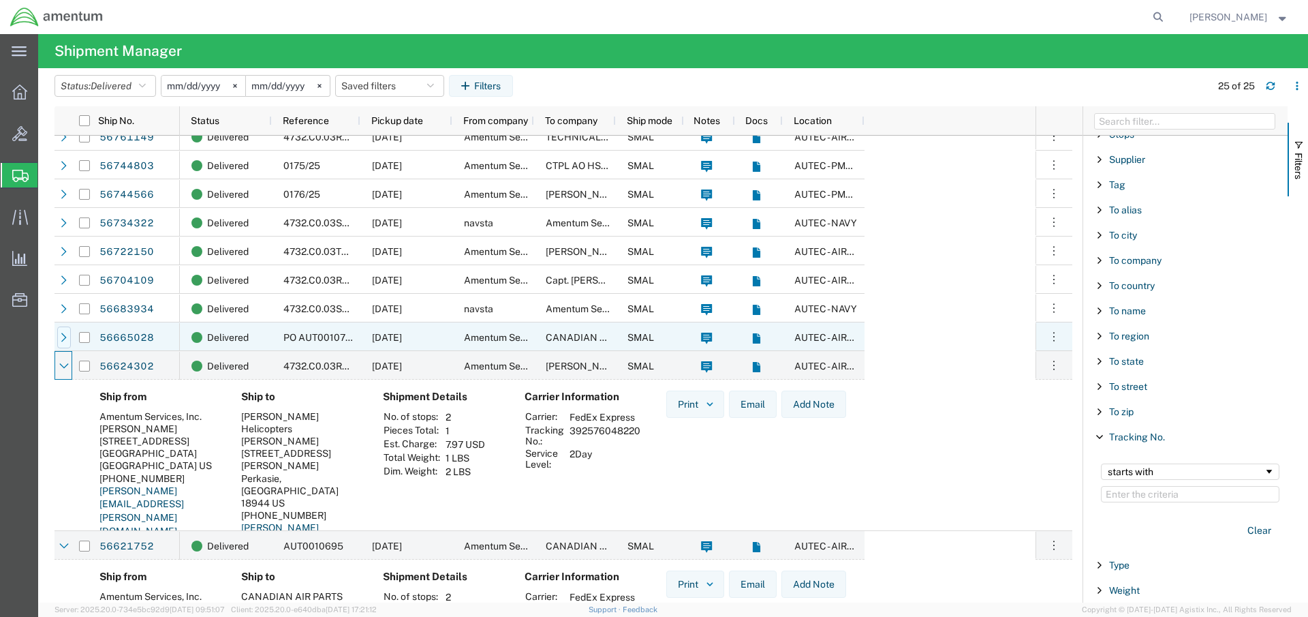
click at [67, 338] on icon at bounding box center [64, 338] width 10 height 10
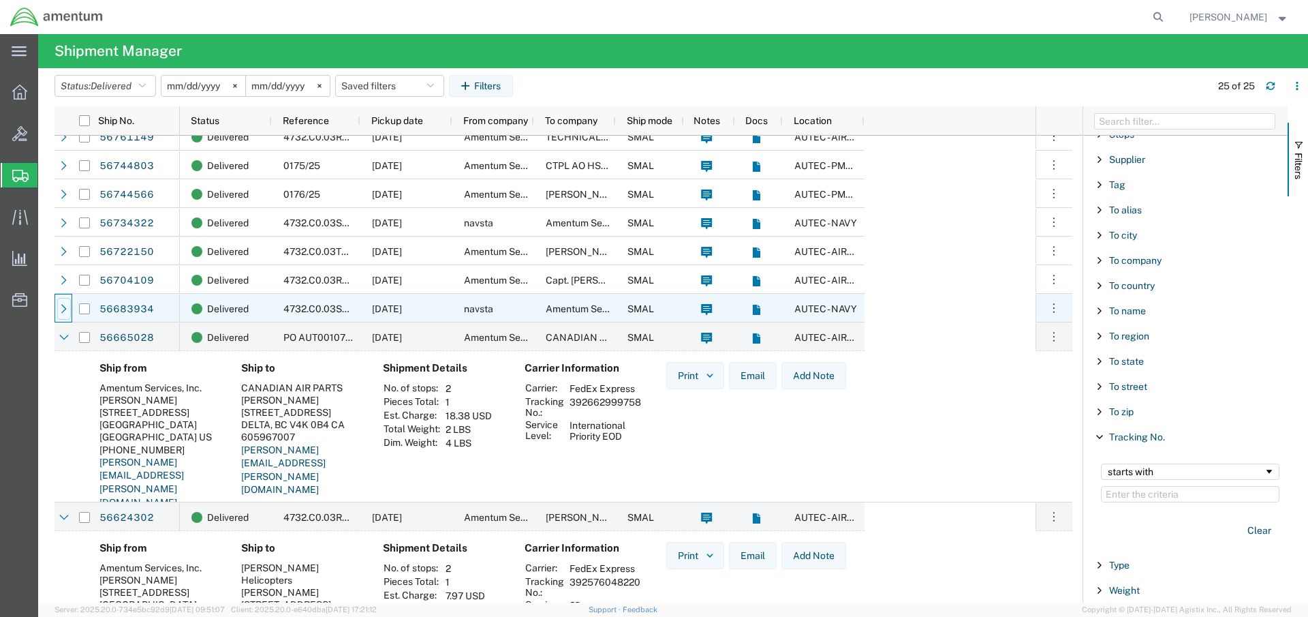
click at [65, 307] on icon at bounding box center [63, 308] width 5 height 9
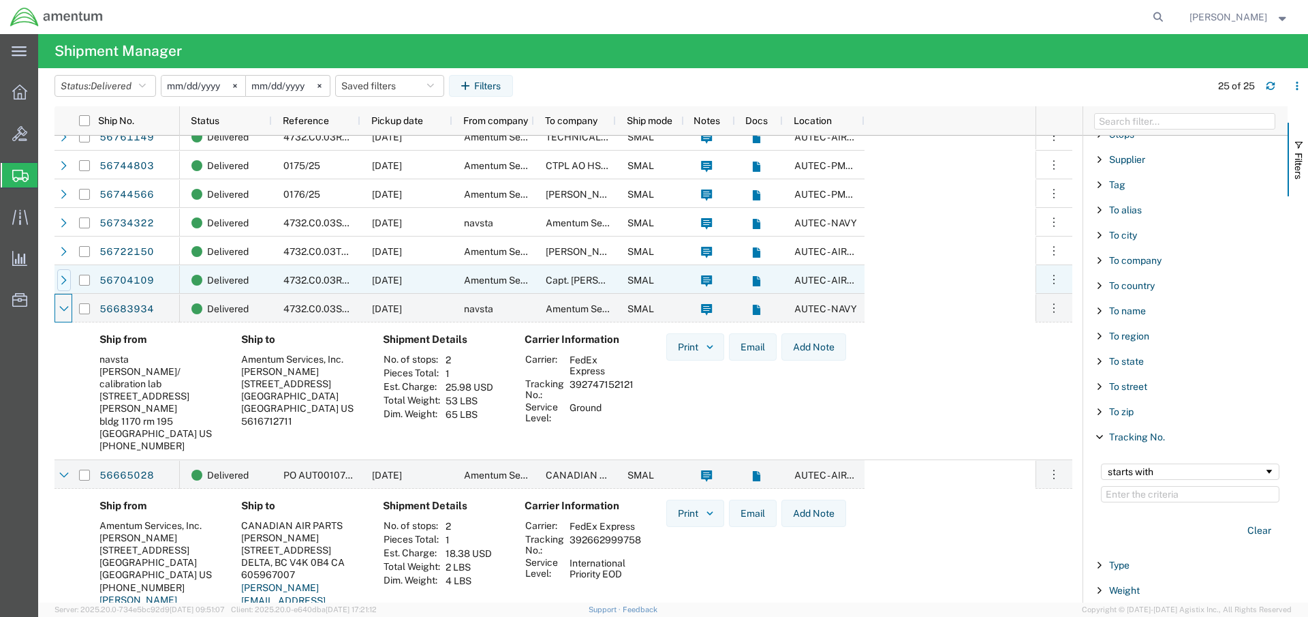
click at [65, 283] on icon at bounding box center [64, 280] width 10 height 10
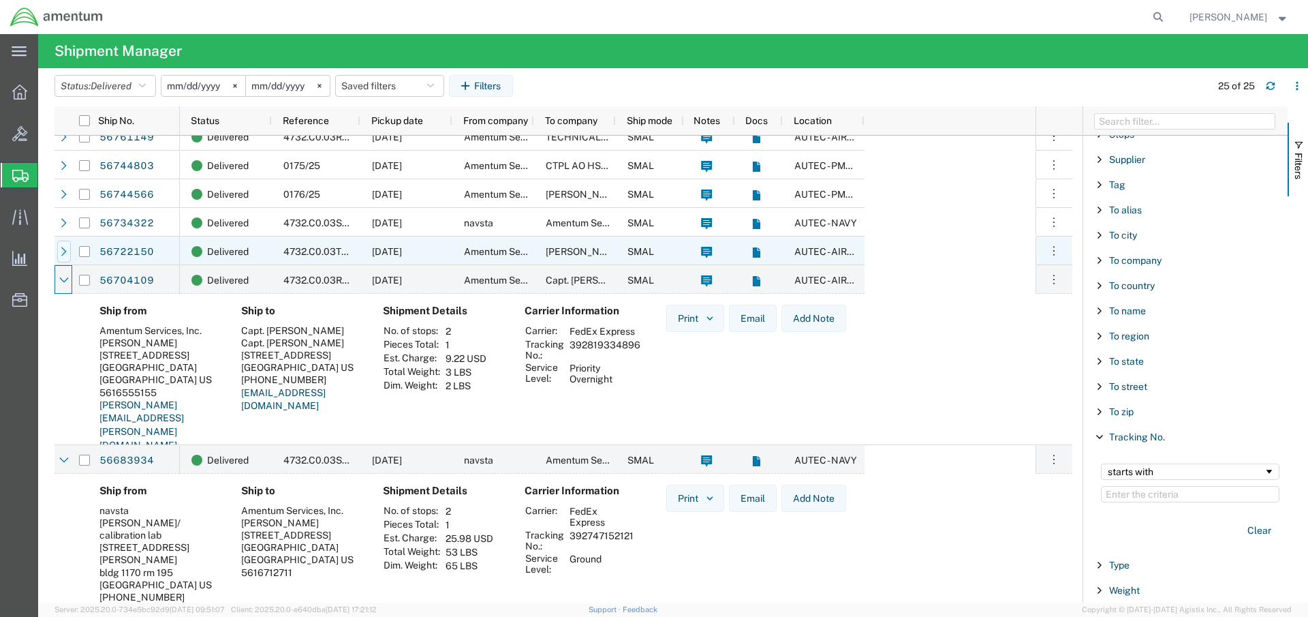
click at [61, 254] on icon at bounding box center [64, 252] width 10 height 10
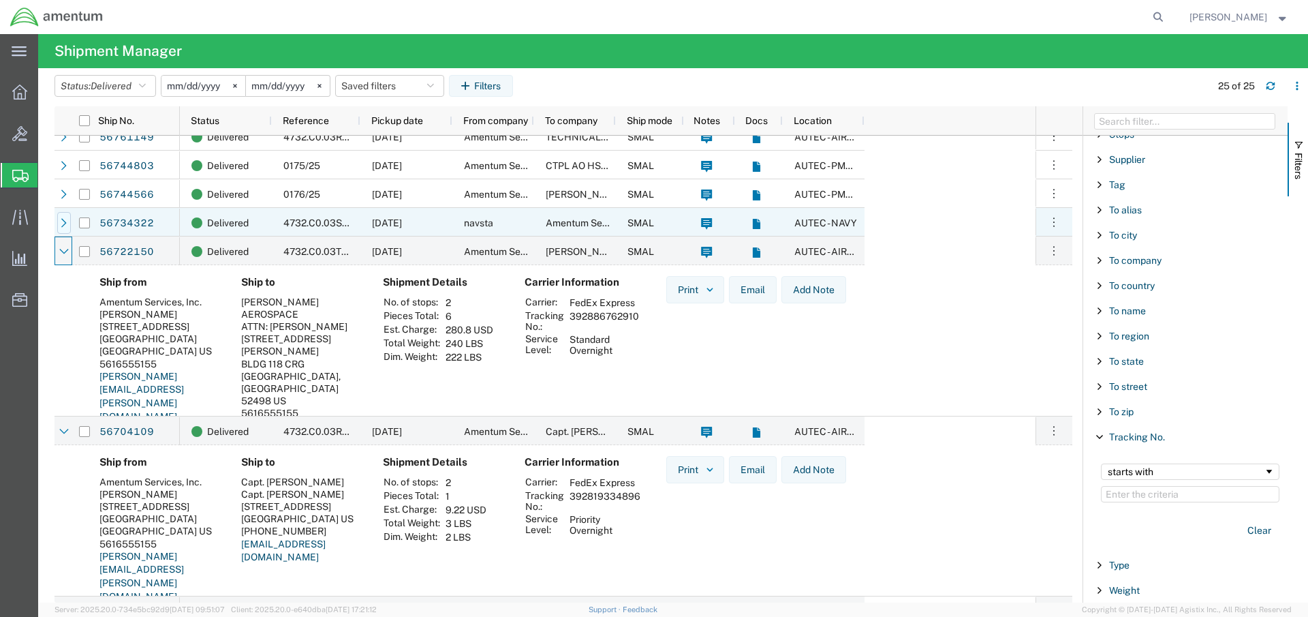
click at [65, 226] on icon at bounding box center [64, 223] width 10 height 10
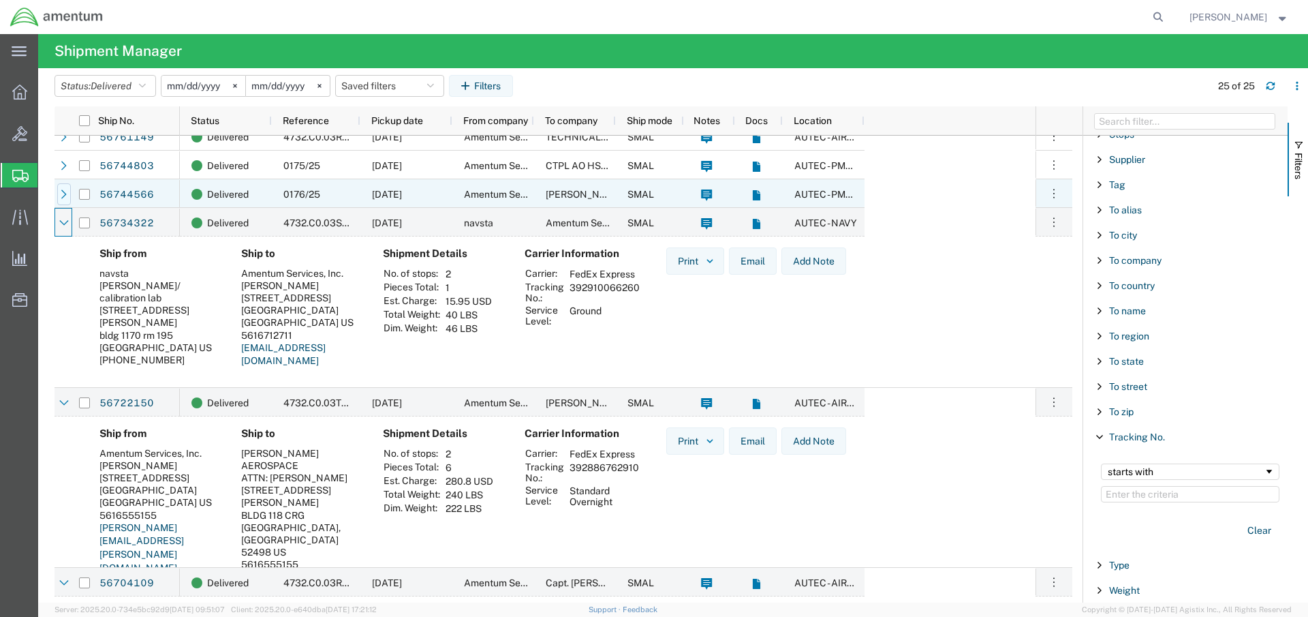
click at [65, 190] on icon at bounding box center [64, 194] width 10 height 10
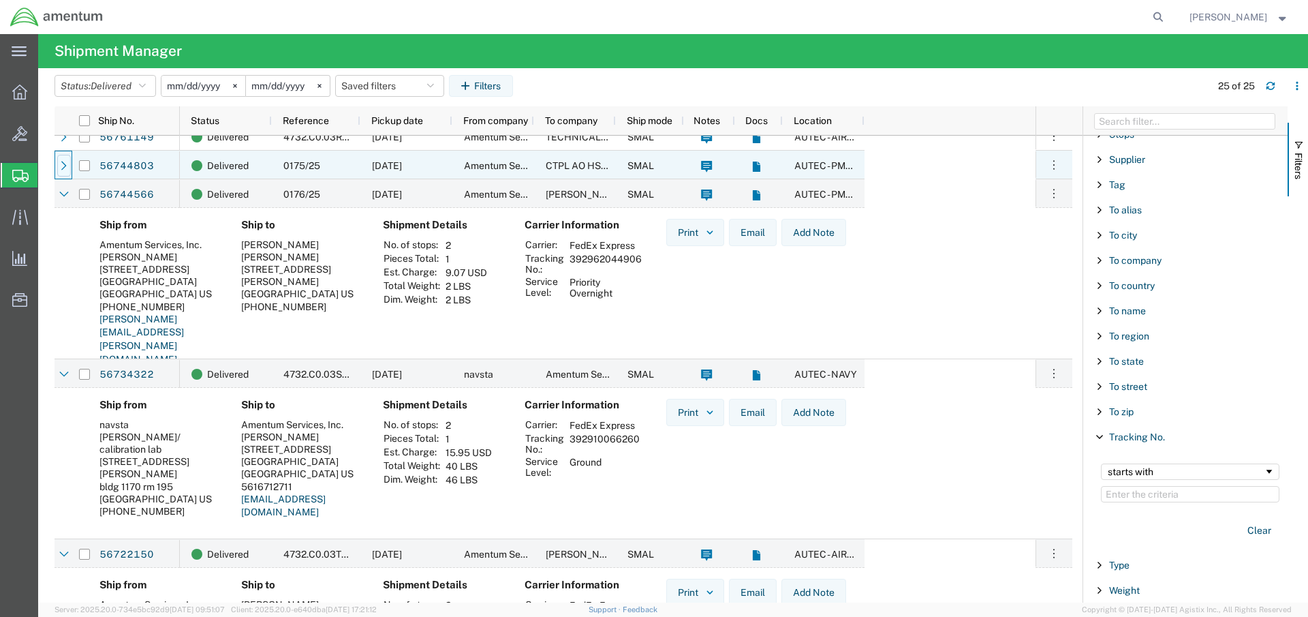
click at [61, 170] on icon at bounding box center [64, 166] width 10 height 10
